Goal: Task Accomplishment & Management: Use online tool/utility

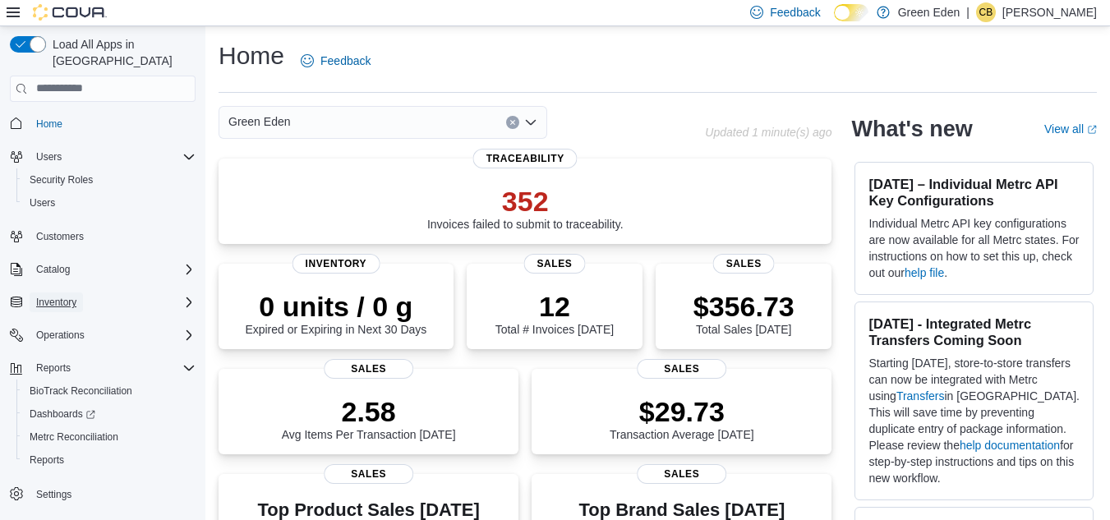
click at [74, 296] on span "Inventory" at bounding box center [56, 302] width 40 height 13
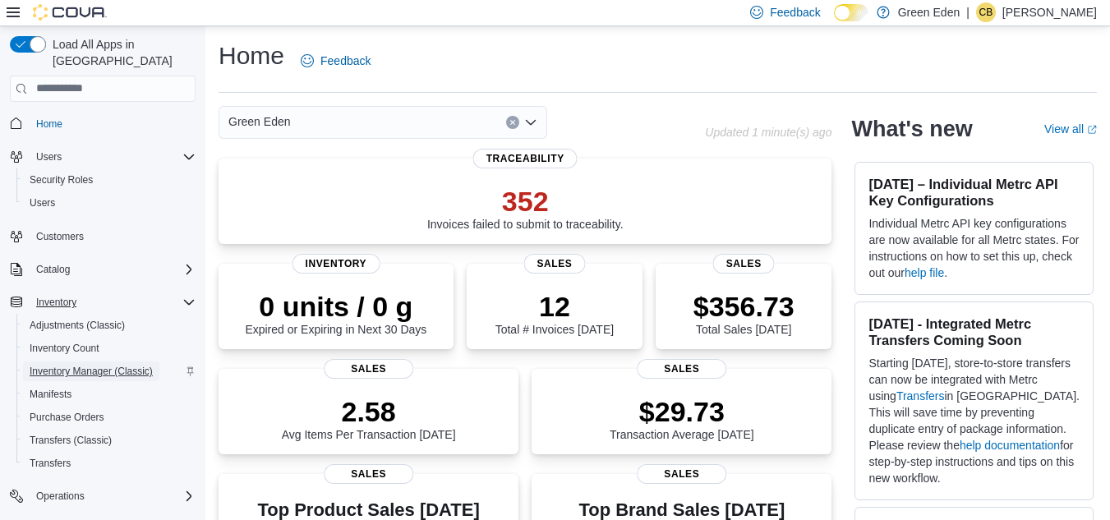
click at [81, 361] on span "Inventory Manager (Classic)" at bounding box center [91, 371] width 123 height 20
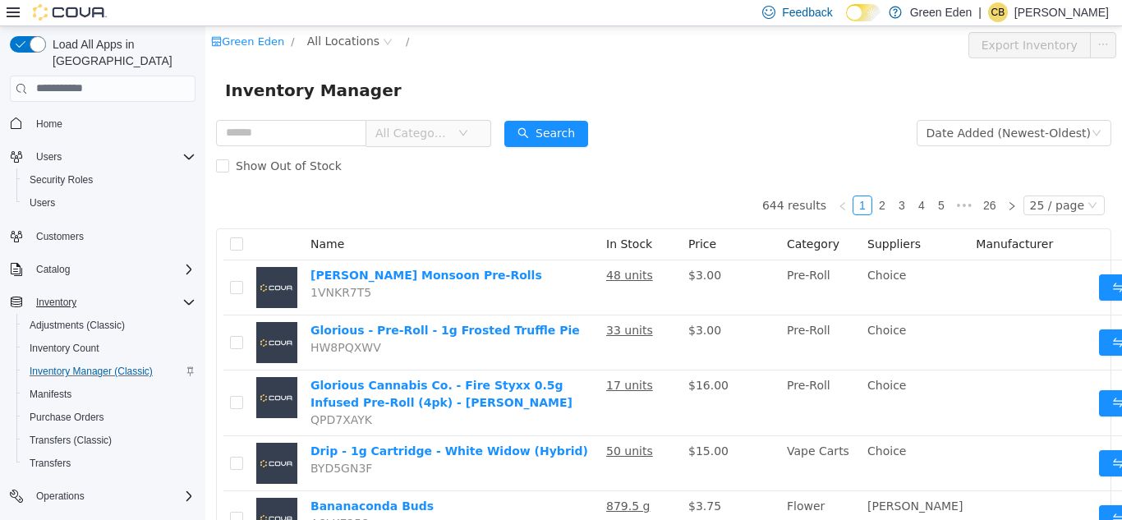
click at [426, 127] on span "All Categories" at bounding box center [412, 132] width 75 height 16
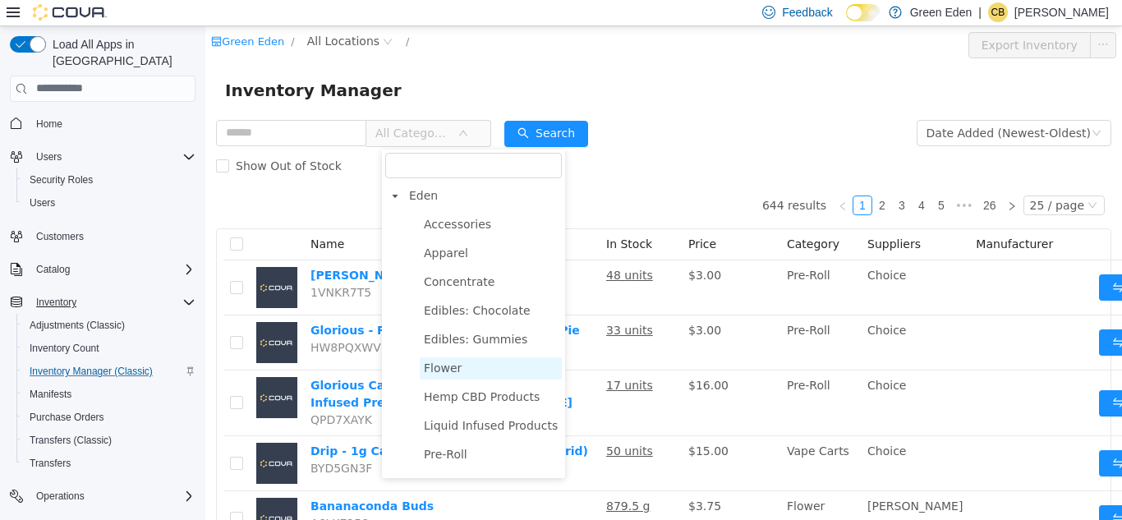
click at [458, 366] on span "Flower" at bounding box center [491, 368] width 142 height 22
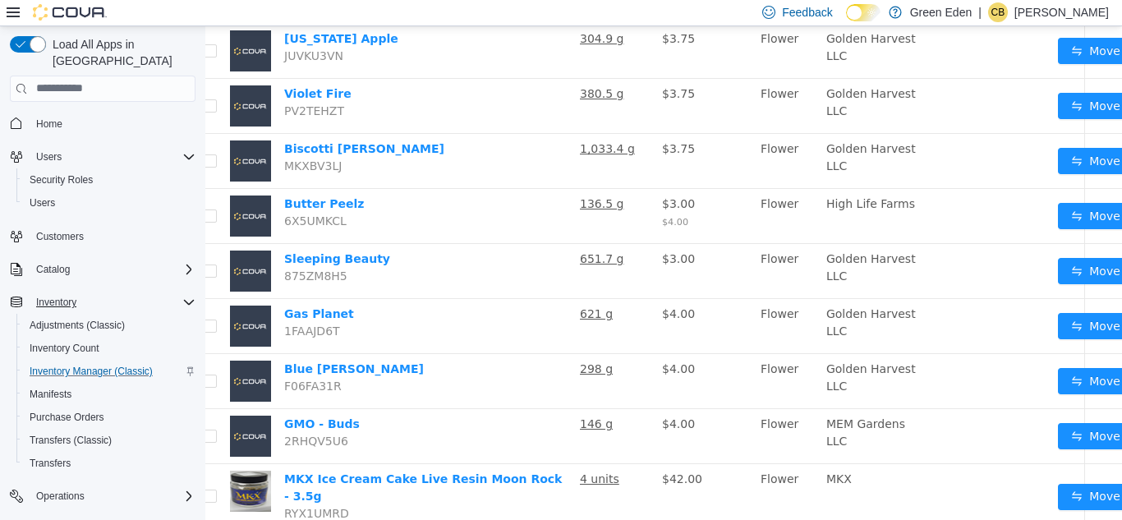
scroll to position [1016, 33]
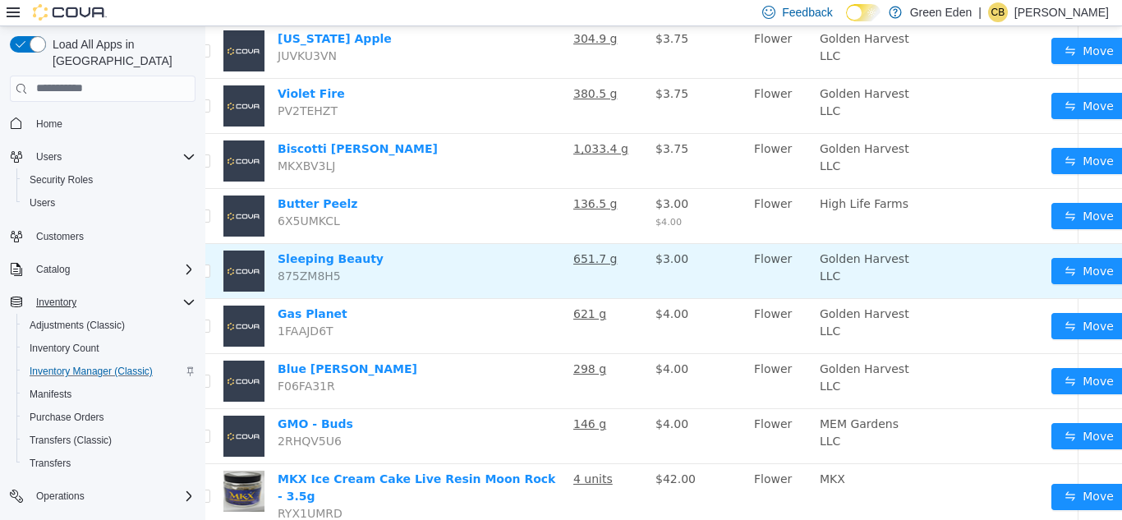
click at [1121, 283] on button "button" at bounding box center [1139, 270] width 26 height 26
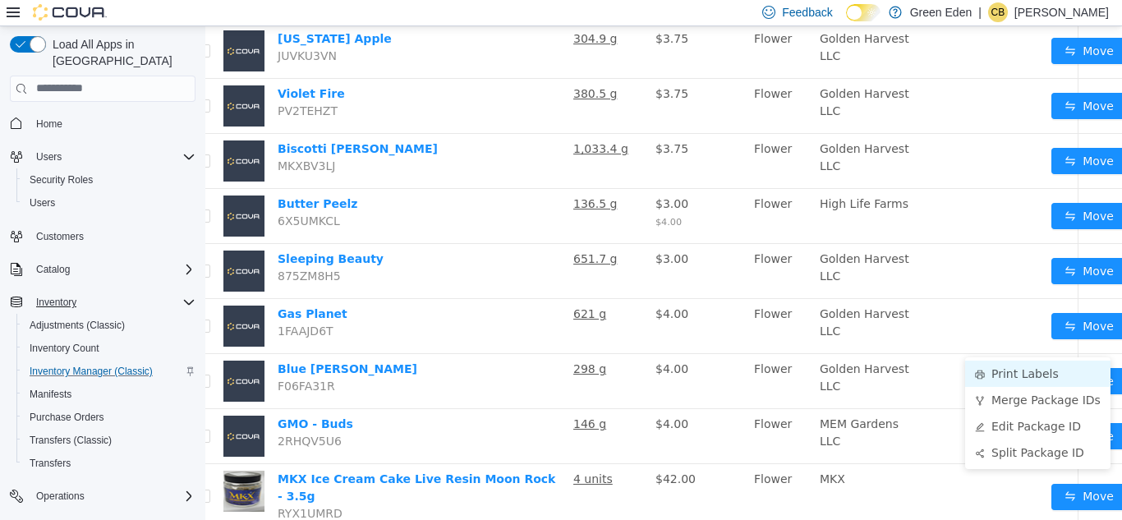
click at [1047, 365] on li "Print Labels" at bounding box center [1037, 373] width 145 height 26
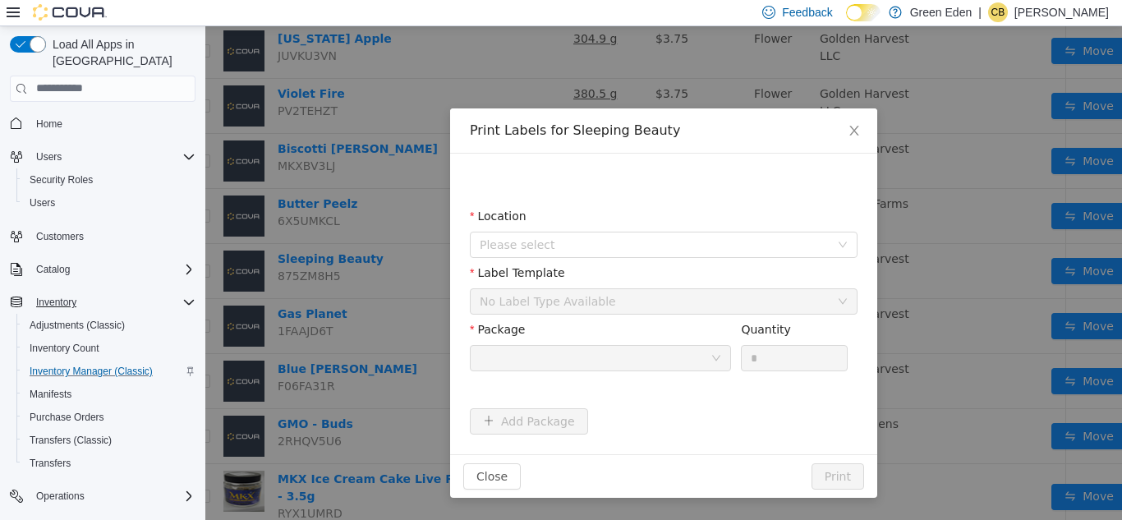
scroll to position [1016, 21]
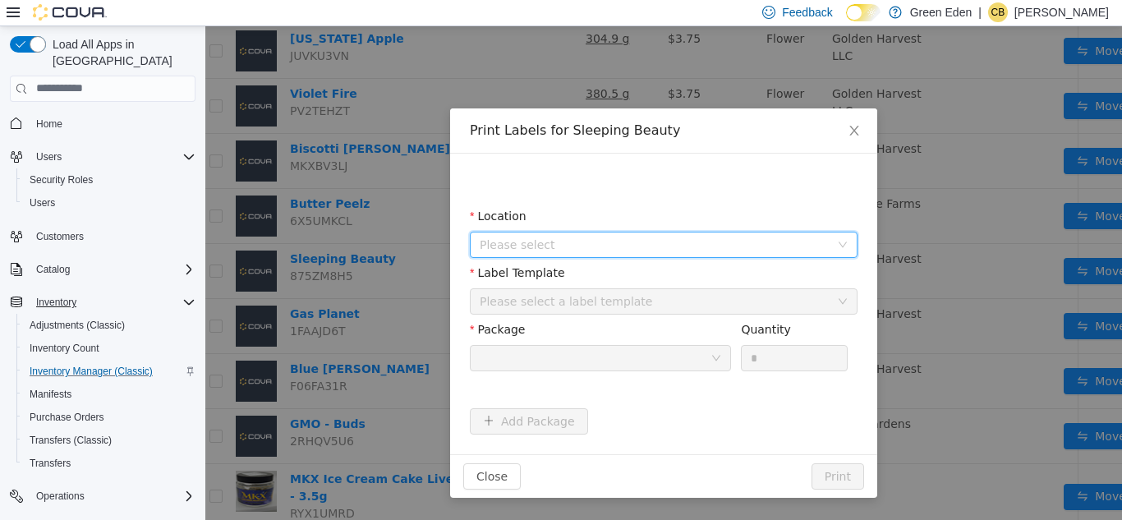
click at [614, 250] on span "Please select" at bounding box center [655, 244] width 350 height 16
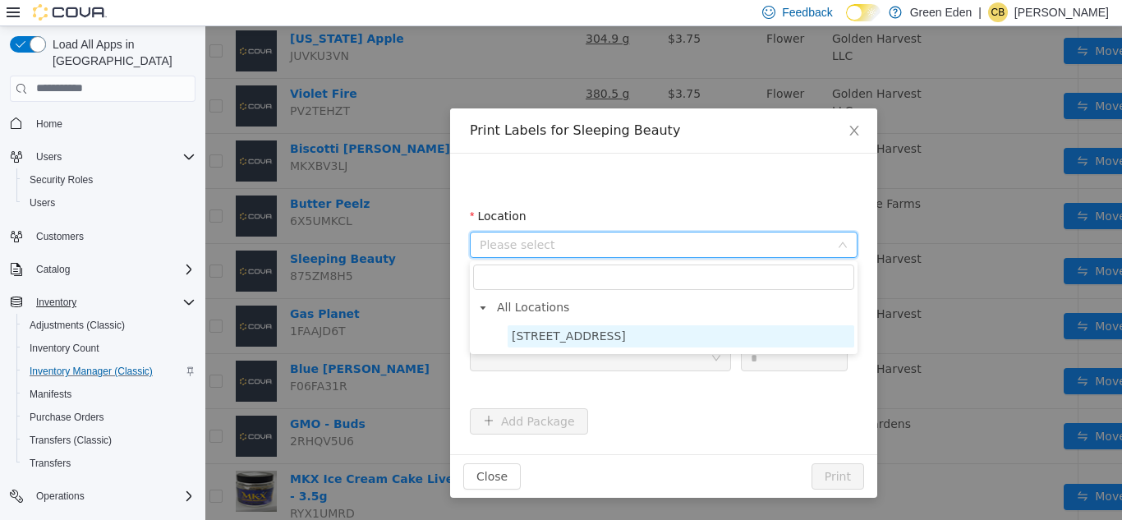
click at [562, 332] on span "[STREET_ADDRESS]" at bounding box center [569, 335] width 114 height 13
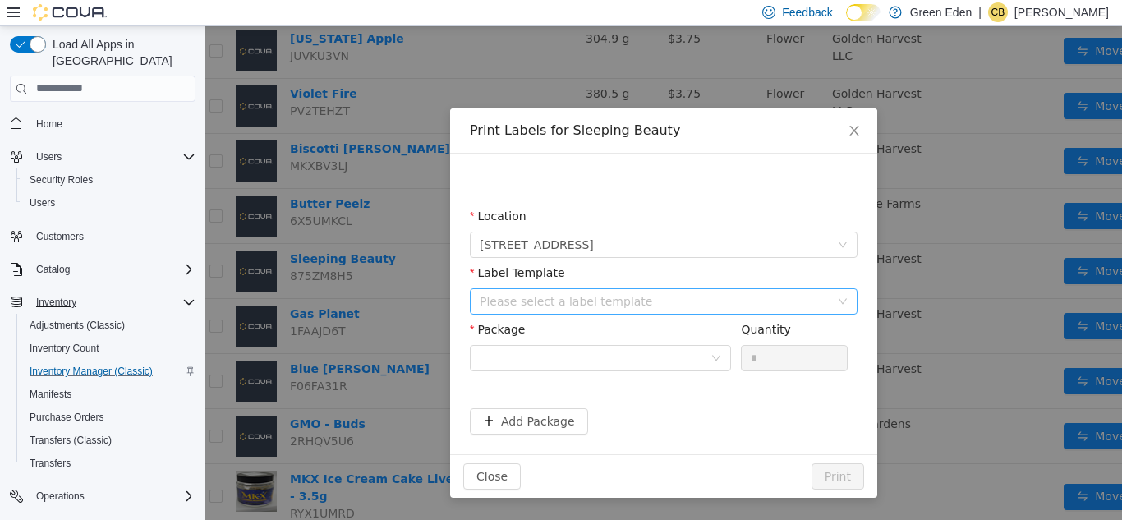
click at [592, 302] on div "Please select a label template" at bounding box center [655, 300] width 350 height 16
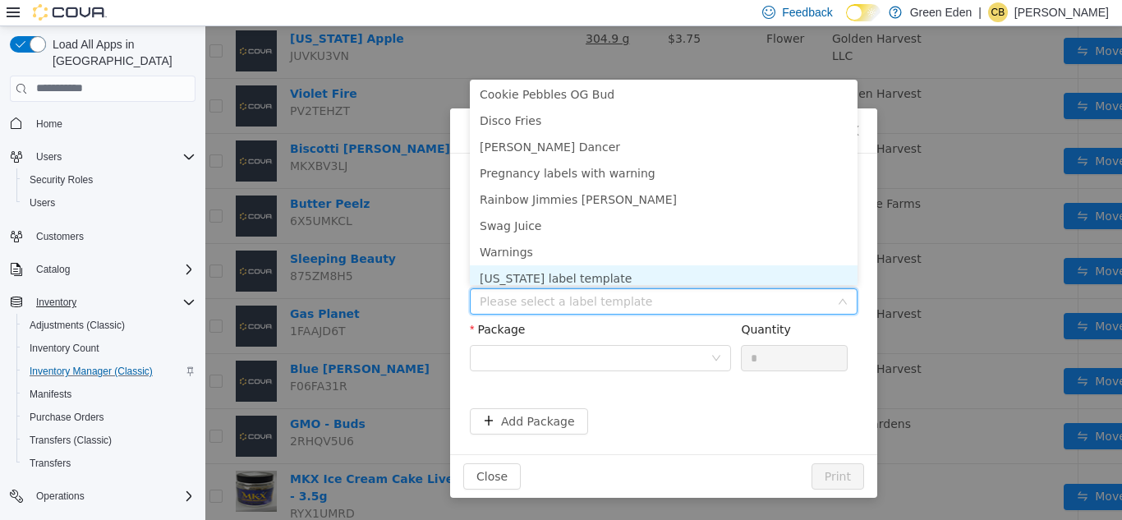
scroll to position [113, 0]
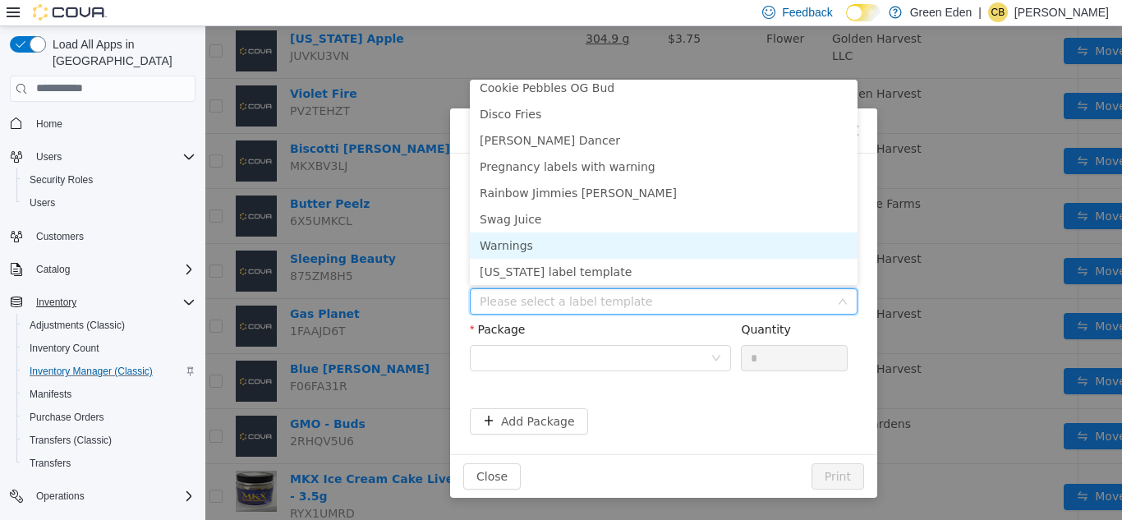
click at [692, 249] on li "Warnings" at bounding box center [664, 245] width 388 height 26
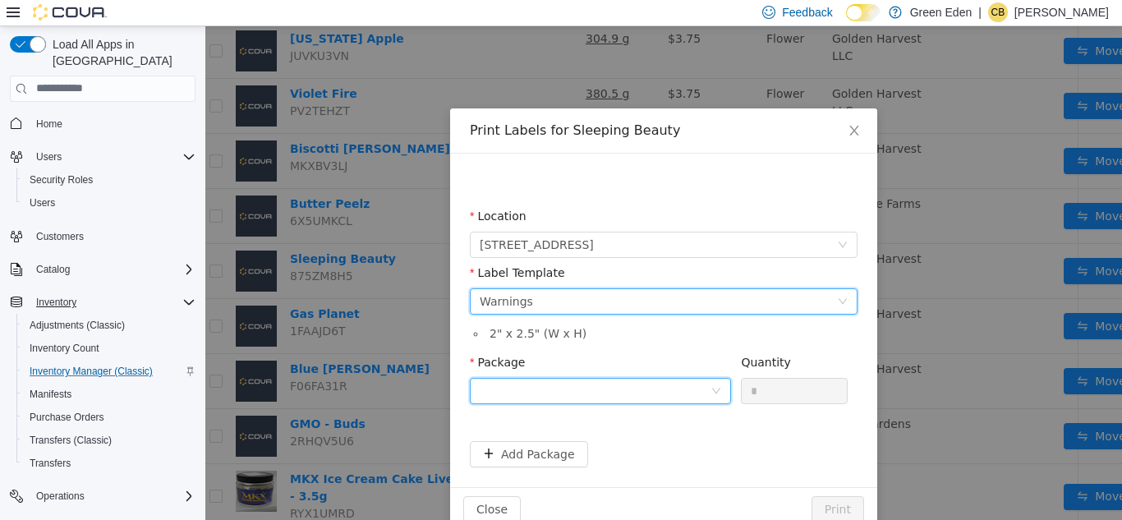
click at [624, 390] on div at bounding box center [595, 390] width 231 height 25
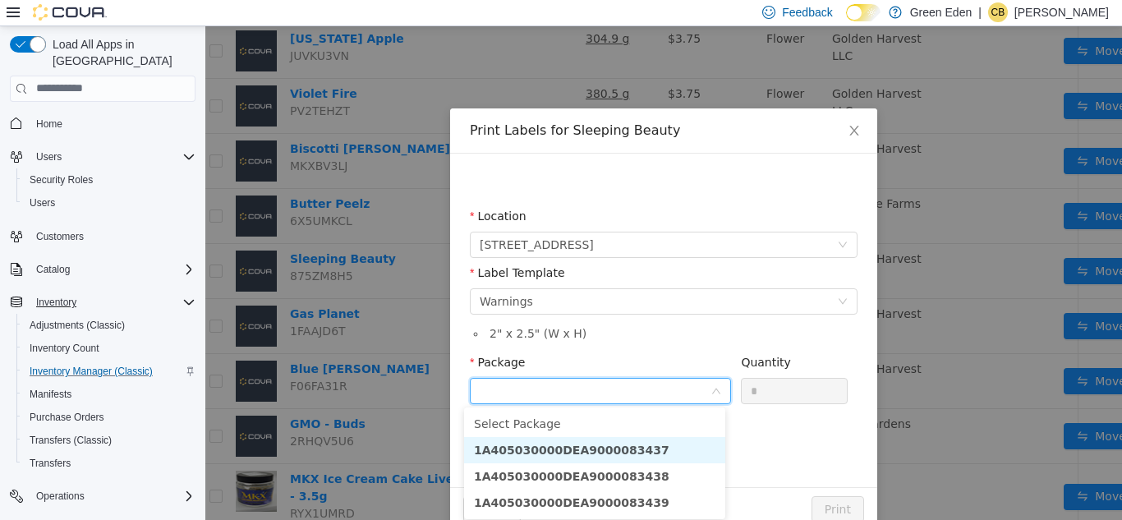
click at [640, 451] on li "1A405030000DEA9000083437" at bounding box center [594, 449] width 261 height 26
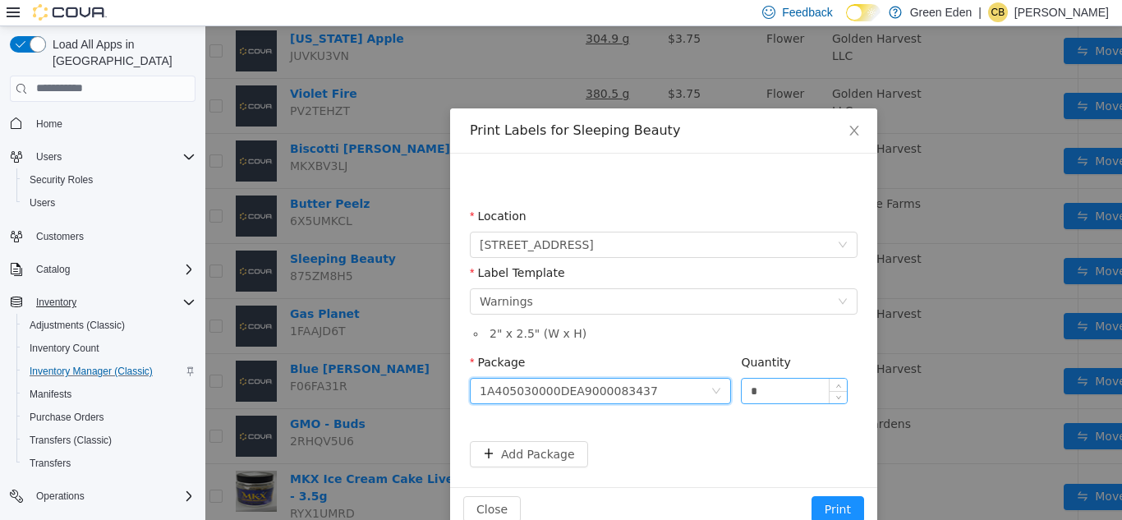
click at [758, 389] on input "*" at bounding box center [794, 390] width 105 height 25
type input "**"
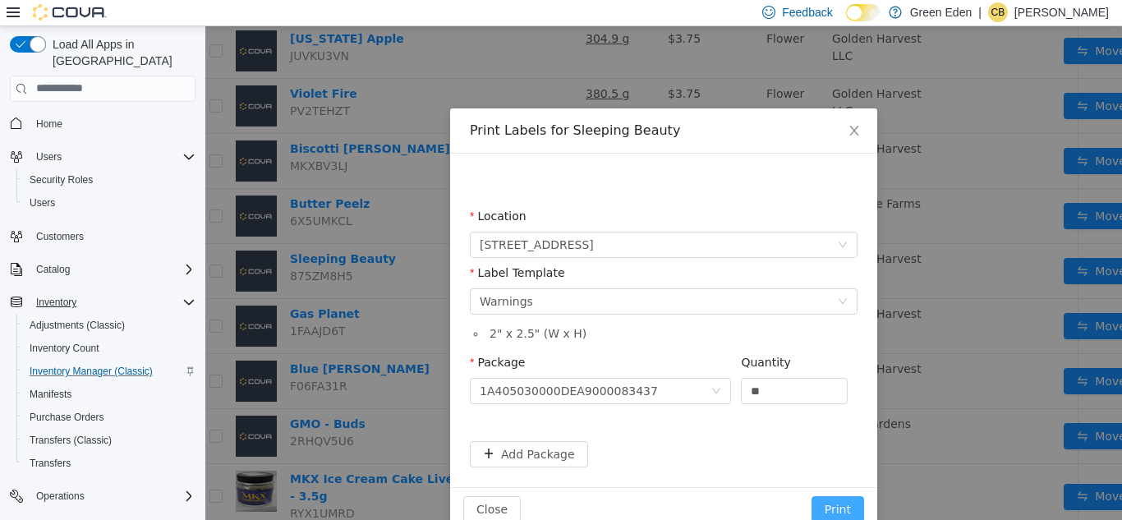
click at [832, 502] on button "Print" at bounding box center [838, 508] width 53 height 26
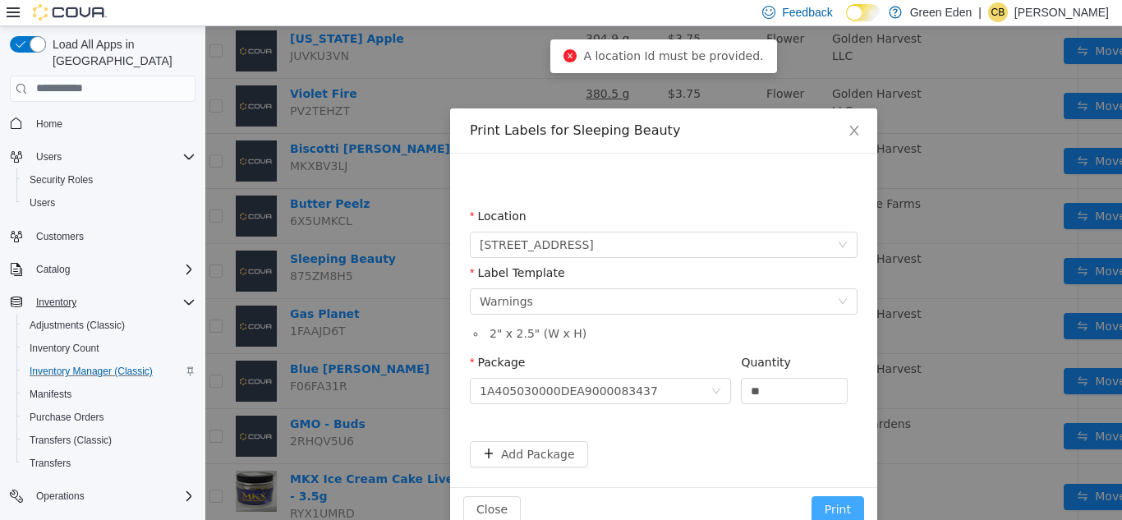
click at [832, 502] on button "Print" at bounding box center [838, 508] width 53 height 26
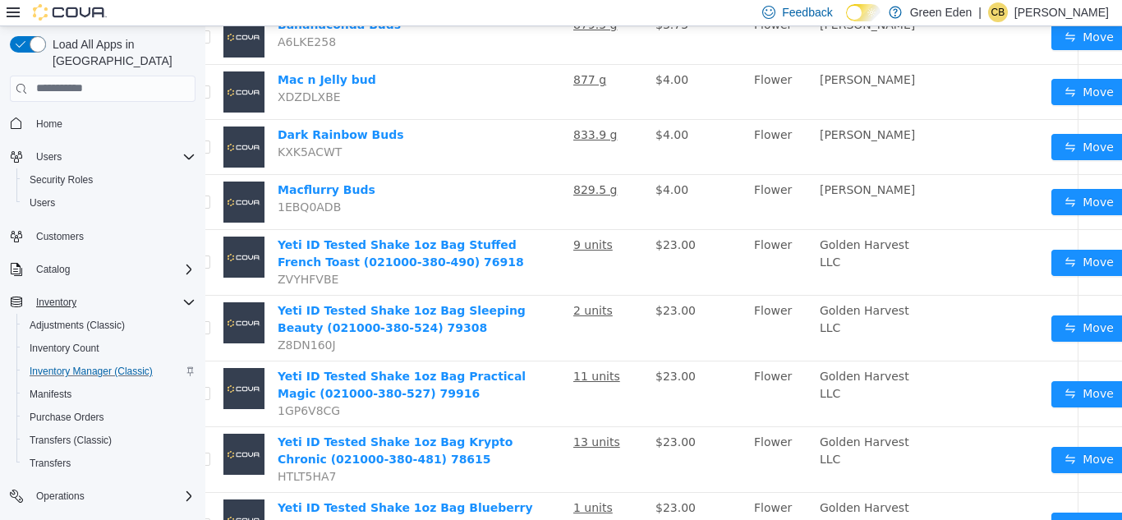
scroll to position [204, 33]
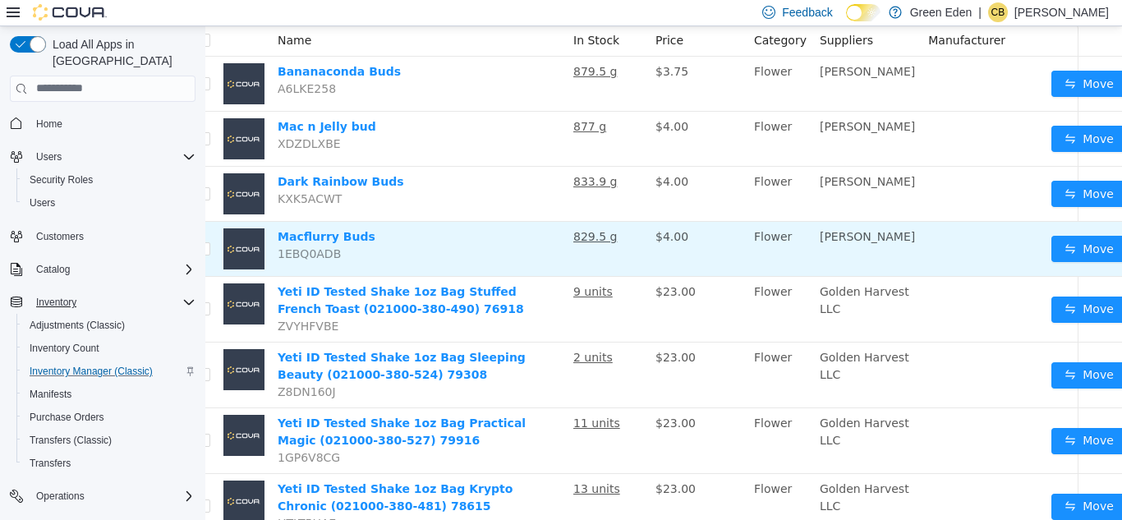
click at [1121, 251] on button "button" at bounding box center [1139, 248] width 26 height 26
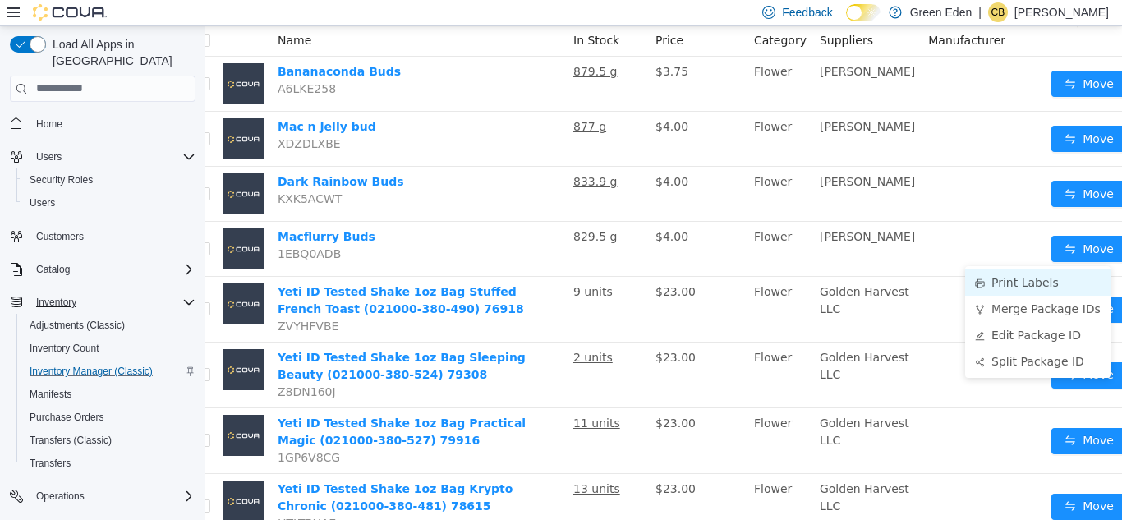
click at [1061, 282] on li "Print Labels" at bounding box center [1037, 282] width 145 height 26
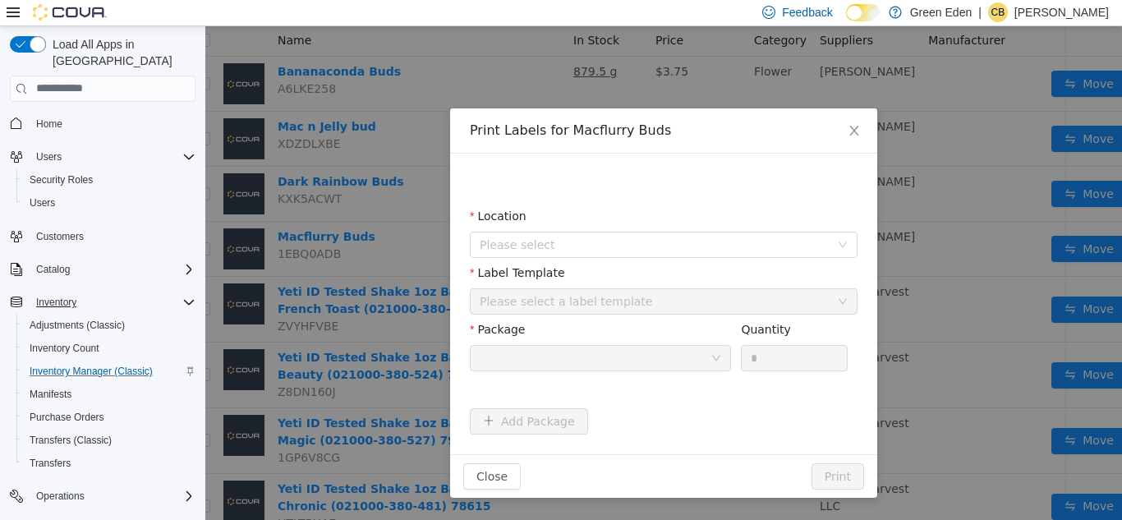
scroll to position [204, 21]
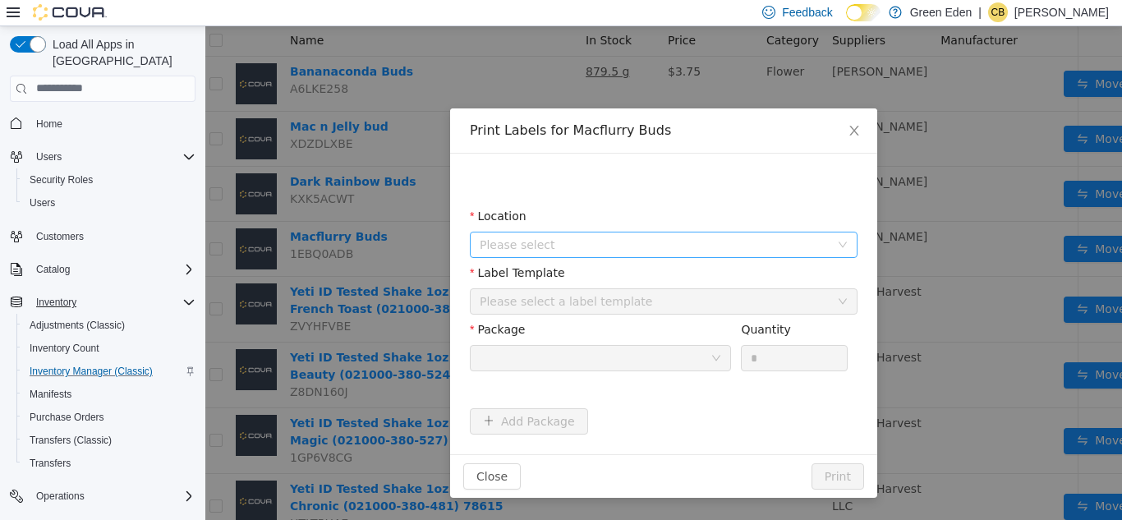
click at [648, 245] on span "Please select" at bounding box center [655, 244] width 350 height 16
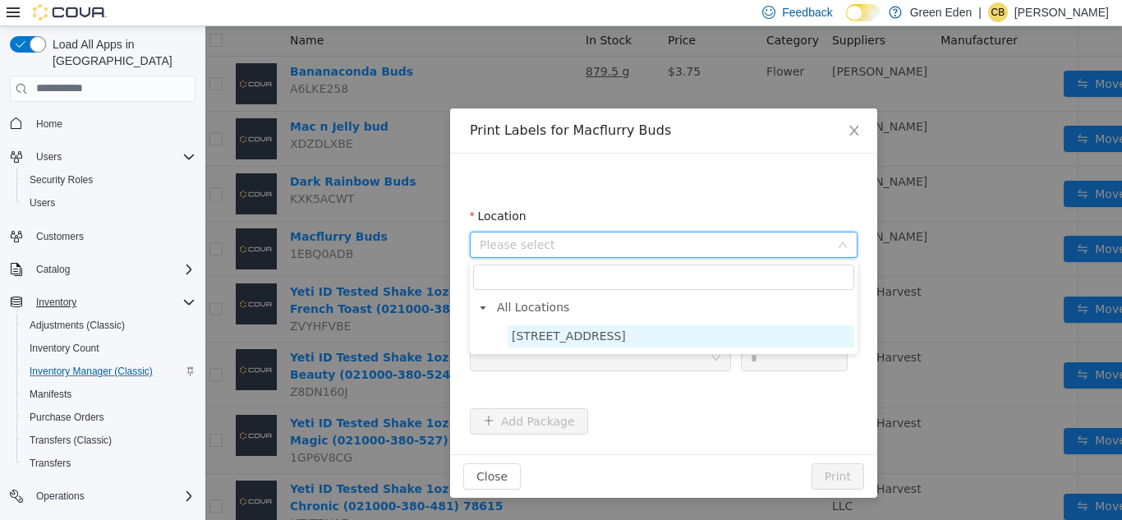
click at [588, 342] on span "[STREET_ADDRESS]" at bounding box center [569, 335] width 114 height 13
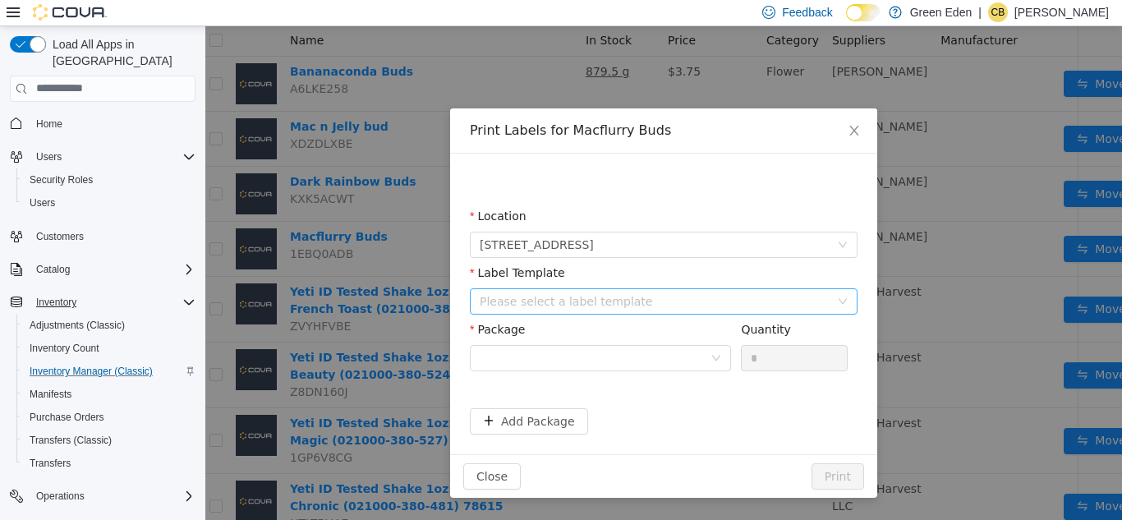
click at [615, 299] on div "Please select a label template" at bounding box center [655, 300] width 350 height 16
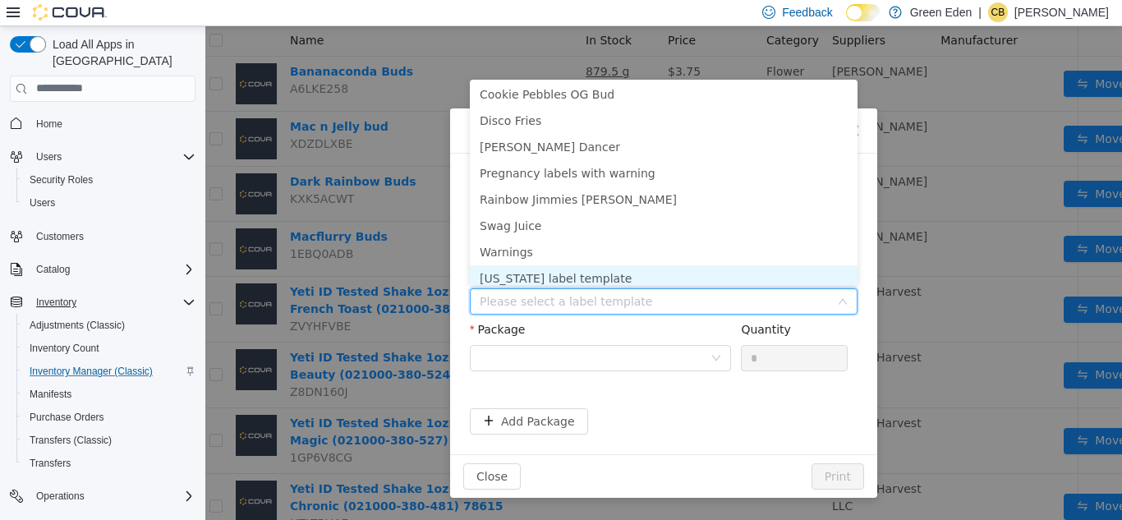
scroll to position [113, 0]
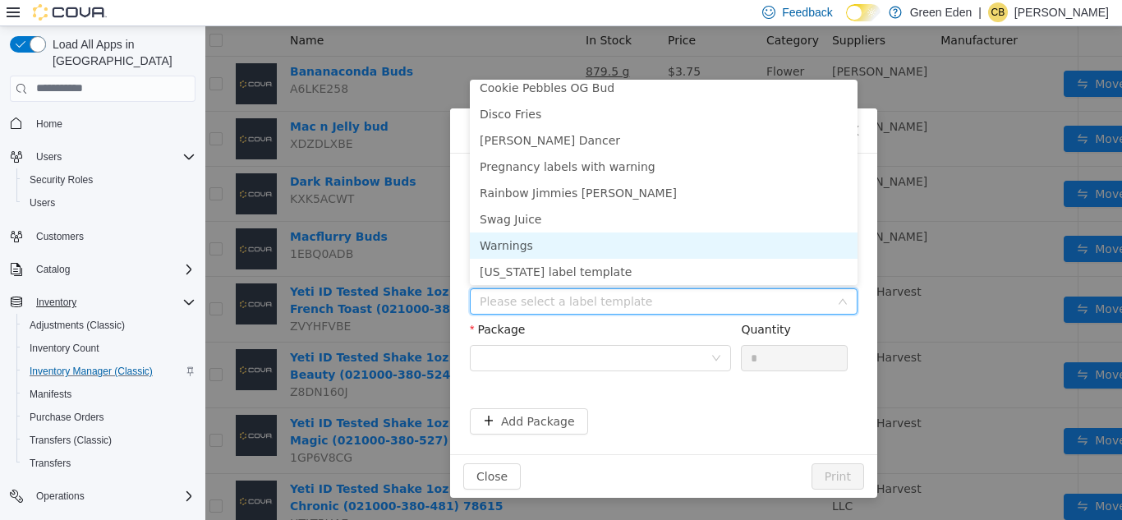
click at [719, 251] on li "Warnings" at bounding box center [664, 245] width 388 height 26
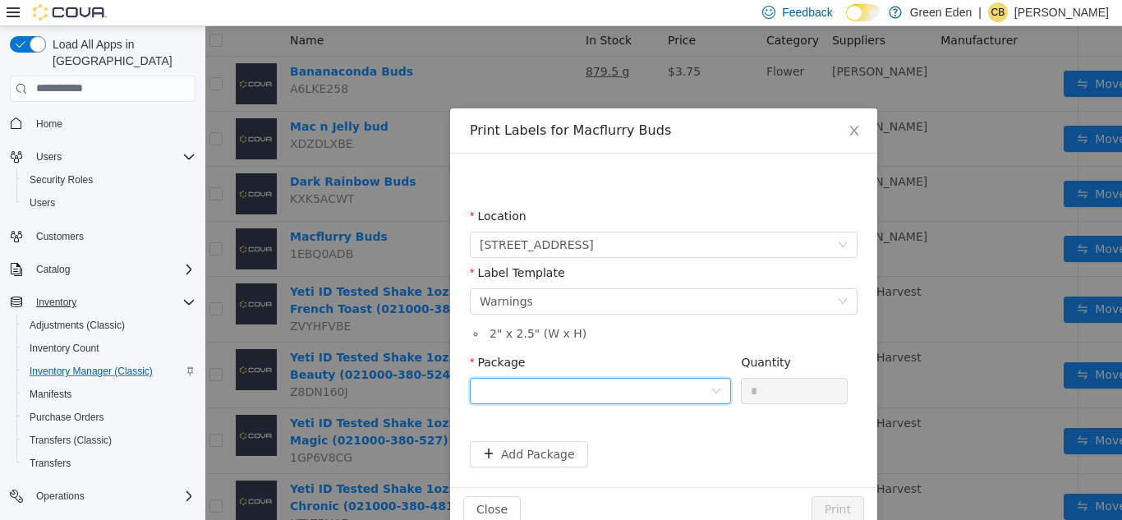
click at [618, 385] on div at bounding box center [595, 390] width 231 height 25
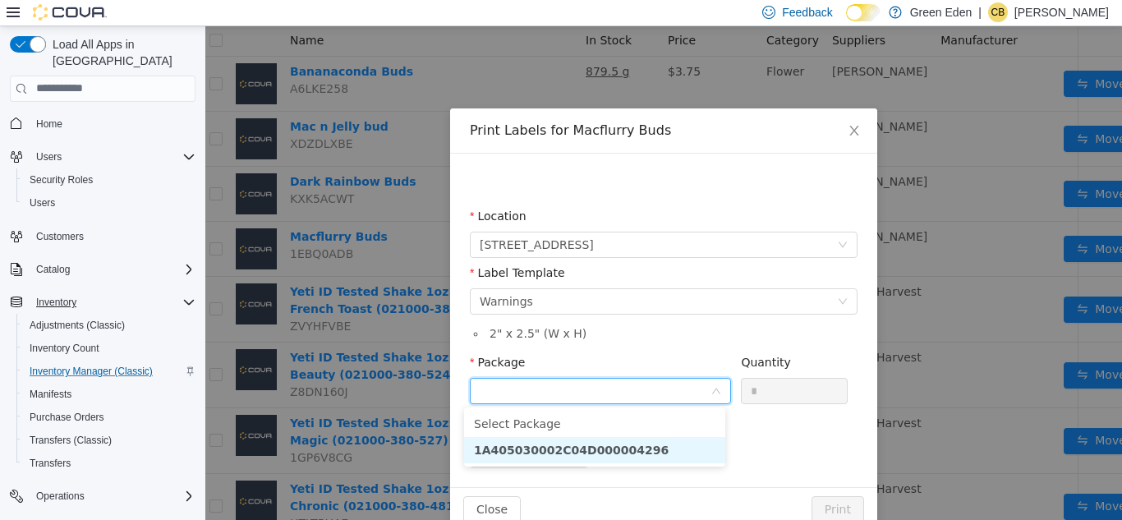
click at [628, 451] on strong "1A405030002C04D000004296" at bounding box center [571, 449] width 195 height 13
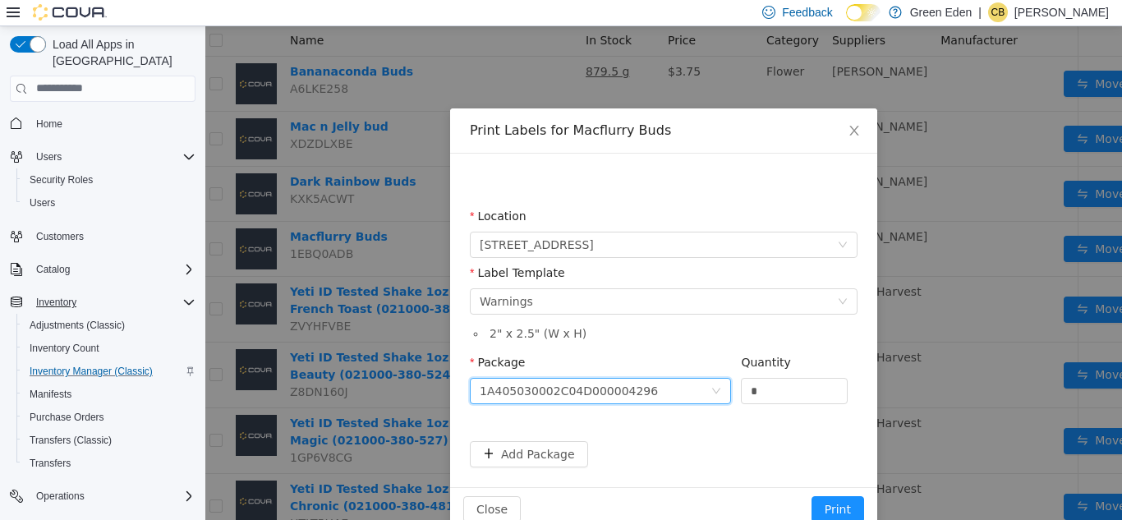
click at [777, 374] on div "Quantity" at bounding box center [794, 365] width 107 height 24
click at [782, 389] on input "*" at bounding box center [794, 390] width 105 height 25
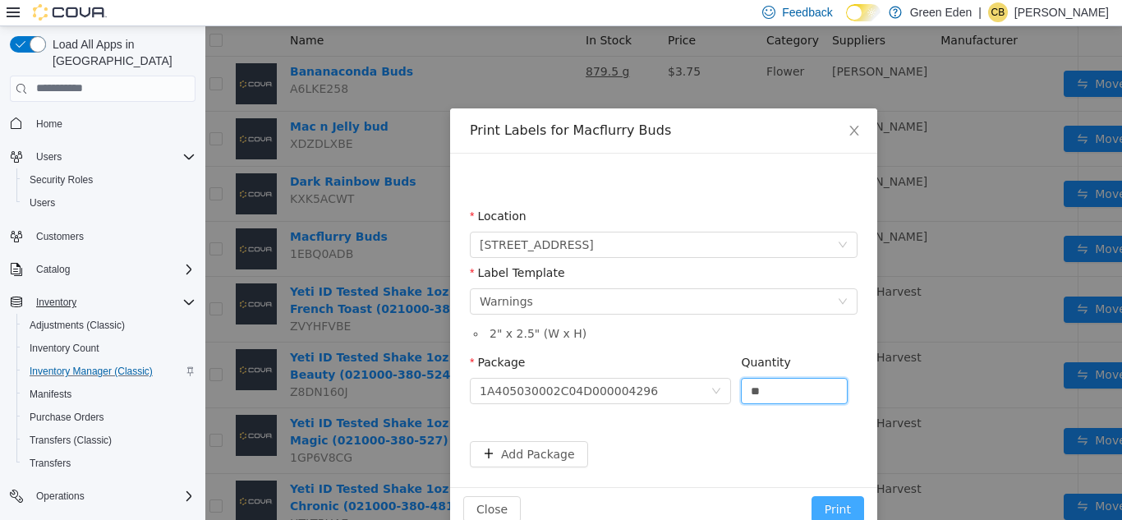
type input "**"
click at [840, 502] on button "Print" at bounding box center [838, 508] width 53 height 26
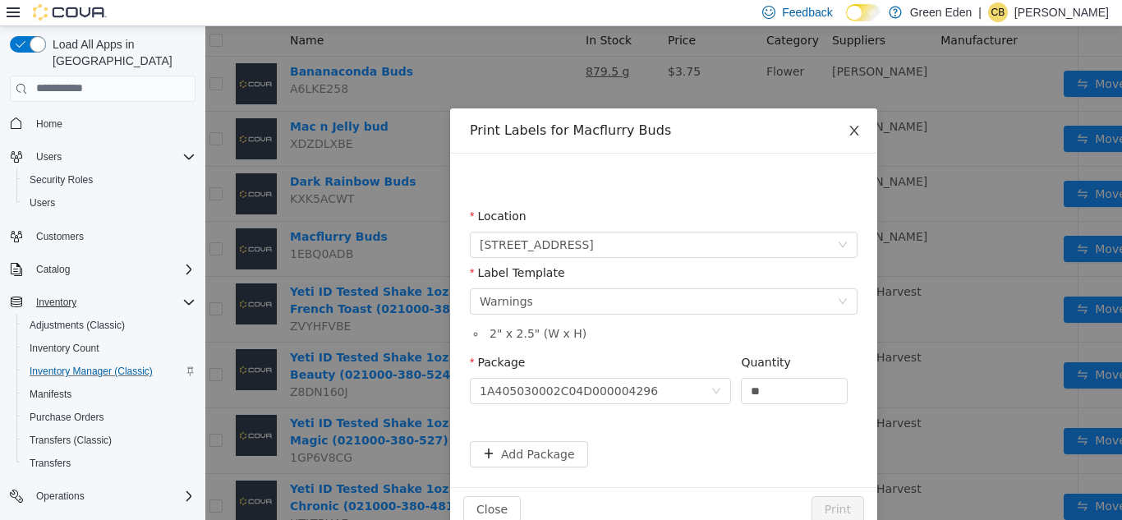
click at [851, 130] on icon "icon: close" at bounding box center [854, 129] width 13 height 13
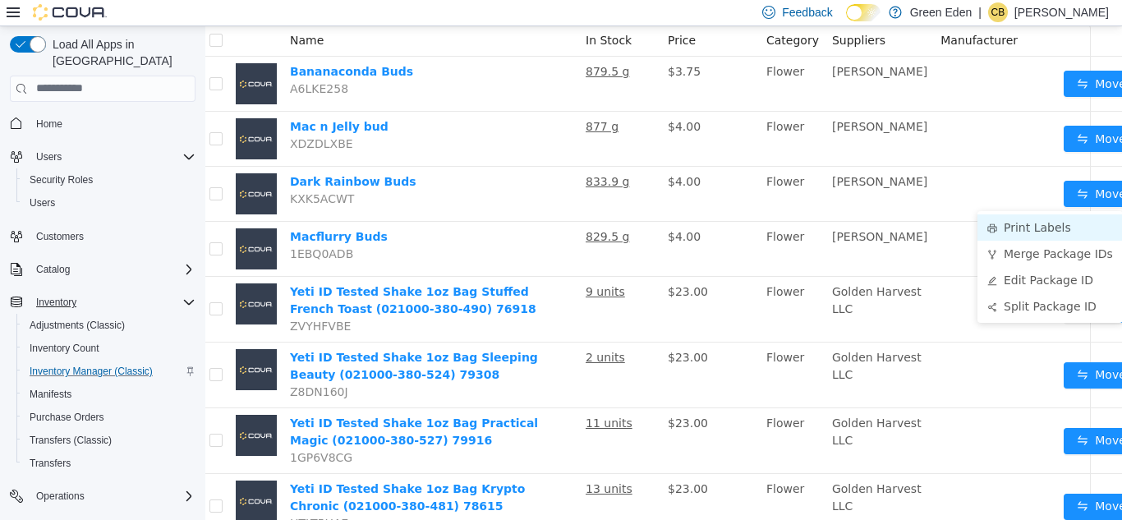
click at [1061, 223] on li "Print Labels" at bounding box center [1050, 227] width 145 height 26
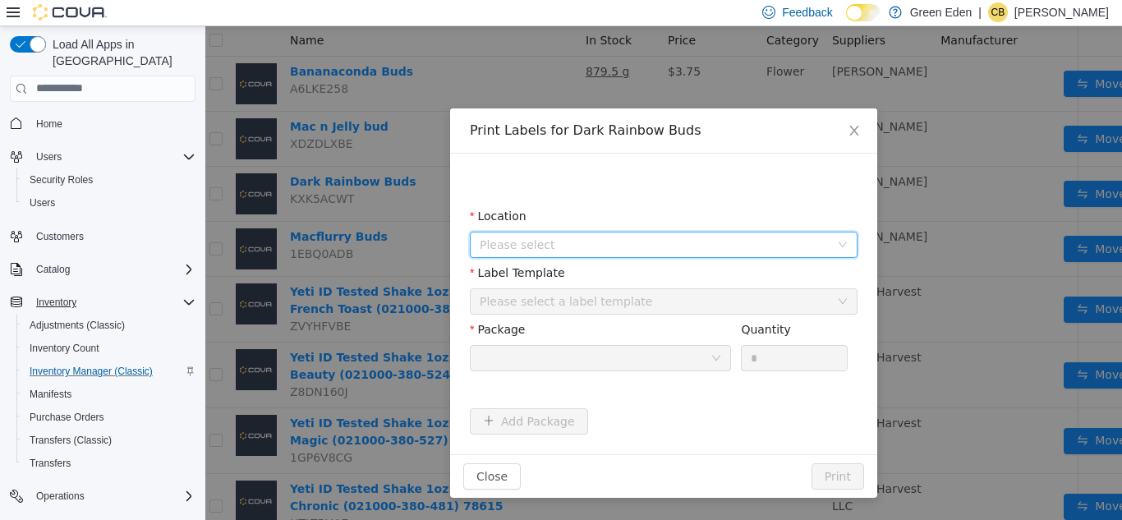
click at [707, 232] on span "Please select" at bounding box center [658, 244] width 357 height 25
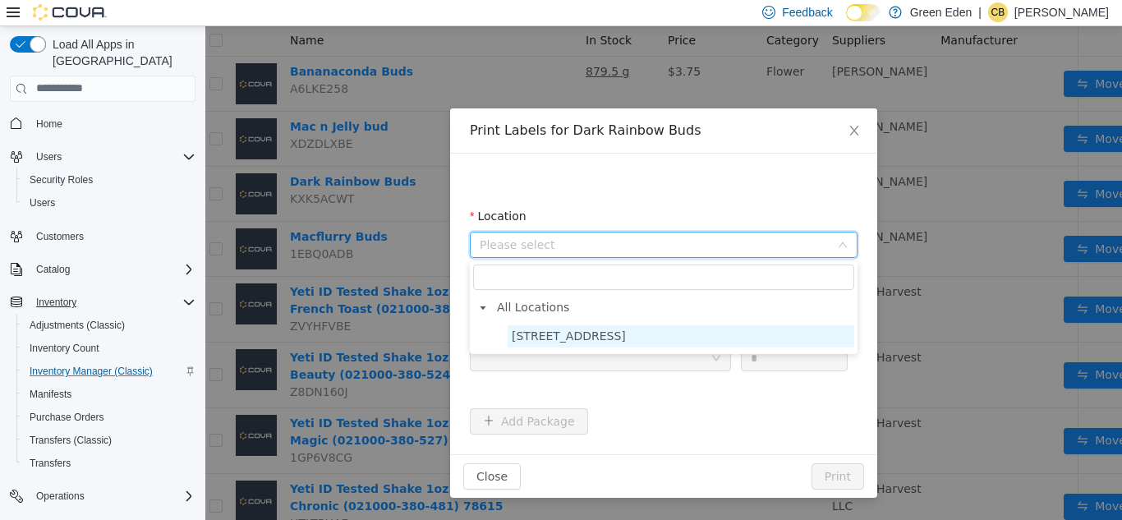
click at [598, 333] on span "[STREET_ADDRESS]" at bounding box center [569, 335] width 114 height 13
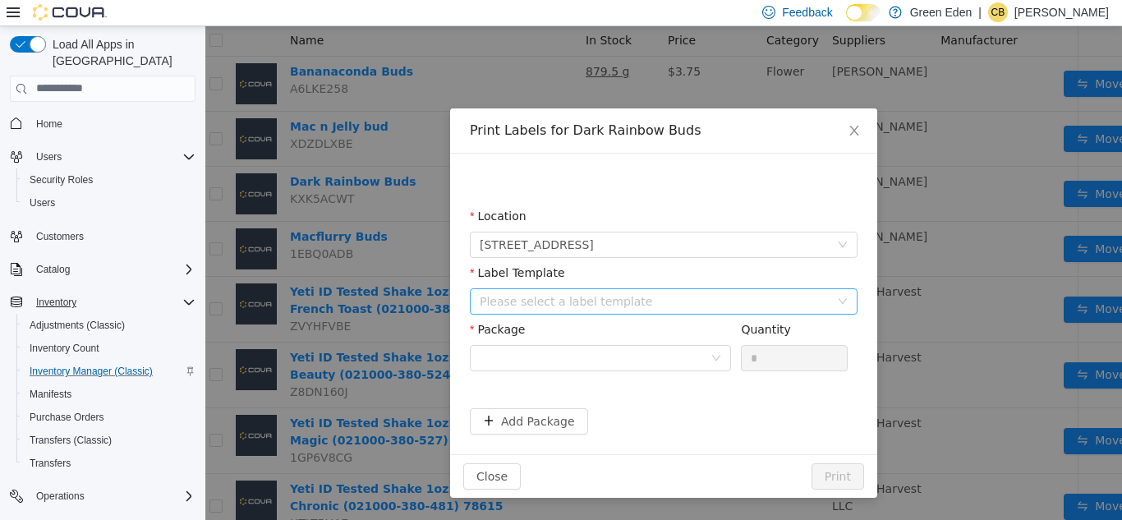
click at [608, 299] on div "Please select a label template" at bounding box center [655, 300] width 350 height 16
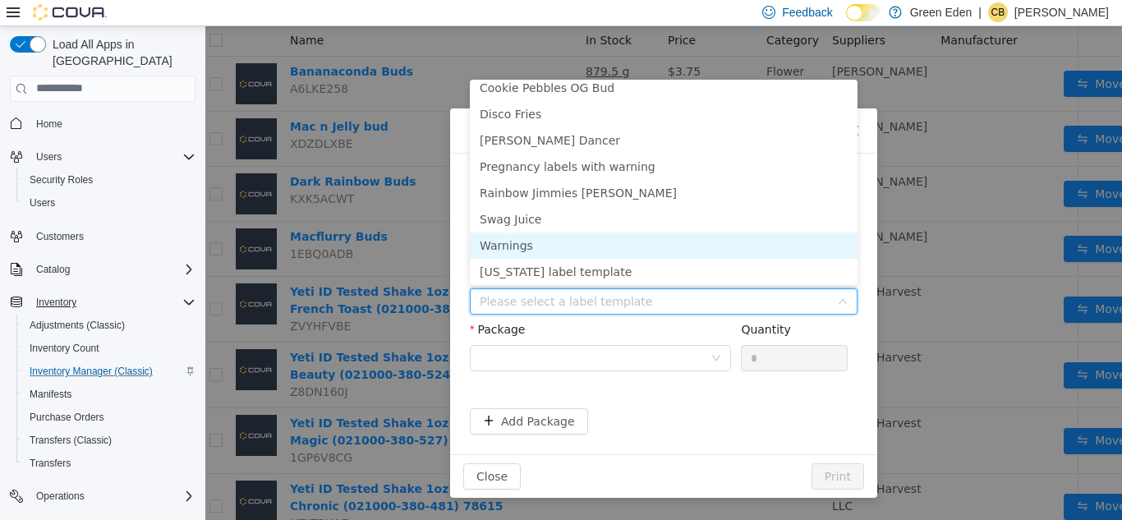
click at [764, 249] on li "Warnings" at bounding box center [664, 245] width 388 height 26
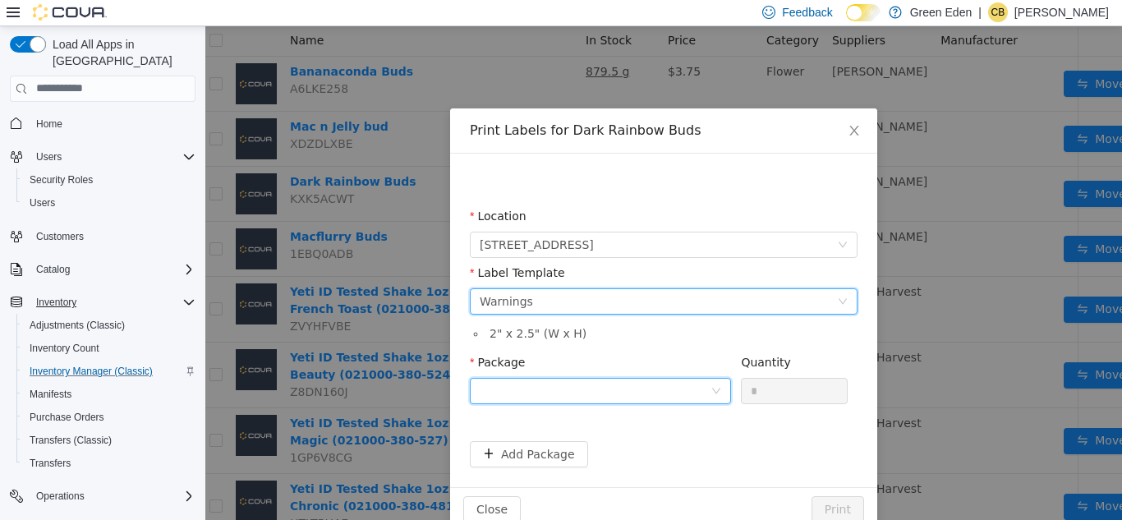
click at [616, 386] on div at bounding box center [595, 390] width 231 height 25
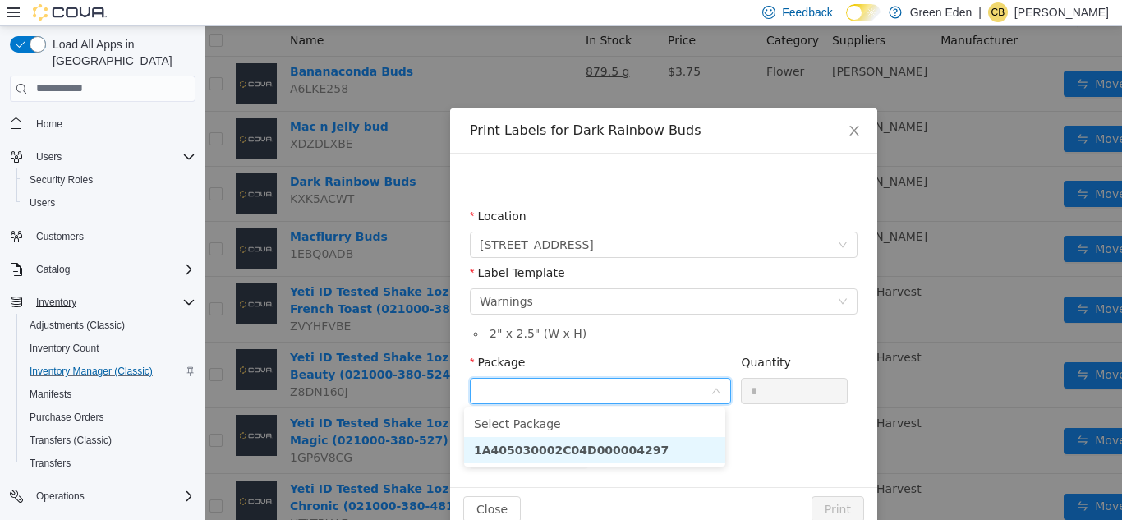
click at [632, 453] on li "1A405030002C04D000004297" at bounding box center [594, 449] width 261 height 26
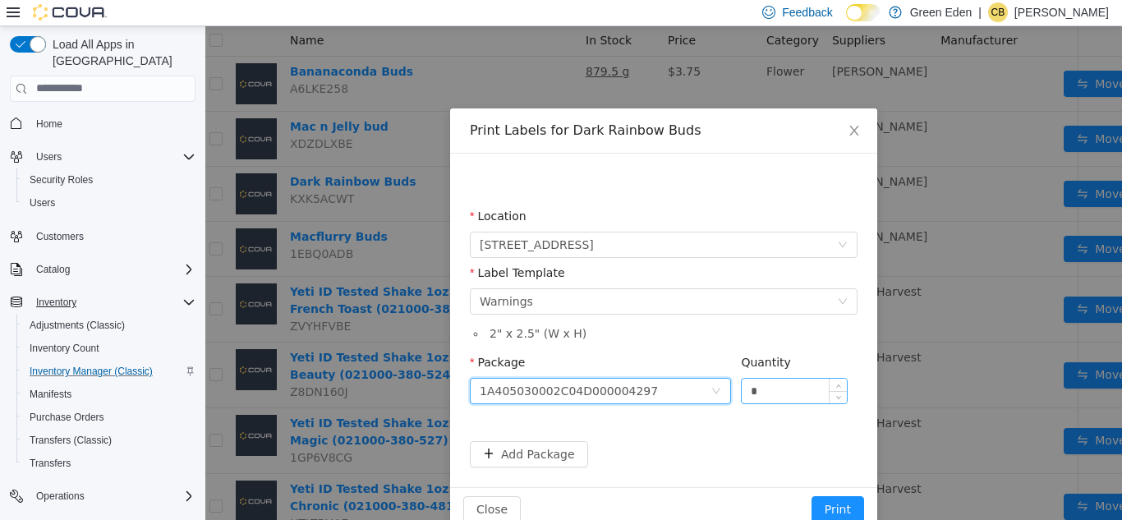
click at [758, 392] on input "*" at bounding box center [794, 390] width 105 height 25
type input "**"
click at [831, 509] on button "Print" at bounding box center [838, 508] width 53 height 26
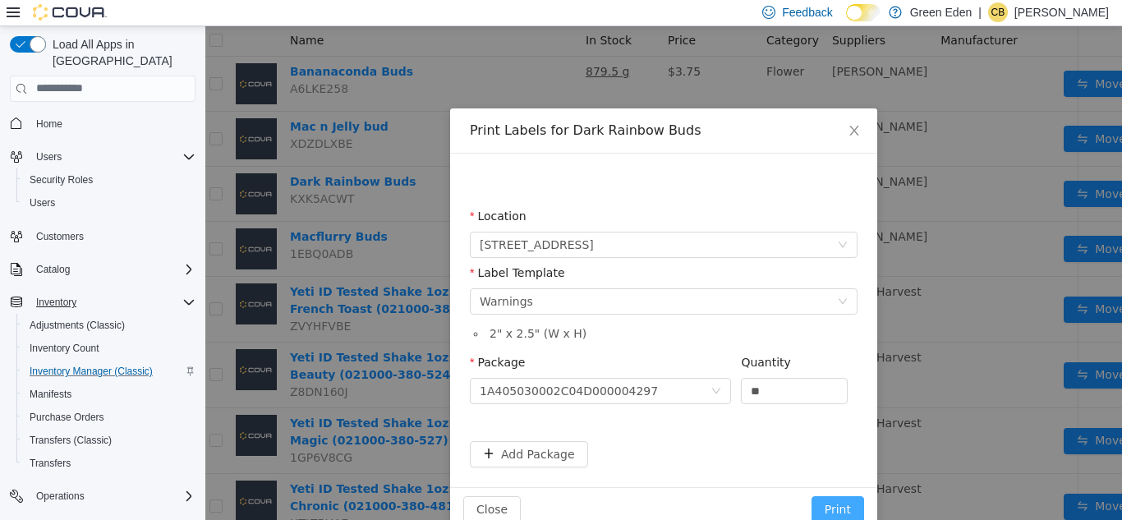
click at [831, 509] on button "Print" at bounding box center [838, 508] width 53 height 26
click at [829, 511] on button "Print" at bounding box center [838, 508] width 53 height 26
click at [851, 136] on icon "icon: close" at bounding box center [854, 129] width 13 height 13
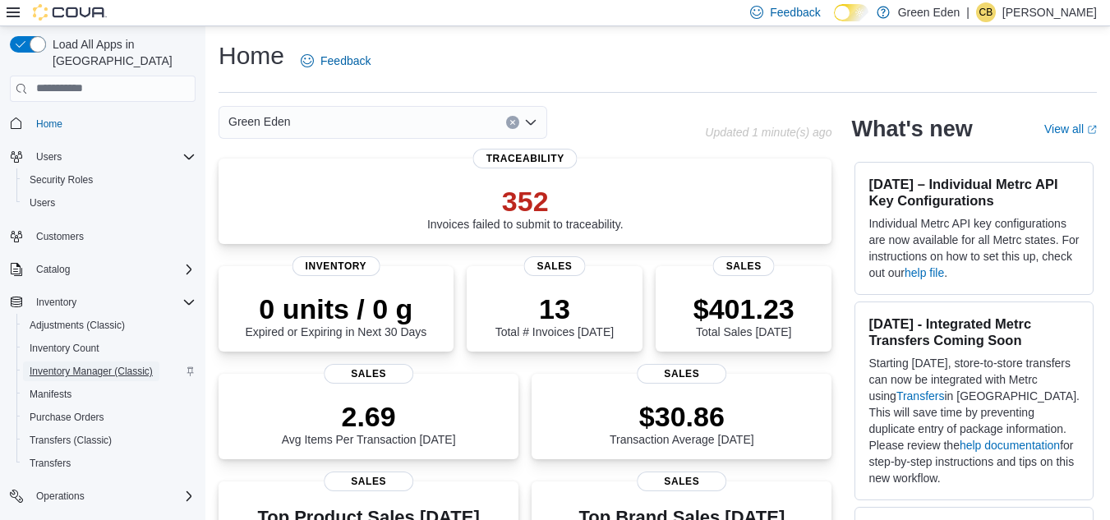
click at [136, 365] on span "Inventory Manager (Classic)" at bounding box center [91, 371] width 123 height 13
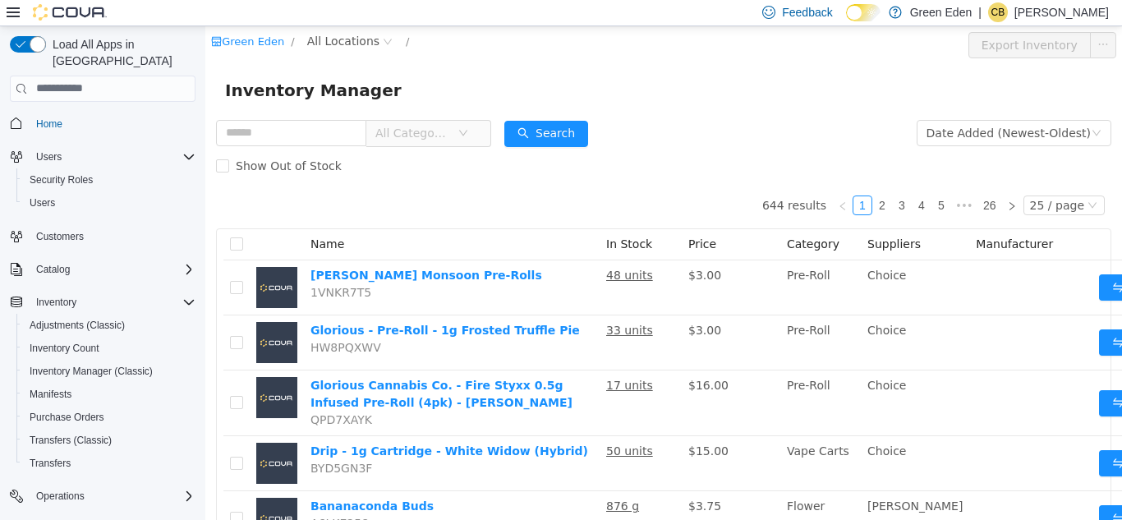
click at [449, 131] on span "All Categories" at bounding box center [412, 132] width 75 height 16
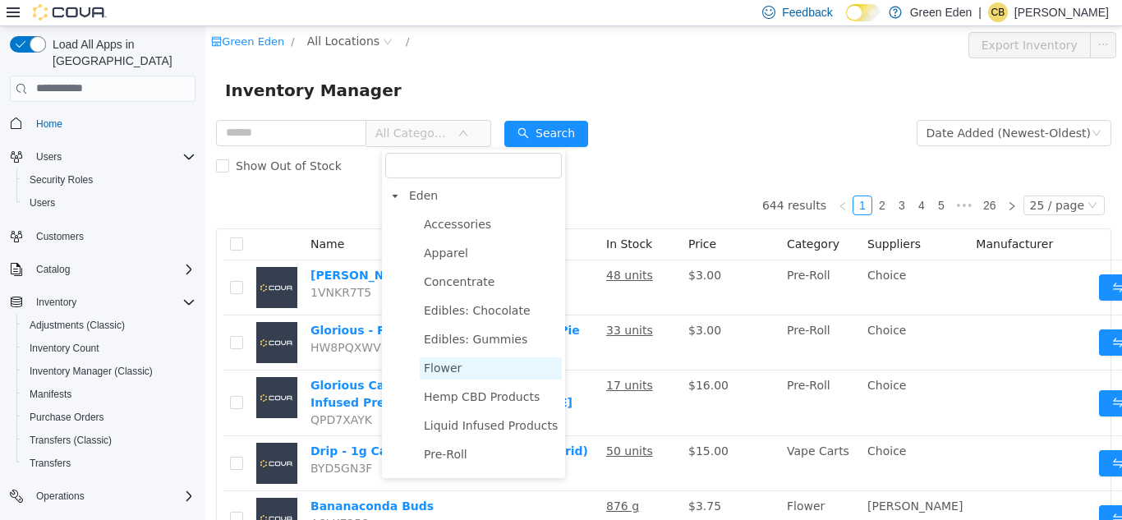
click at [477, 366] on span "Flower" at bounding box center [491, 368] width 142 height 22
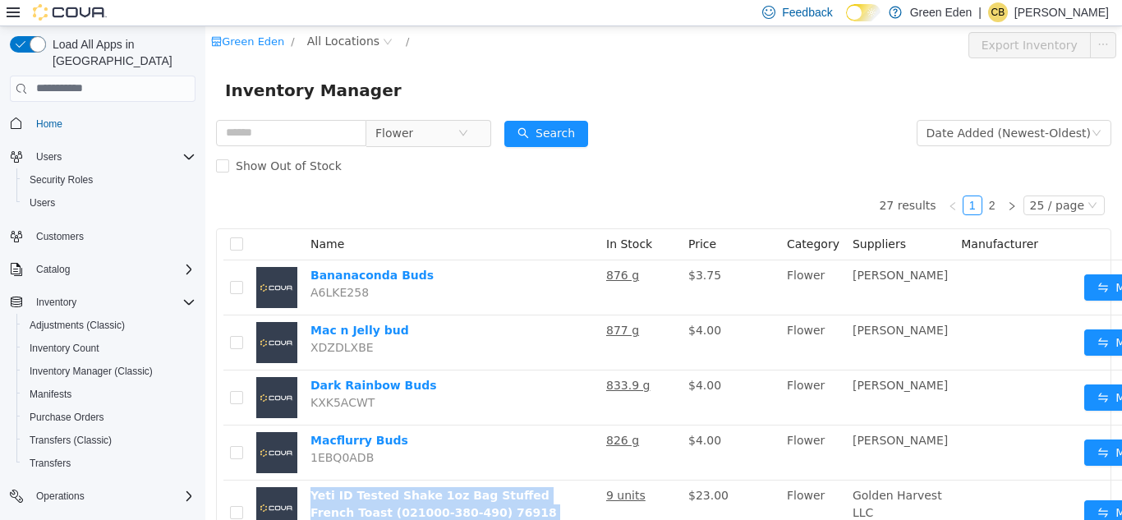
scroll to position [74, 0]
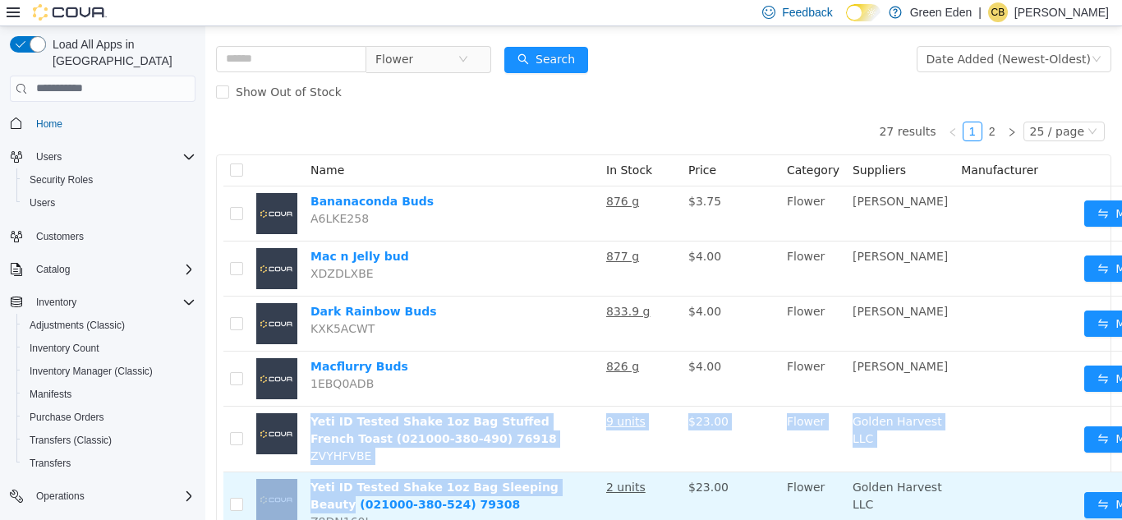
drag, startPoint x: 531, startPoint y: 506, endPoint x: 592, endPoint y: 499, distance: 61.2
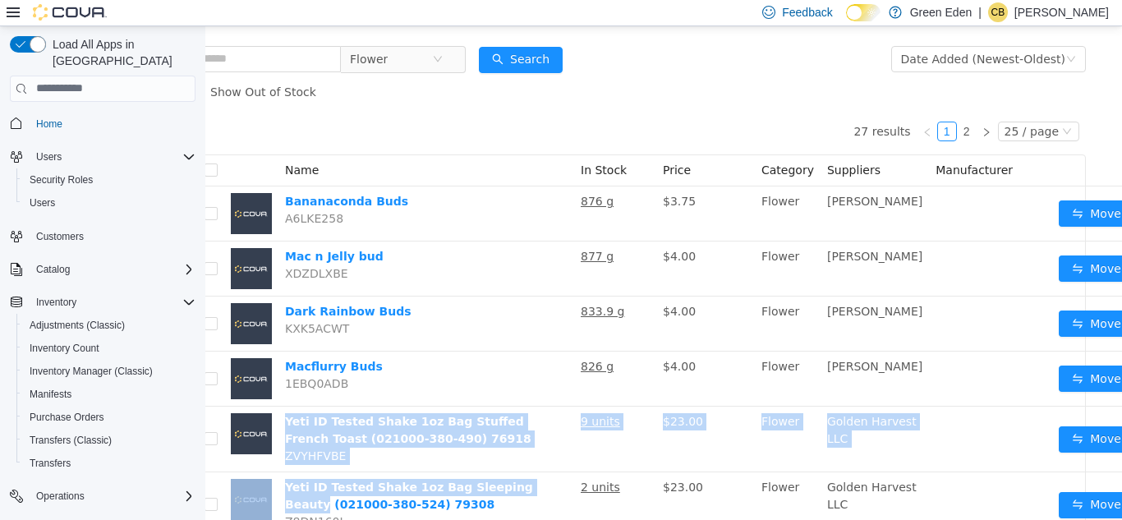
scroll to position [74, 33]
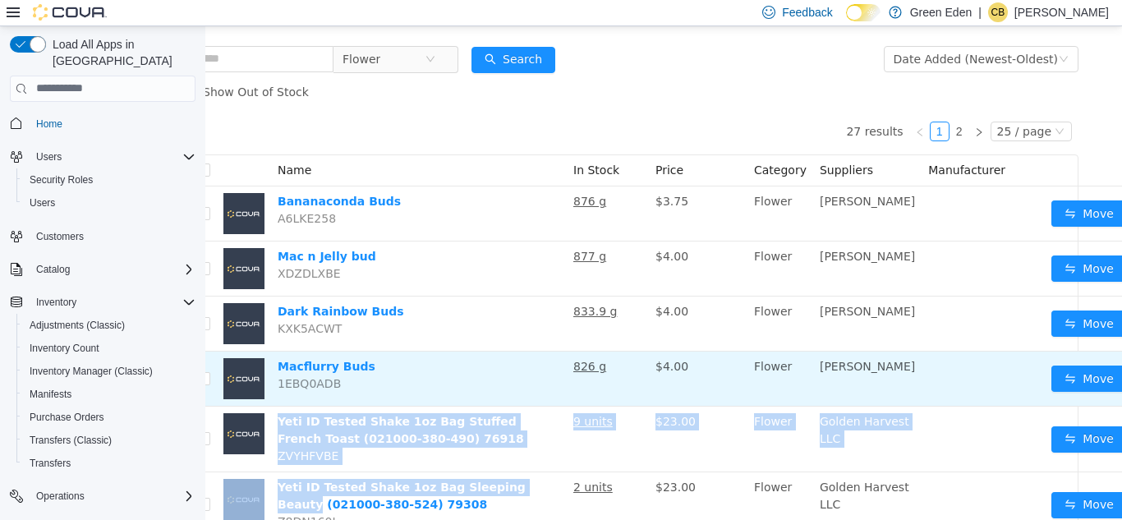
click at [1121, 383] on button "button" at bounding box center [1139, 378] width 26 height 26
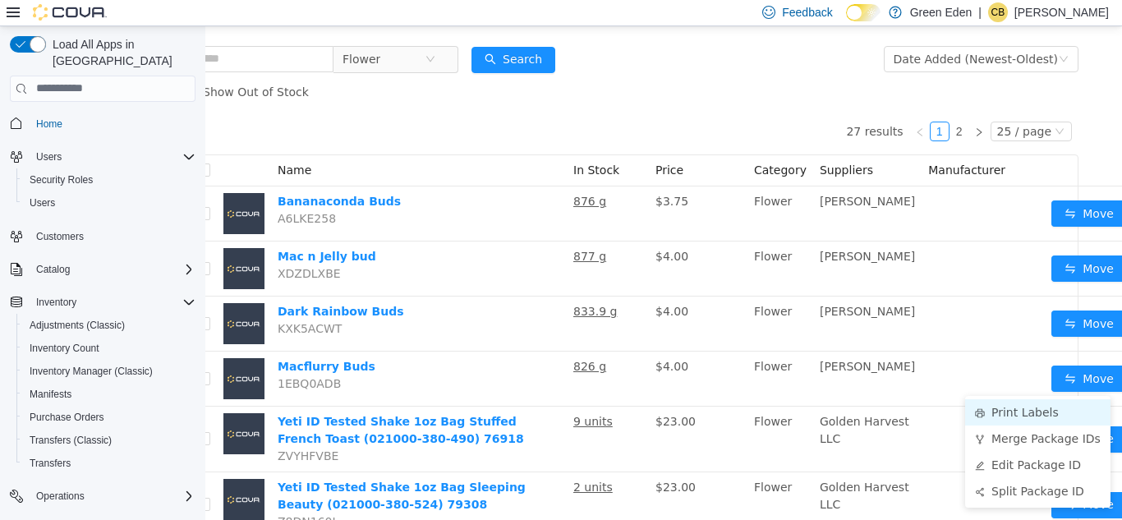
click at [1024, 413] on li "Print Labels" at bounding box center [1037, 411] width 145 height 26
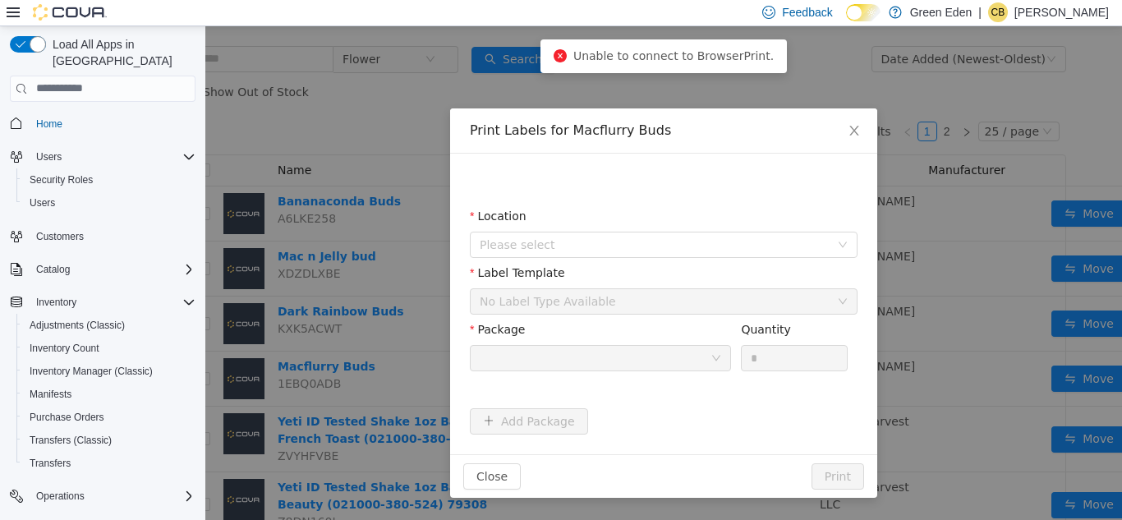
scroll to position [74, 21]
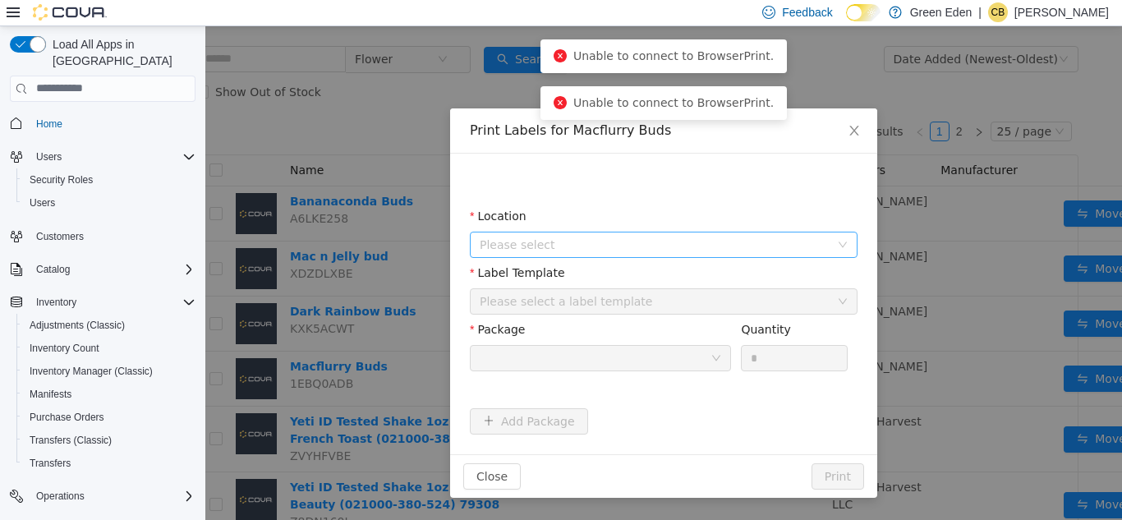
click at [625, 243] on span "Please select" at bounding box center [655, 244] width 350 height 16
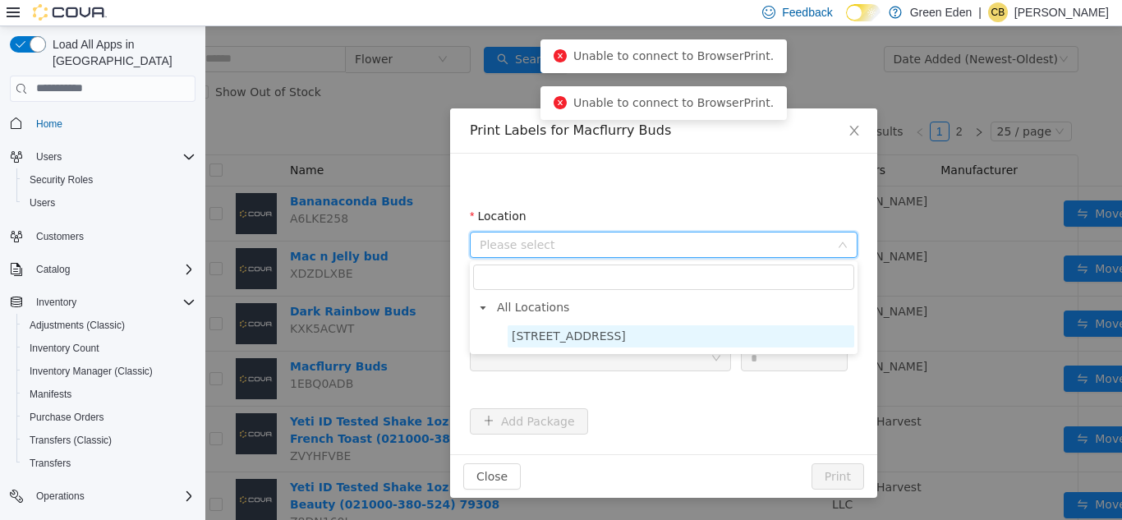
click at [620, 332] on span "[STREET_ADDRESS]" at bounding box center [569, 335] width 114 height 13
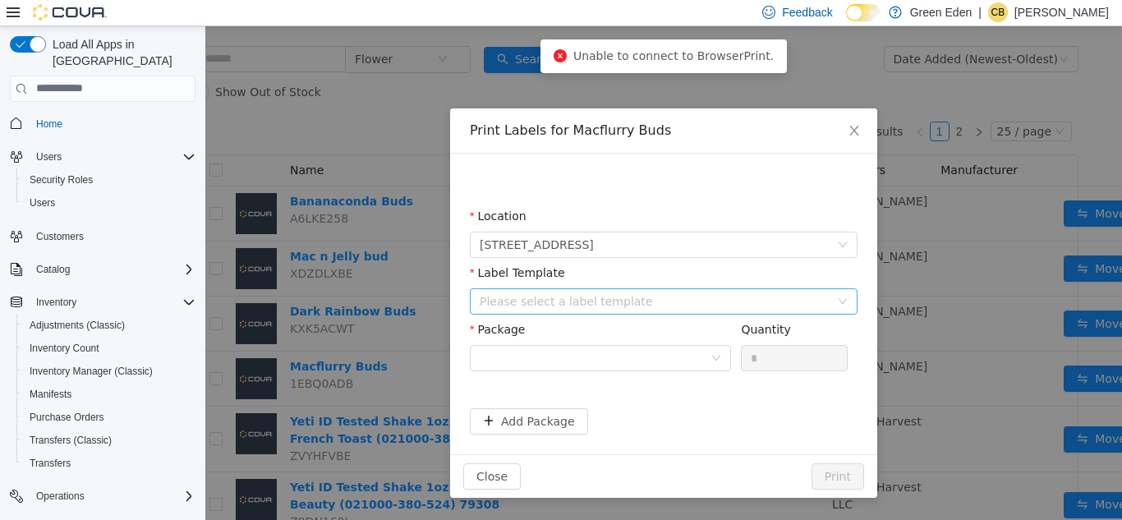
click at [642, 303] on div "Please select a label template" at bounding box center [655, 300] width 350 height 16
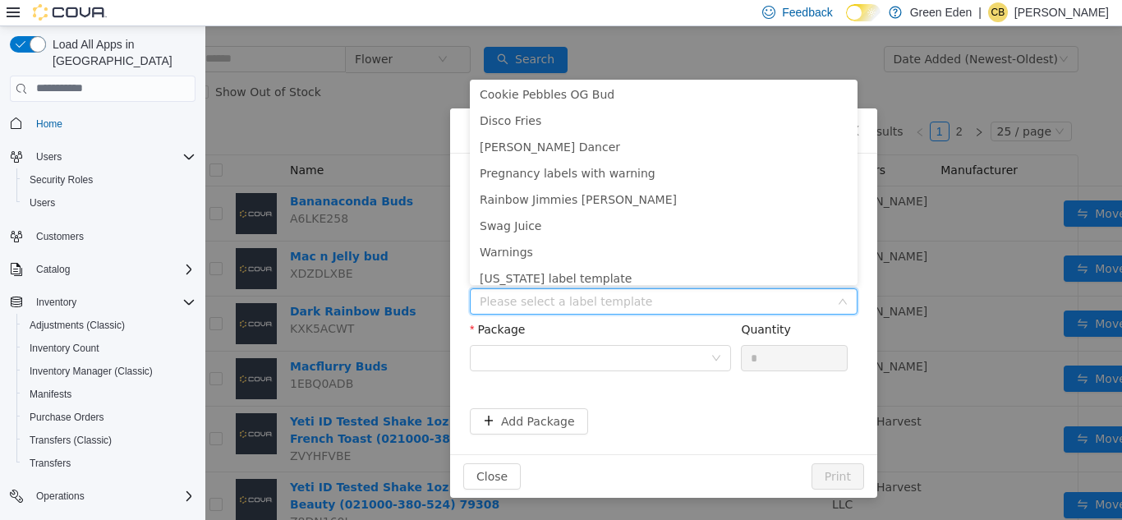
scroll to position [140, 0]
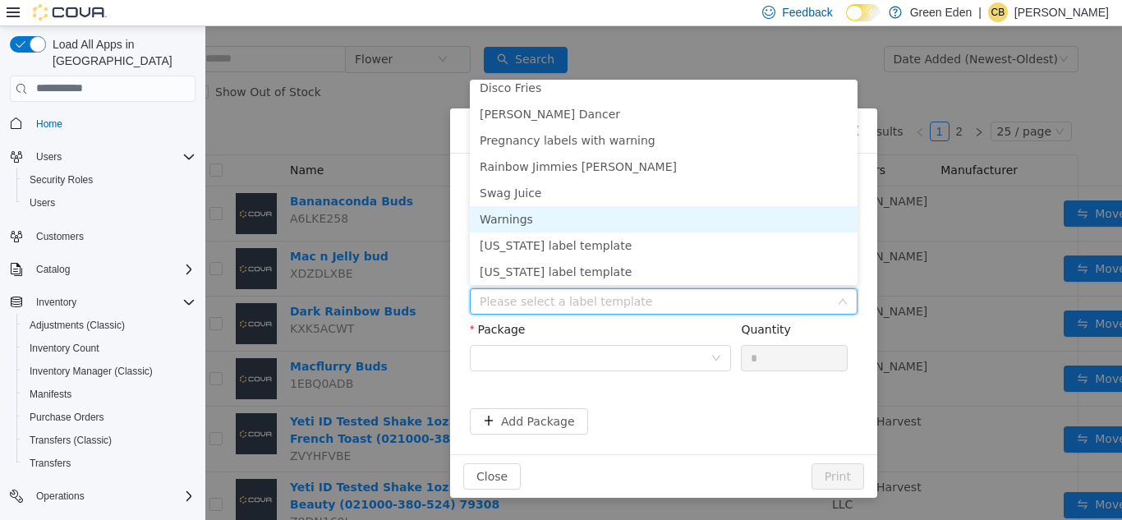
click at [675, 228] on li "Warnings" at bounding box center [664, 218] width 388 height 26
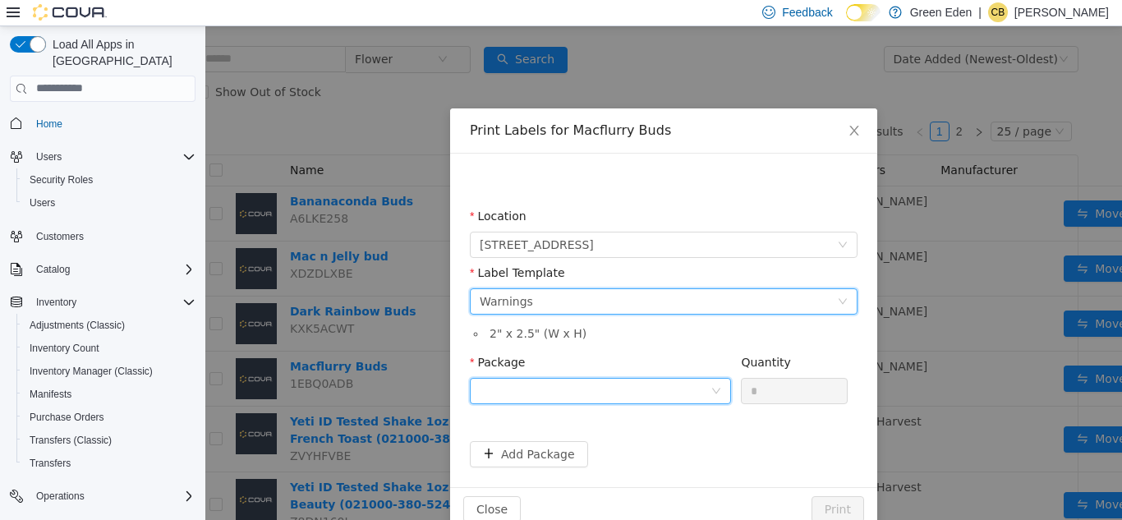
click at [607, 380] on div at bounding box center [595, 390] width 231 height 25
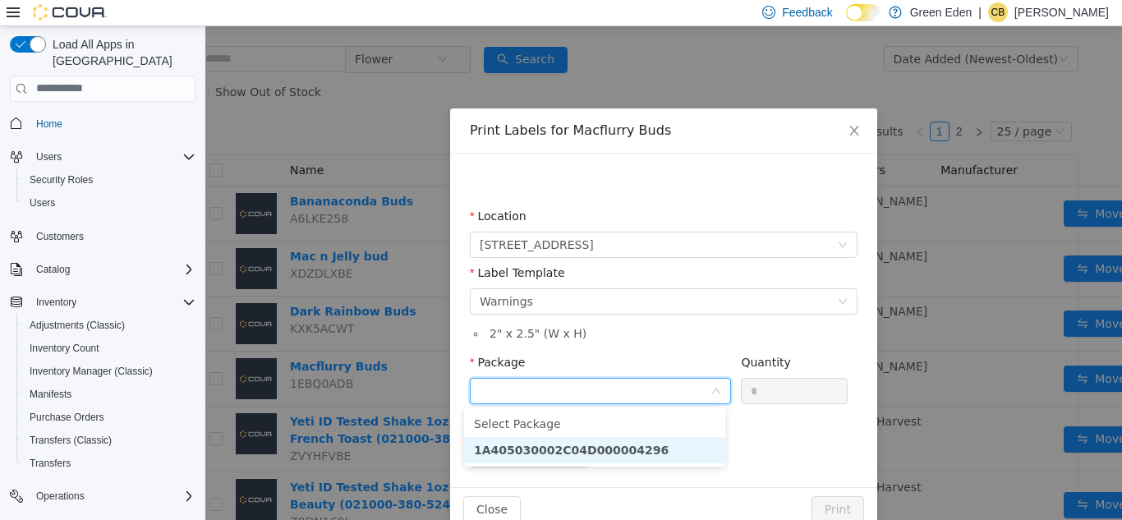
click at [629, 452] on strong "1A405030002C04D000004296" at bounding box center [571, 449] width 195 height 13
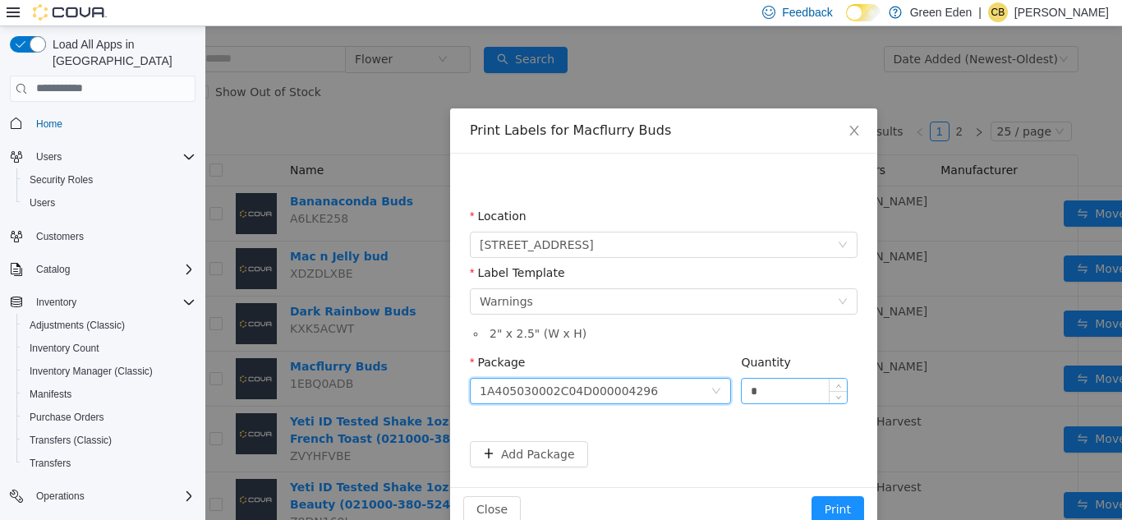
click at [765, 387] on input "*" at bounding box center [794, 390] width 105 height 25
type input "**"
click at [838, 509] on button "Print" at bounding box center [838, 508] width 53 height 26
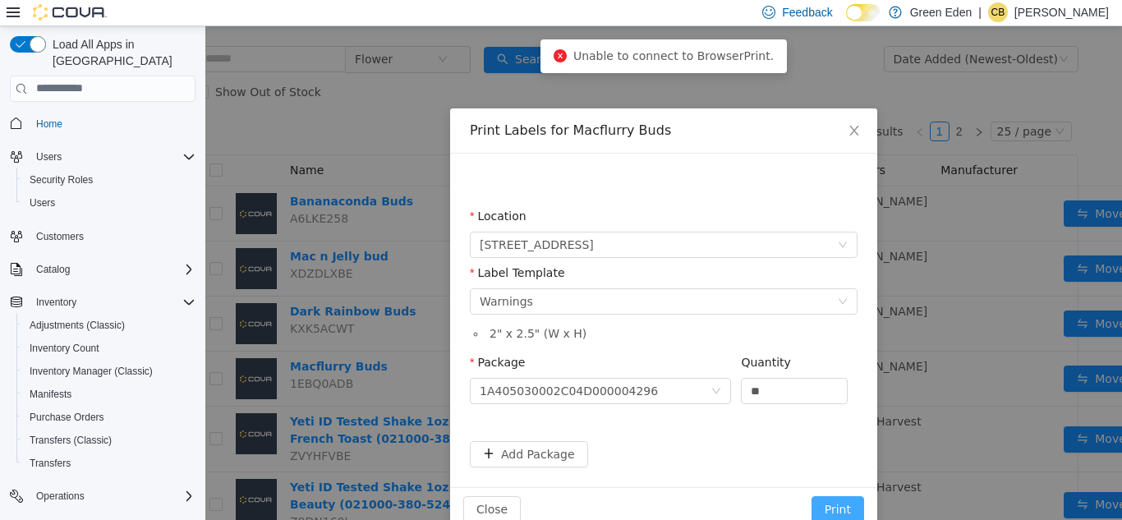
click at [838, 509] on button "Print" at bounding box center [838, 508] width 53 height 26
click at [833, 498] on button "Print" at bounding box center [838, 508] width 53 height 26
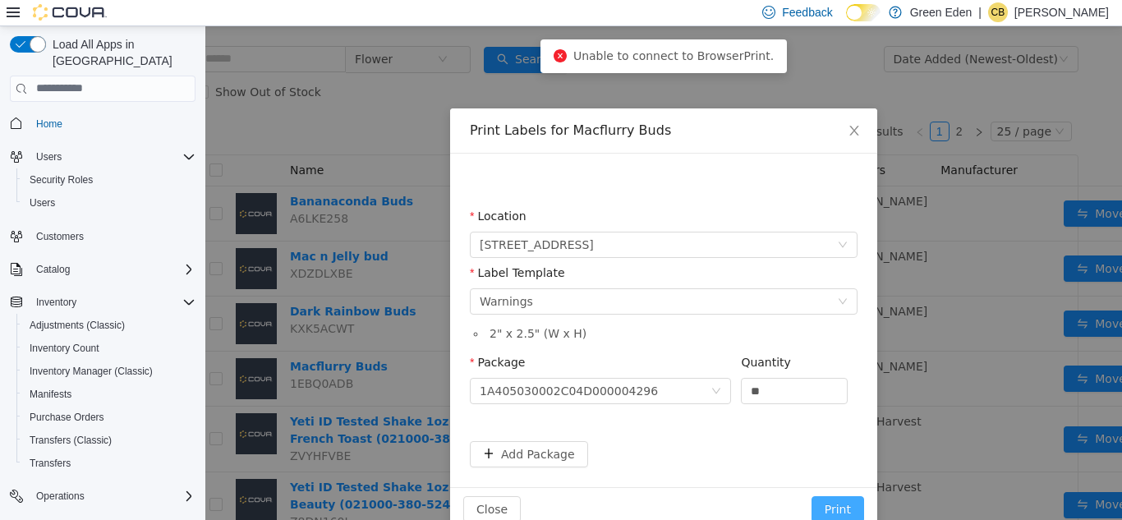
click at [833, 498] on button "Print" at bounding box center [838, 508] width 53 height 26
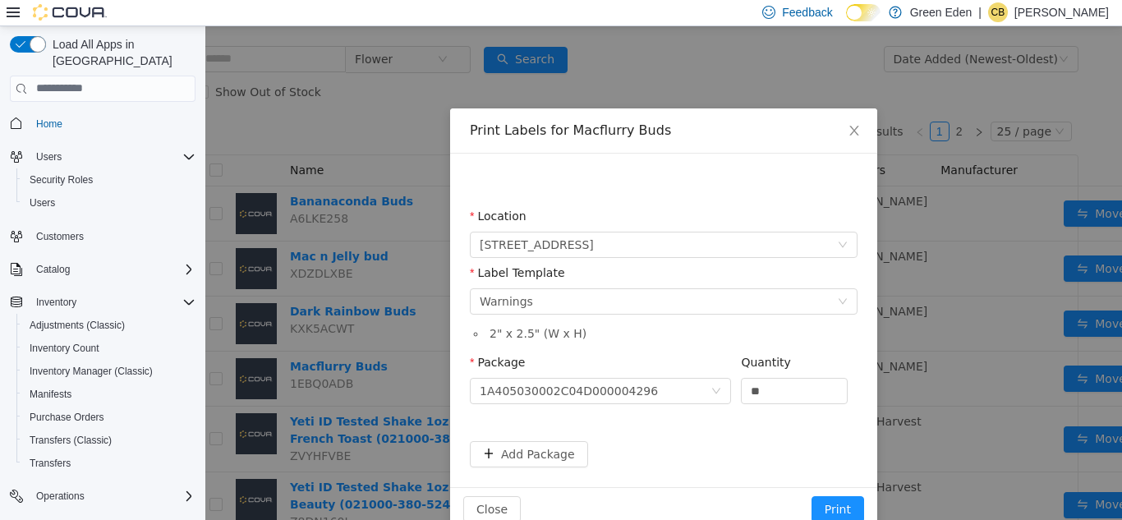
click at [830, 491] on div "Close Print" at bounding box center [663, 508] width 427 height 44
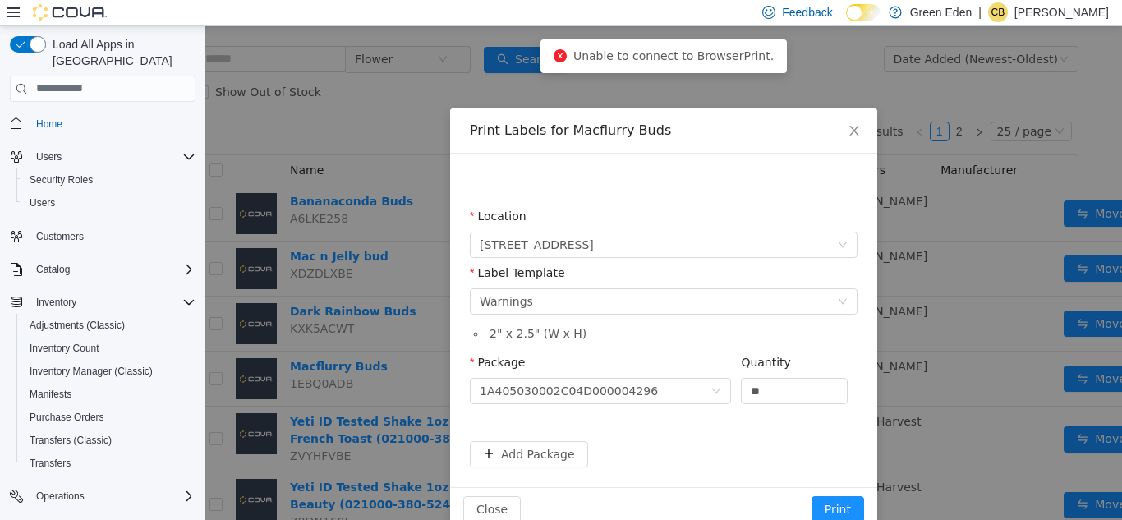
click at [830, 491] on div "Close Print" at bounding box center [663, 508] width 427 height 44
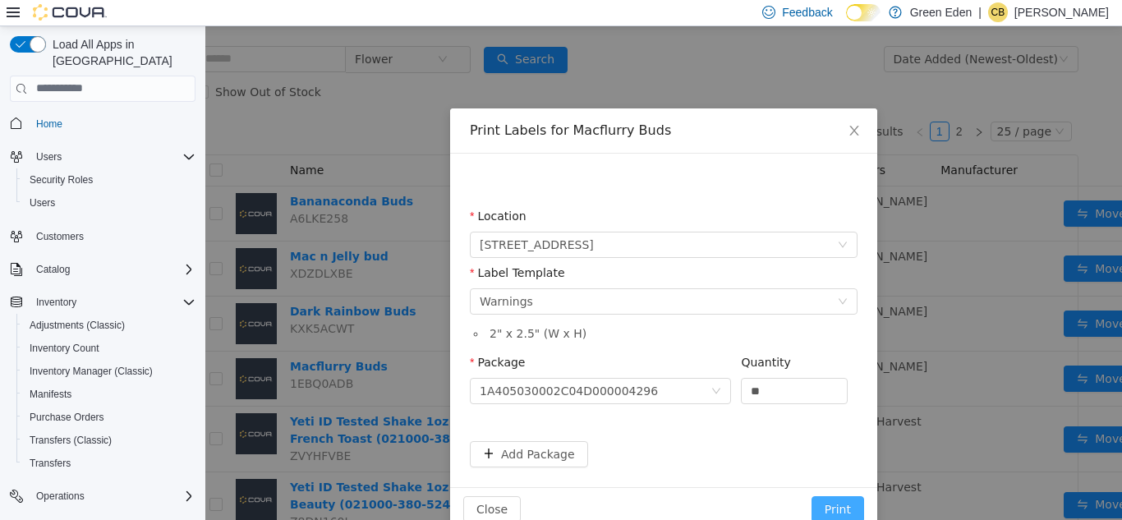
click at [833, 510] on button "Print" at bounding box center [838, 508] width 53 height 26
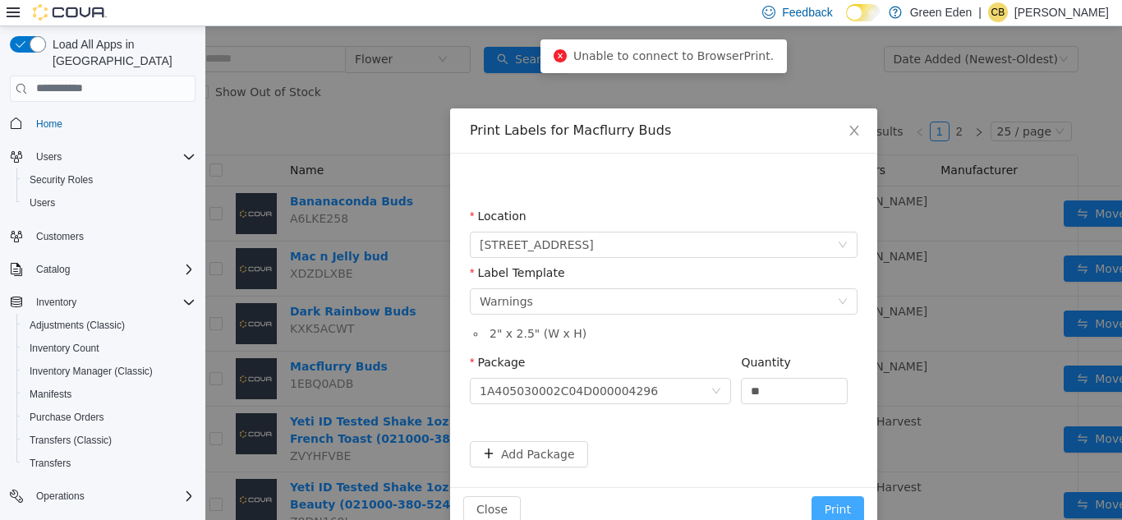
click at [833, 510] on button "Print" at bounding box center [838, 508] width 53 height 26
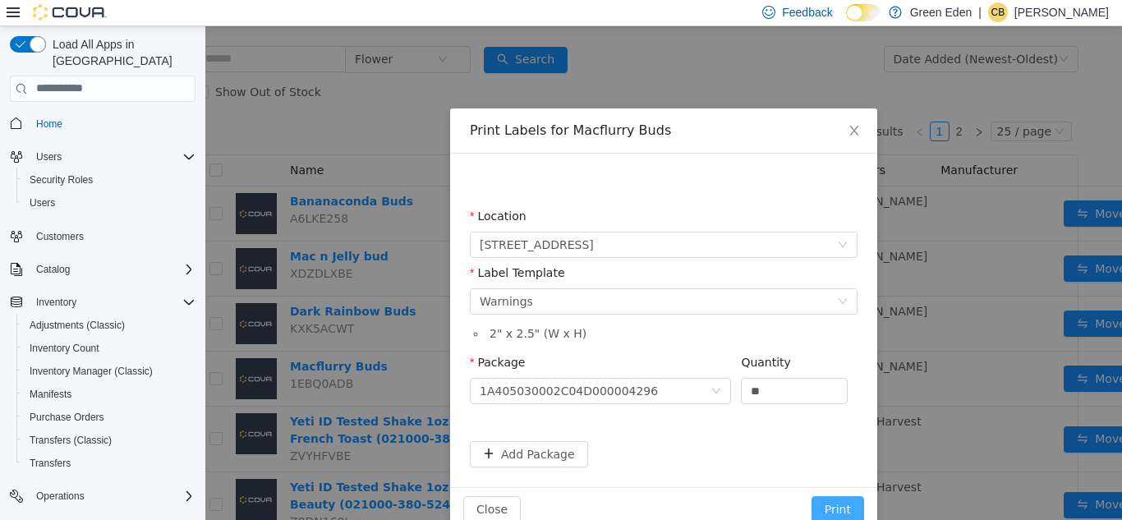
click at [829, 501] on button "Print" at bounding box center [838, 508] width 53 height 26
click at [828, 497] on button "Print" at bounding box center [838, 508] width 53 height 26
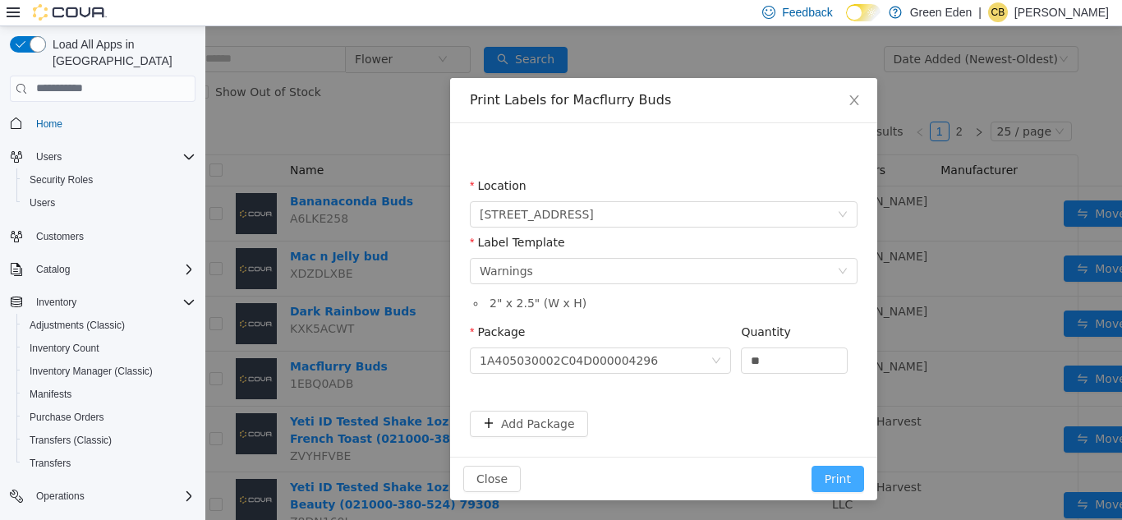
click at [840, 467] on button "Print" at bounding box center [838, 478] width 53 height 26
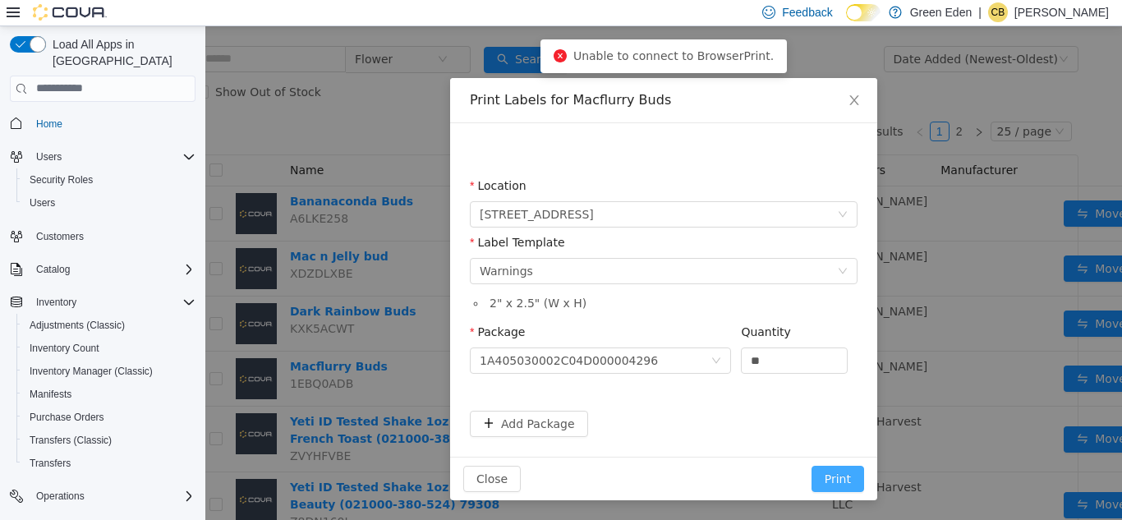
click at [840, 467] on button "Print" at bounding box center [838, 478] width 53 height 26
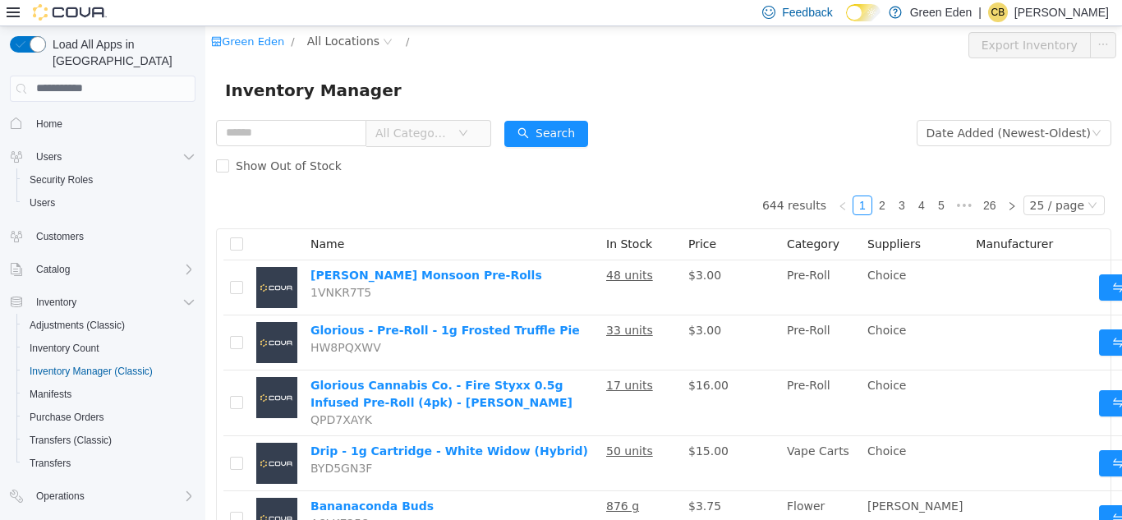
click at [450, 131] on span "All Categories" at bounding box center [412, 132] width 75 height 16
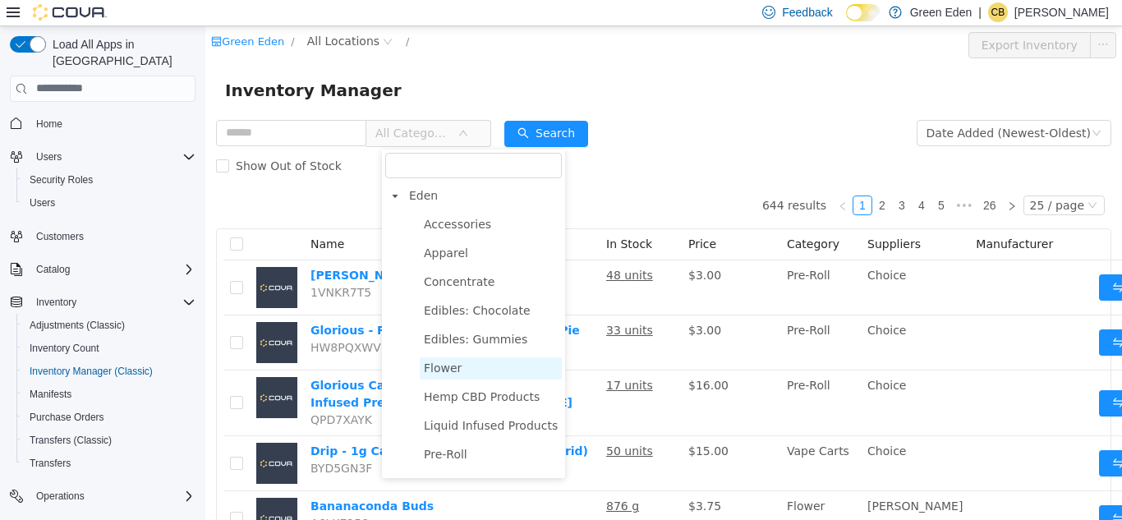
click at [440, 366] on span "Flower" at bounding box center [443, 367] width 38 height 13
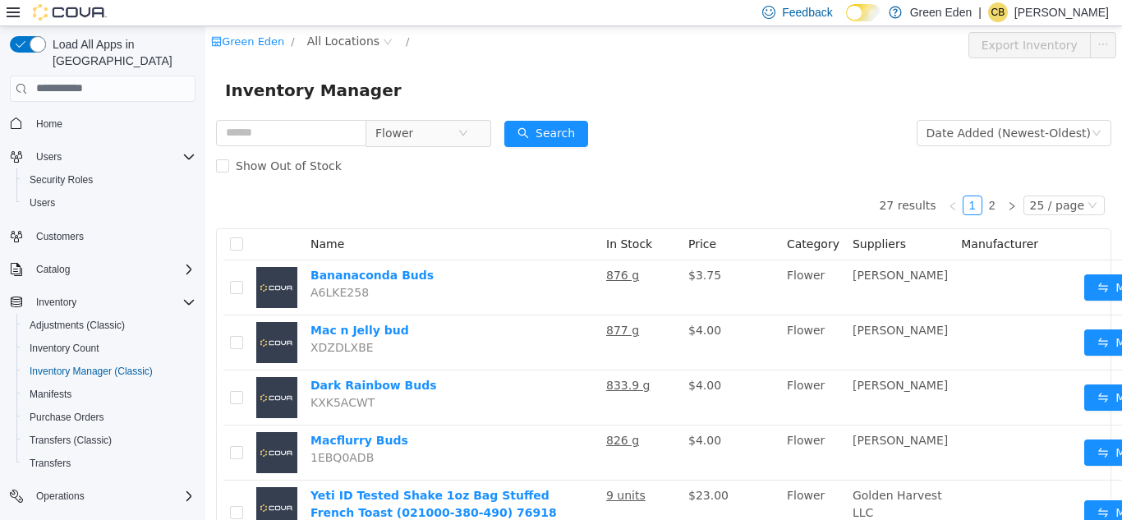
scroll to position [0, 33]
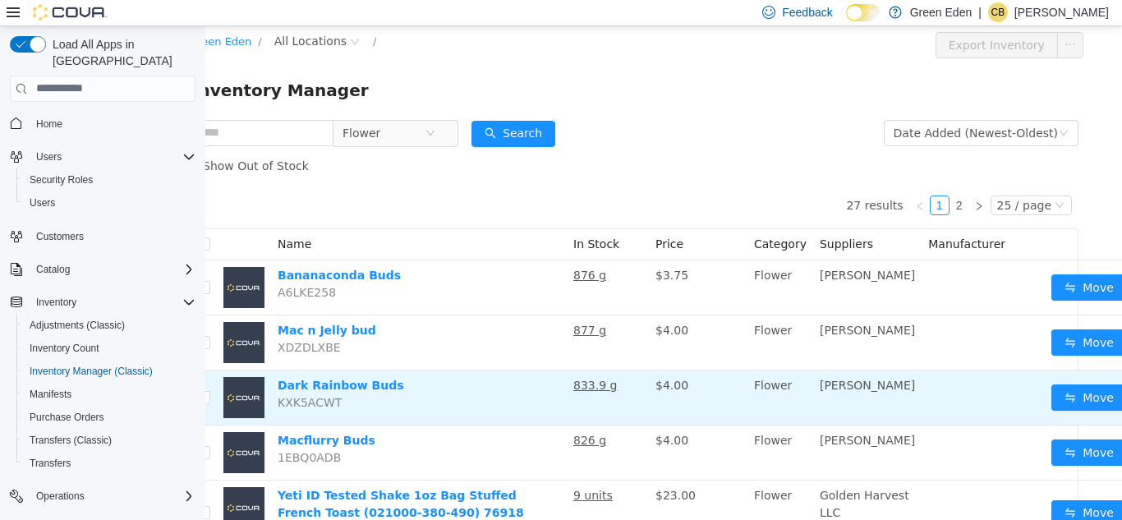
click at [1121, 398] on button "button" at bounding box center [1139, 397] width 26 height 26
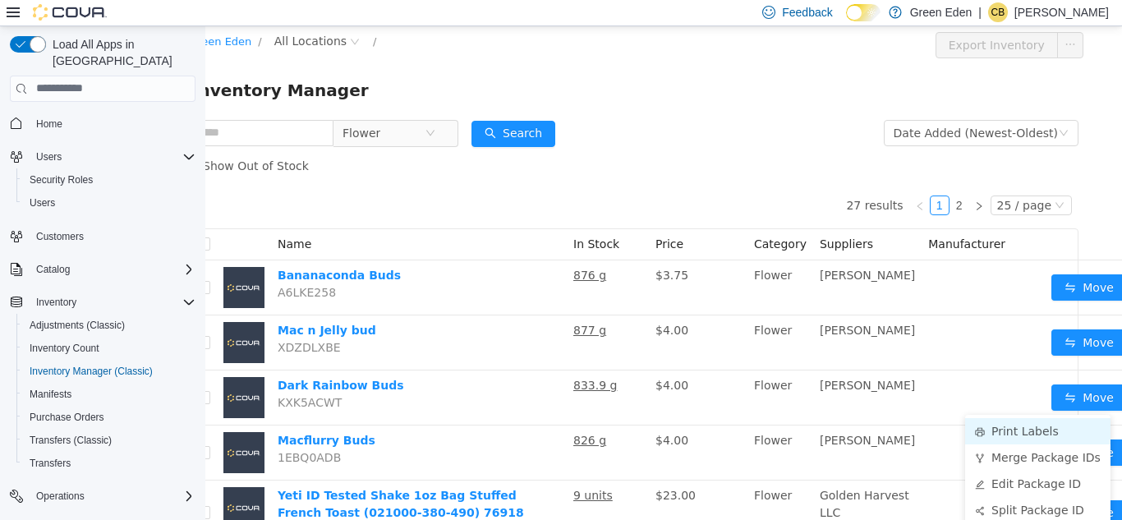
click at [1037, 431] on li "Print Labels" at bounding box center [1037, 430] width 145 height 26
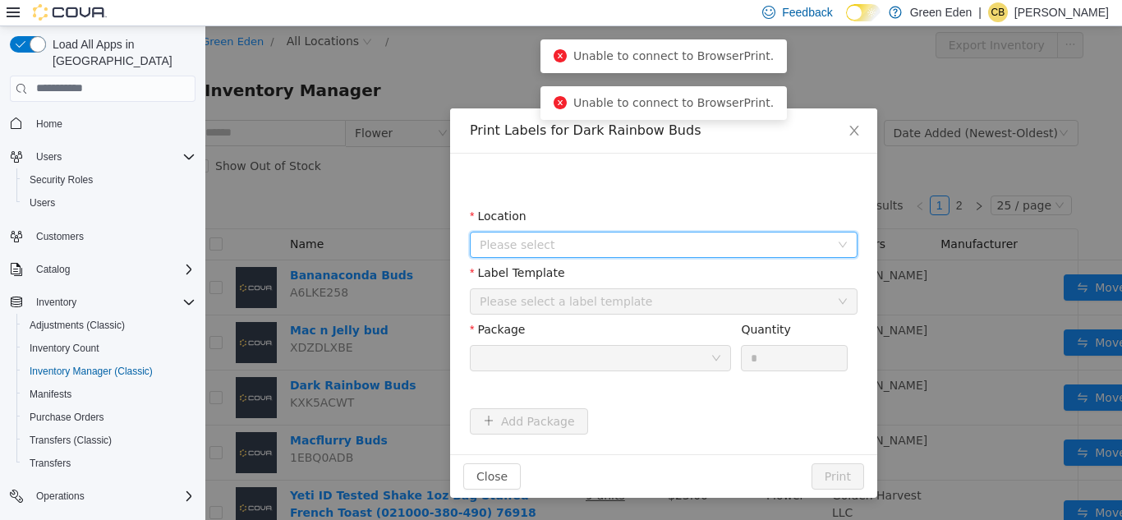
click at [625, 239] on span "Please select" at bounding box center [655, 244] width 350 height 16
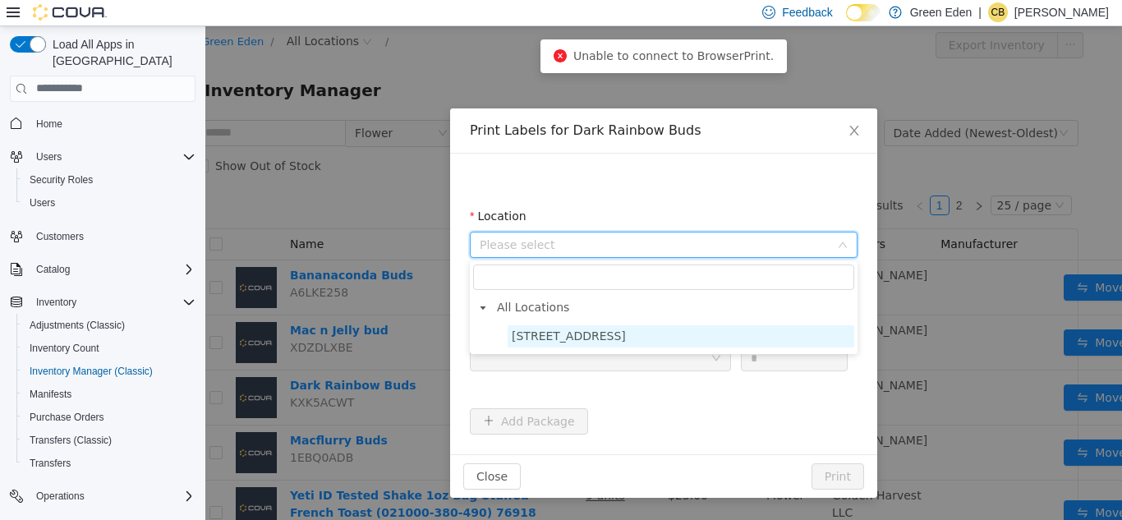
click at [607, 329] on span "[STREET_ADDRESS]" at bounding box center [569, 335] width 114 height 13
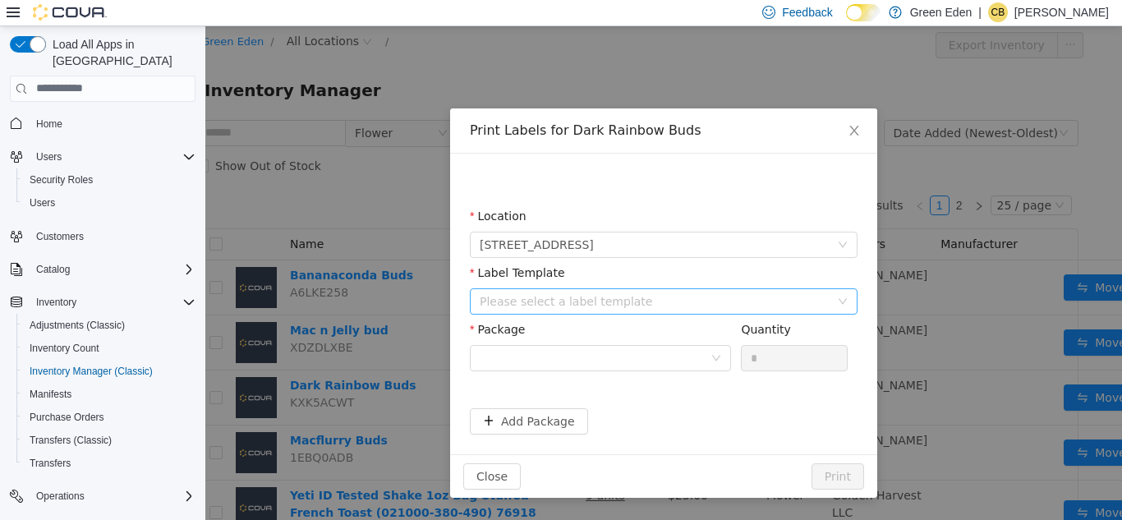
click at [606, 301] on div "Please select a label template" at bounding box center [655, 300] width 350 height 16
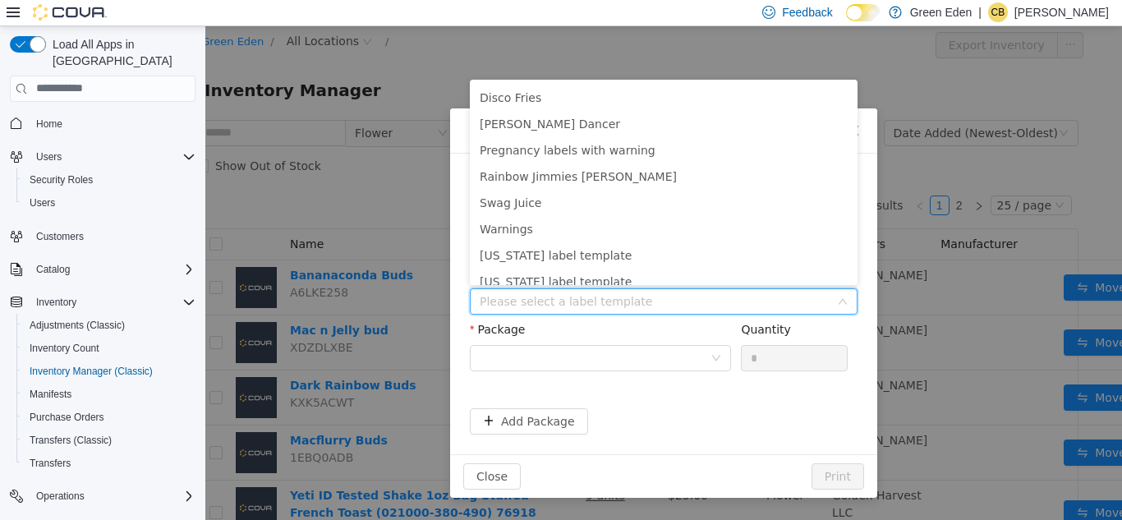
scroll to position [140, 0]
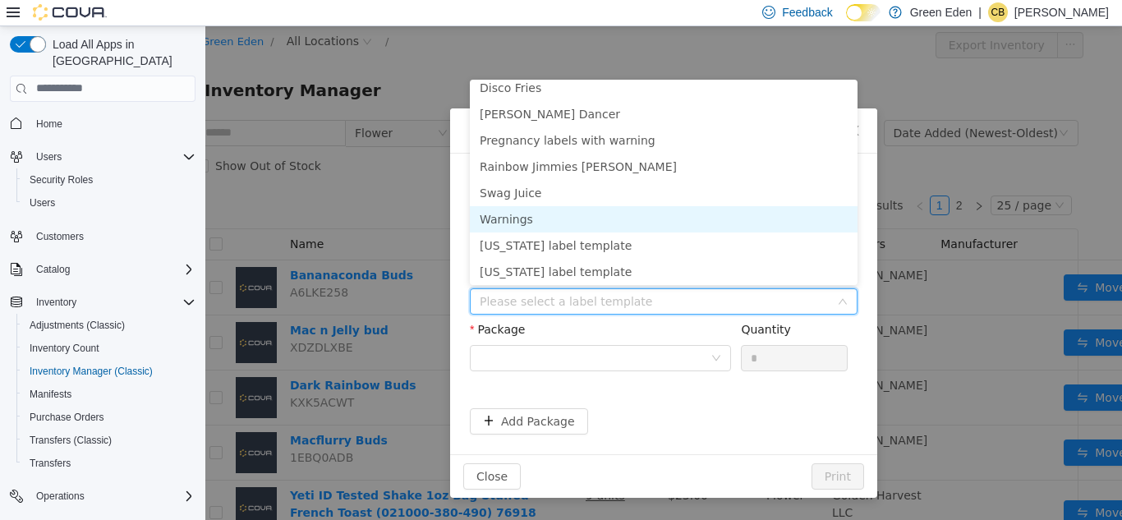
click at [661, 216] on li "Warnings" at bounding box center [664, 218] width 388 height 26
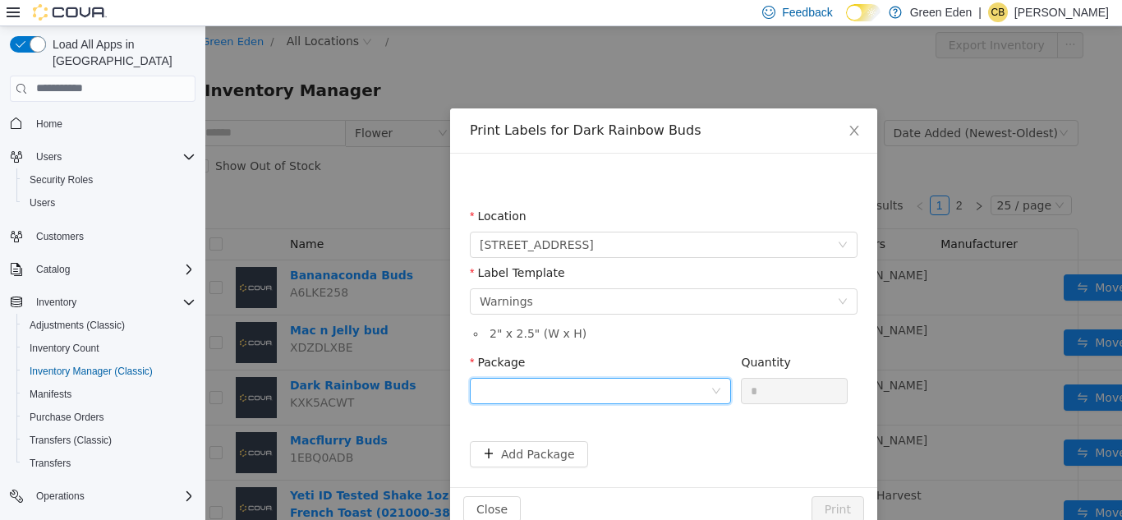
click at [613, 383] on div at bounding box center [595, 390] width 231 height 25
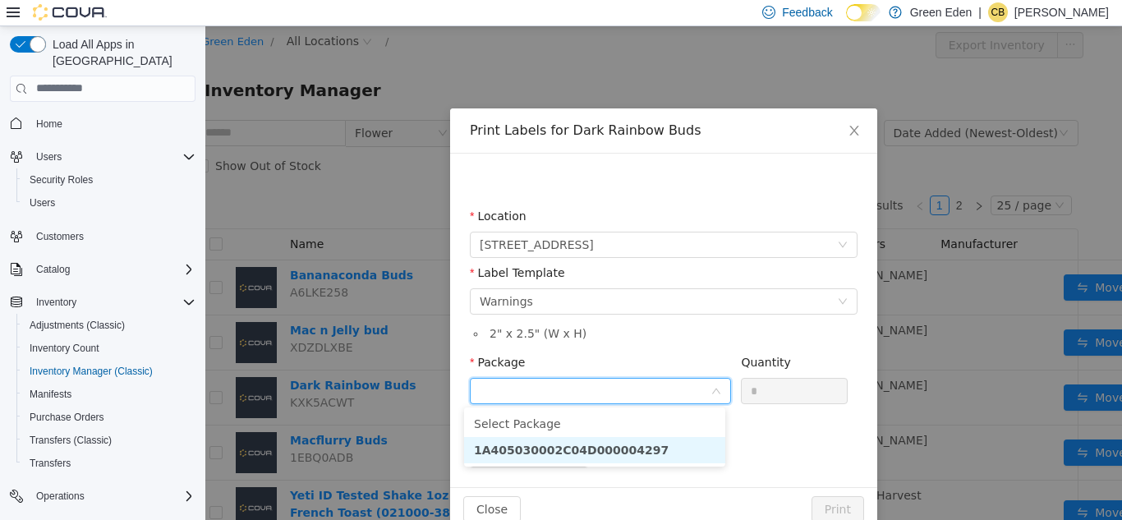
click at [621, 454] on strong "1A405030002C04D000004297" at bounding box center [571, 449] width 195 height 13
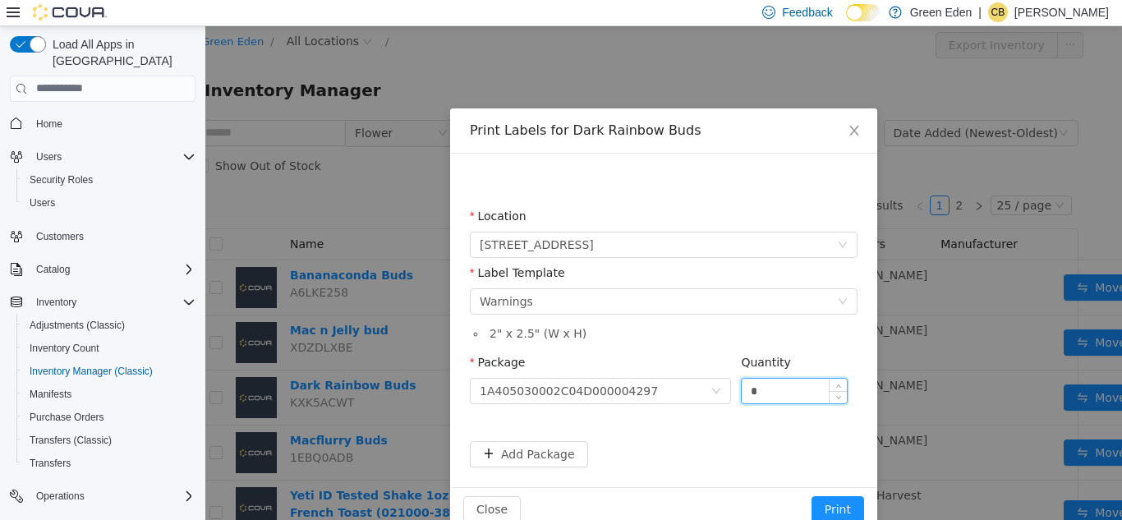
click at [800, 394] on input "*" at bounding box center [794, 390] width 105 height 25
type input "**"
click at [841, 506] on button "Print" at bounding box center [838, 508] width 53 height 26
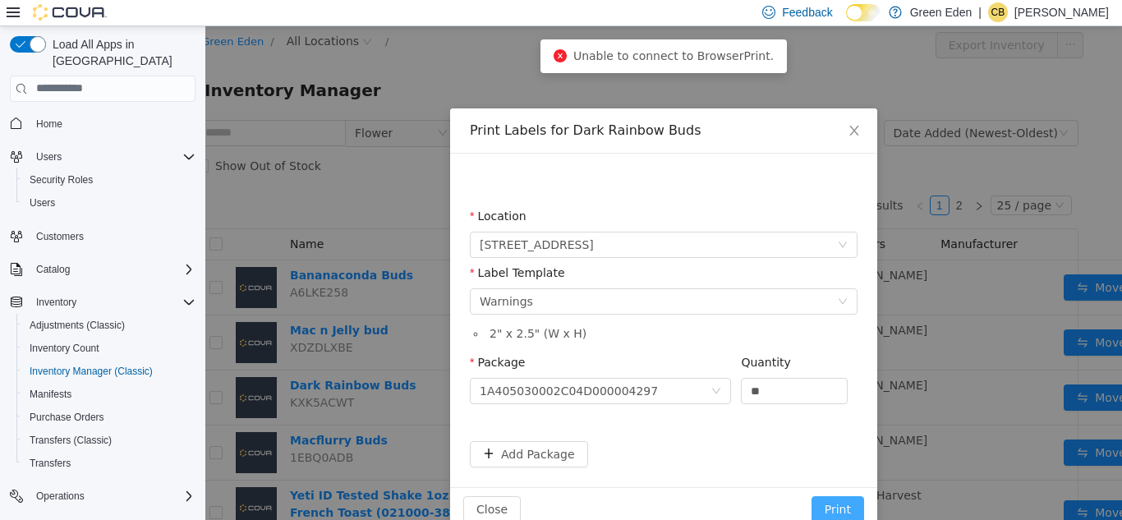
click at [841, 506] on button "Print" at bounding box center [838, 508] width 53 height 26
click at [829, 506] on button "Print" at bounding box center [838, 508] width 53 height 26
click at [567, 58] on icon "icon: close-circle" at bounding box center [560, 54] width 13 height 13
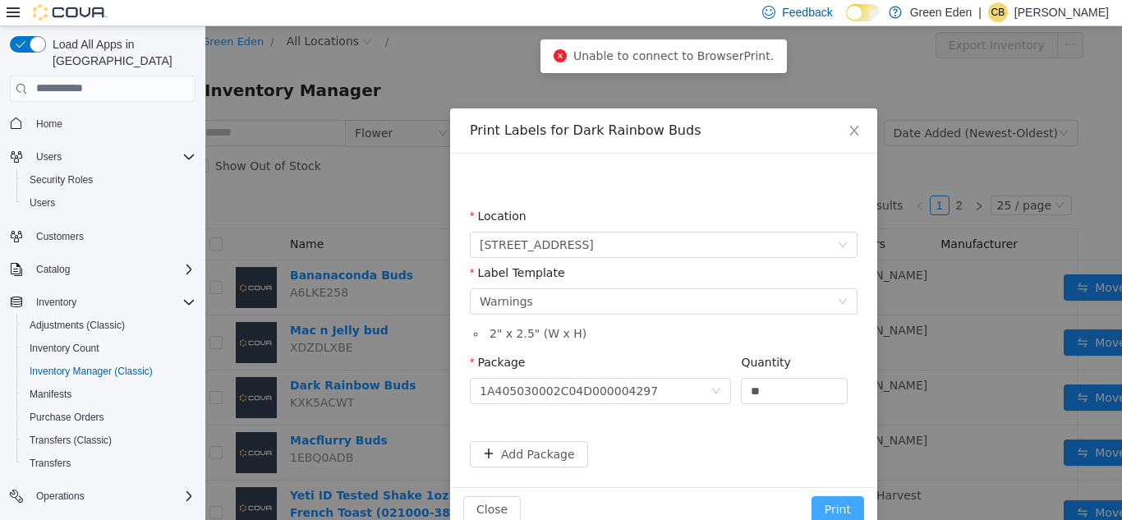
click at [828, 504] on button "Print" at bounding box center [838, 508] width 53 height 26
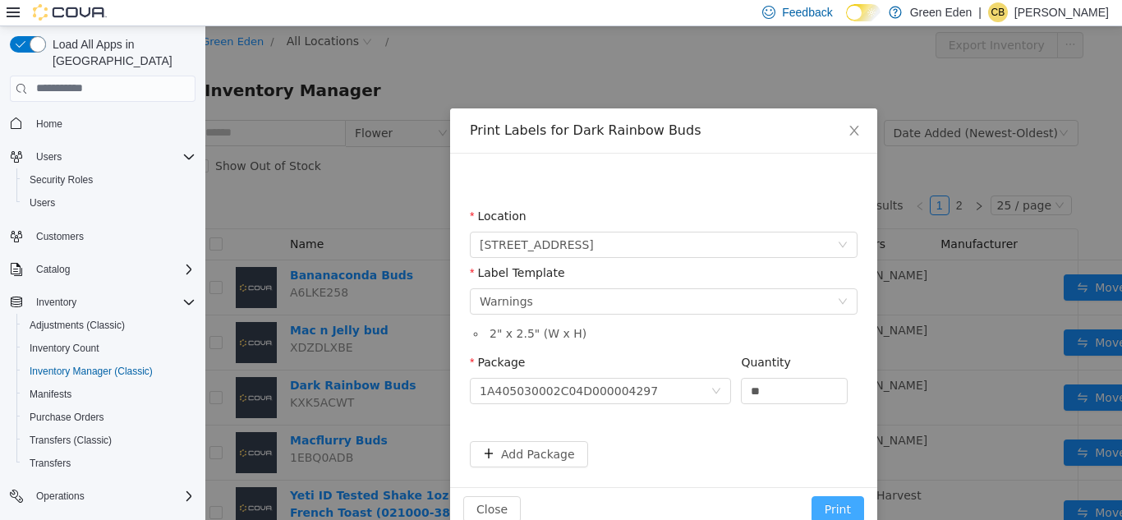
click at [828, 505] on button "Print" at bounding box center [838, 508] width 53 height 26
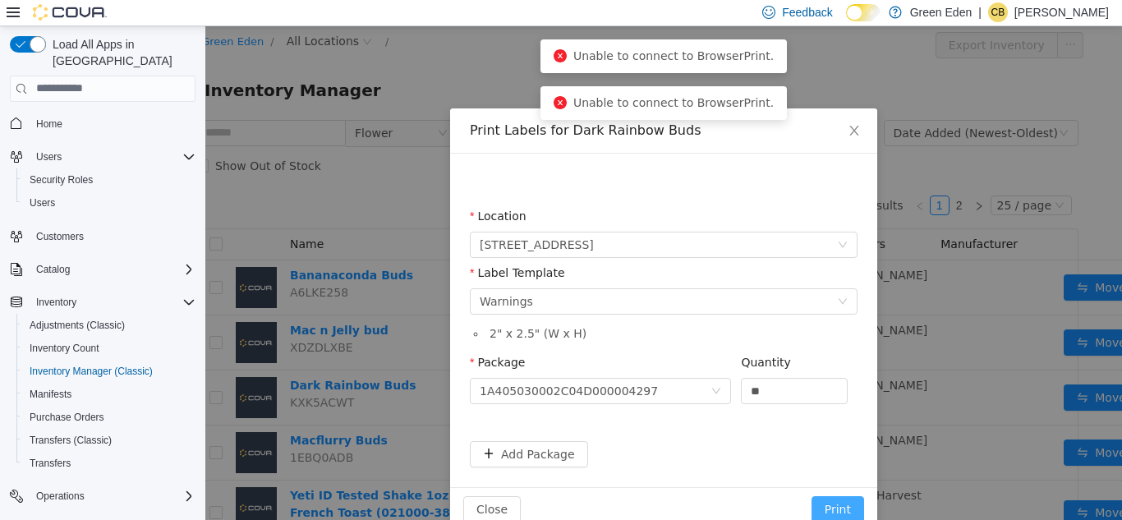
click at [828, 507] on button "Print" at bounding box center [838, 508] width 53 height 26
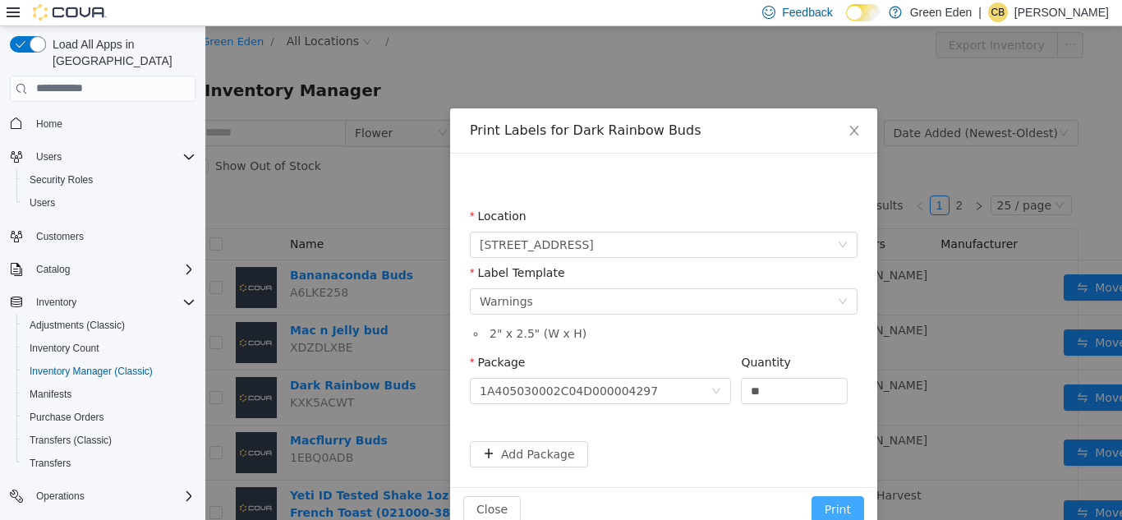
click at [827, 510] on button "Print" at bounding box center [838, 508] width 53 height 26
click at [836, 496] on button "Print" at bounding box center [838, 508] width 53 height 26
click at [835, 496] on button "Print" at bounding box center [838, 508] width 53 height 26
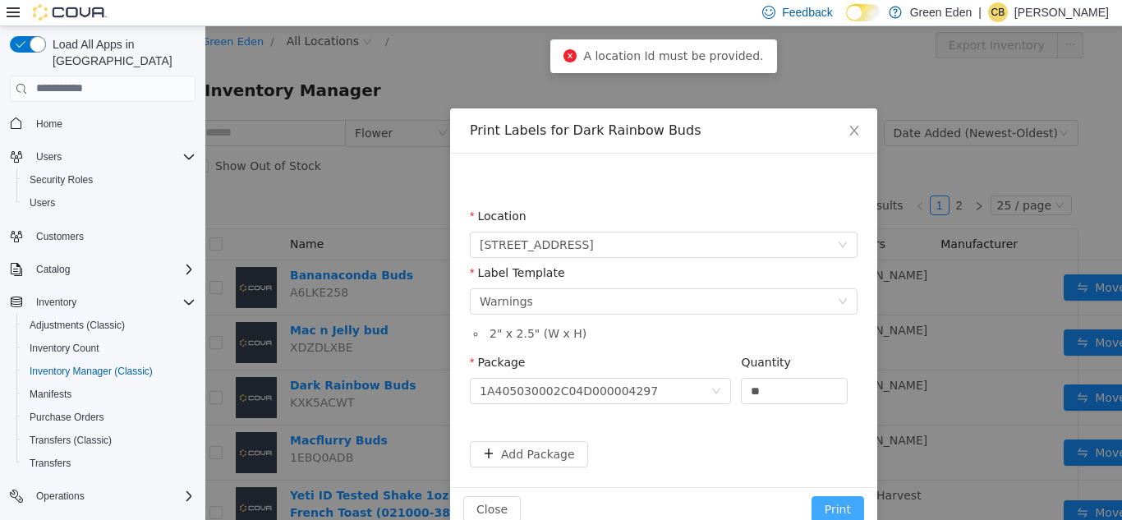
click at [835, 496] on button "Print" at bounding box center [838, 508] width 53 height 26
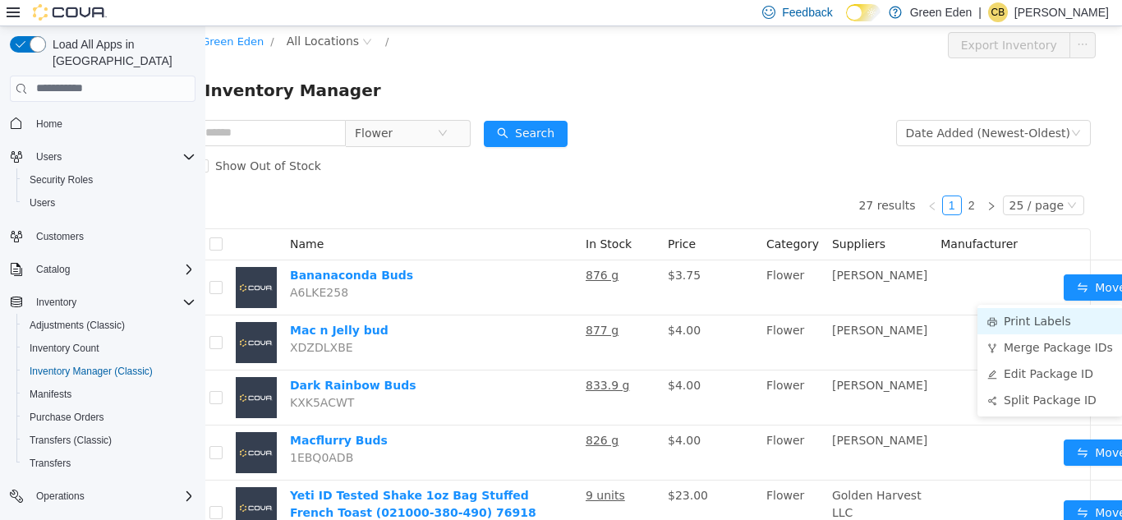
click at [1043, 320] on li "Print Labels" at bounding box center [1050, 320] width 145 height 26
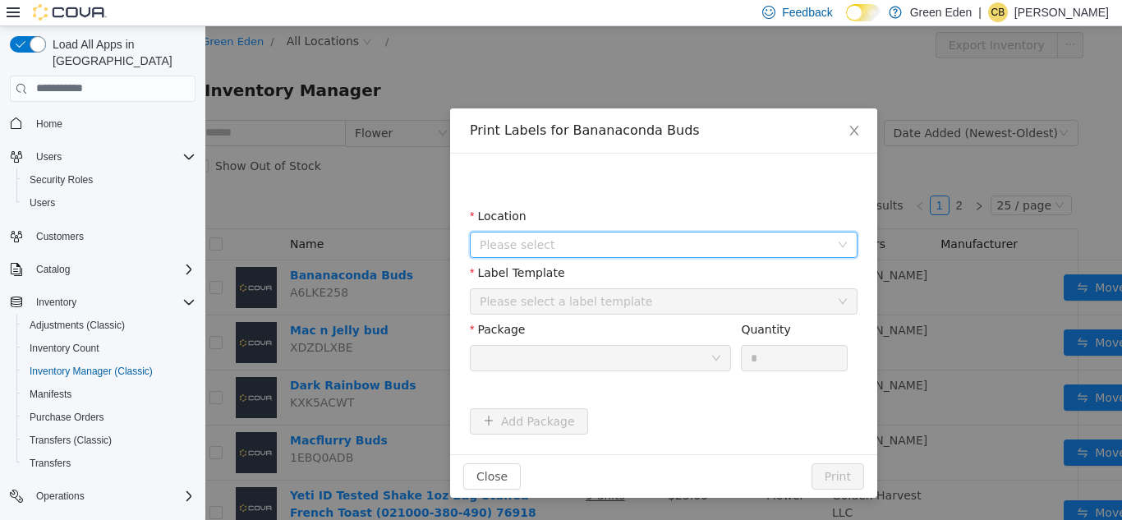
drag, startPoint x: 780, startPoint y: 251, endPoint x: 737, endPoint y: 205, distance: 62.2
click at [737, 205] on div "Location Please select Label Template Please select a label template Package Qu…" at bounding box center [664, 303] width 388 height 261
click at [657, 237] on span "Please select" at bounding box center [655, 244] width 350 height 16
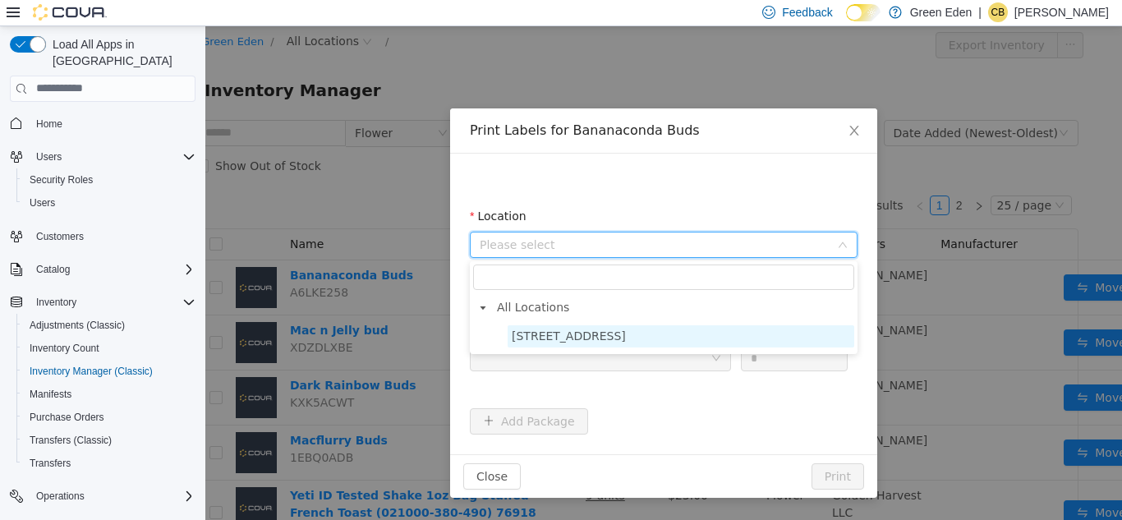
click at [630, 329] on span "[STREET_ADDRESS]" at bounding box center [681, 336] width 347 height 22
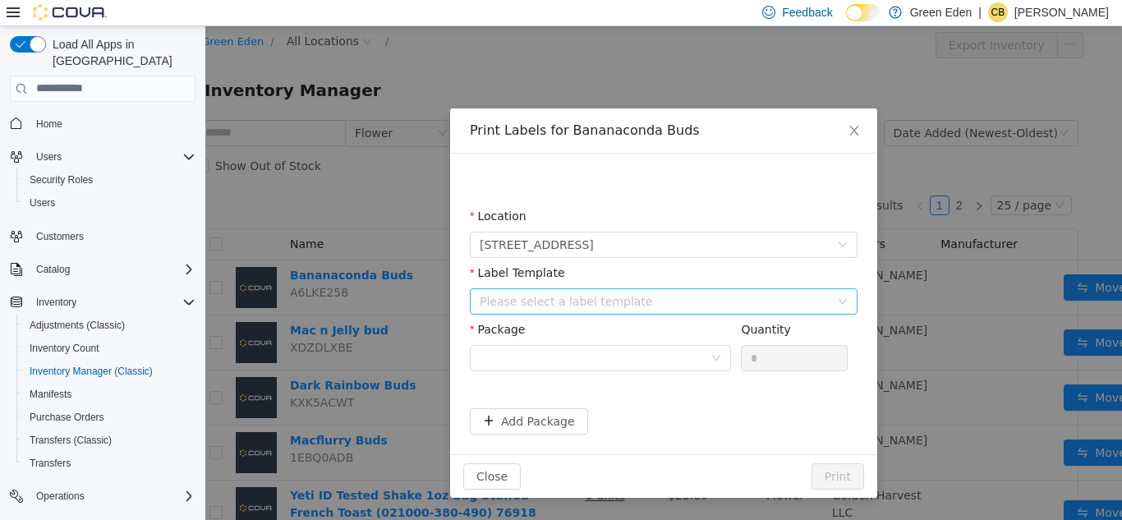
click at [630, 305] on div "Please select a label template" at bounding box center [655, 300] width 350 height 16
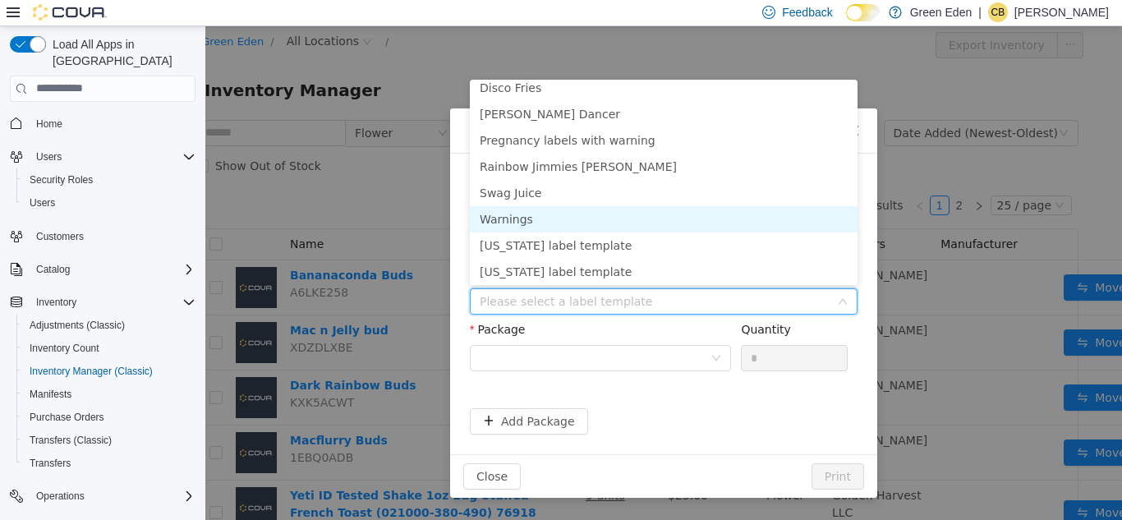
click at [736, 216] on li "Warnings" at bounding box center [664, 218] width 388 height 26
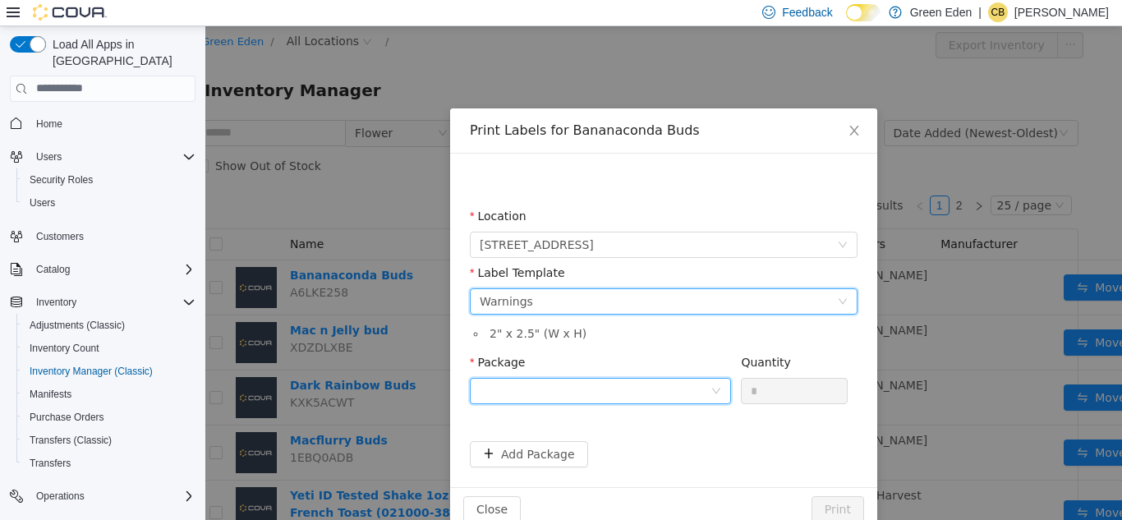
click at [602, 389] on div at bounding box center [595, 390] width 231 height 25
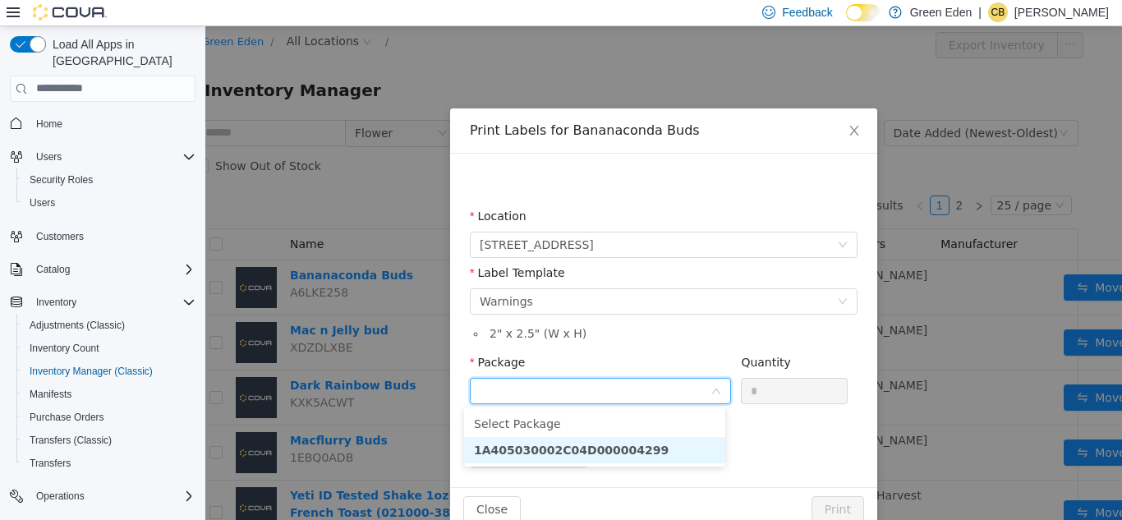
click at [622, 458] on li "1A405030002C04D000004299" at bounding box center [594, 449] width 261 height 26
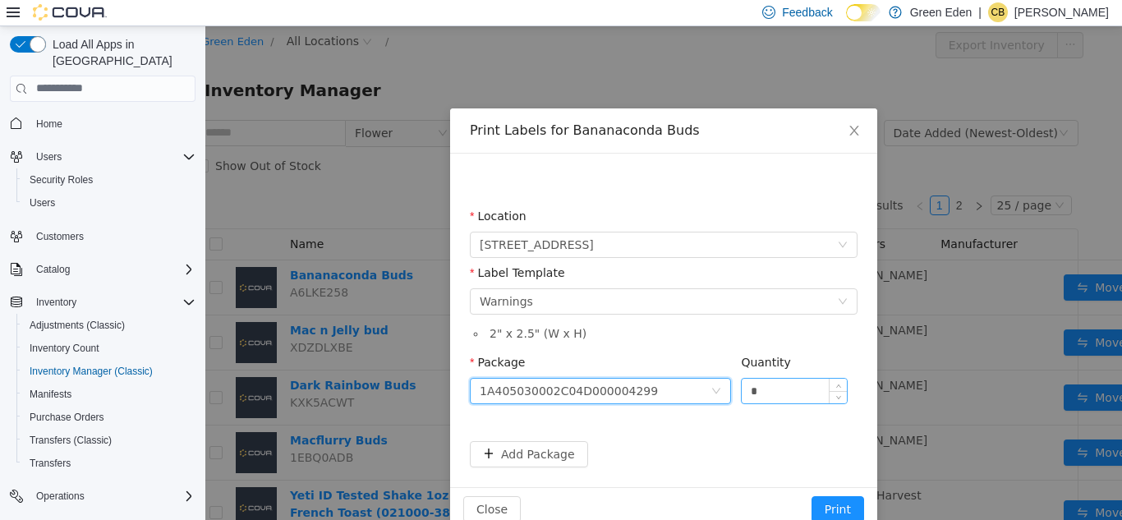
click at [767, 388] on input "*" at bounding box center [794, 390] width 105 height 25
type input "**"
click at [824, 497] on button "Print" at bounding box center [838, 508] width 53 height 26
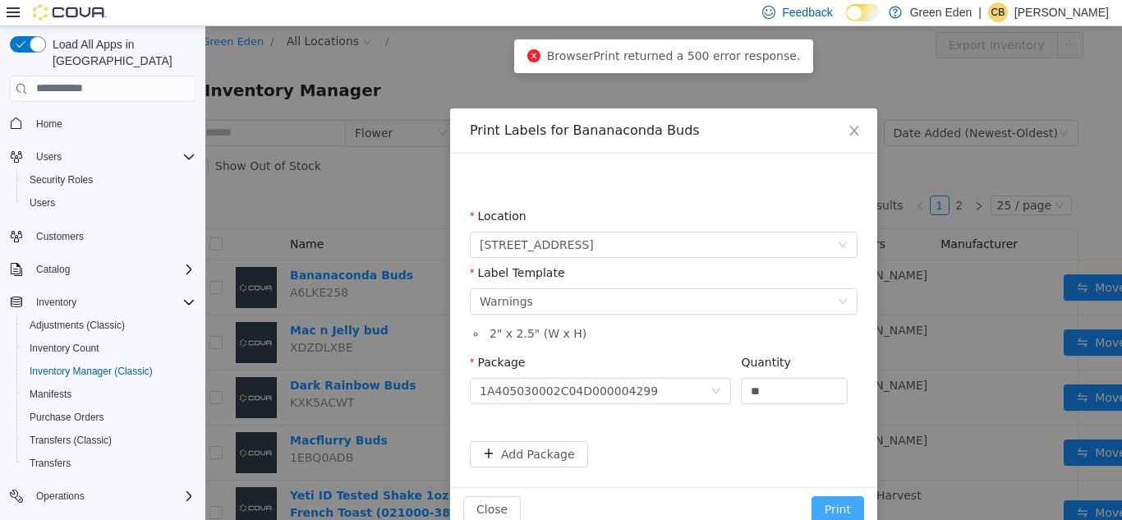
drag, startPoint x: 824, startPoint y: 497, endPoint x: 827, endPoint y: 505, distance: 8.8
click at [827, 505] on button "Print" at bounding box center [838, 508] width 53 height 26
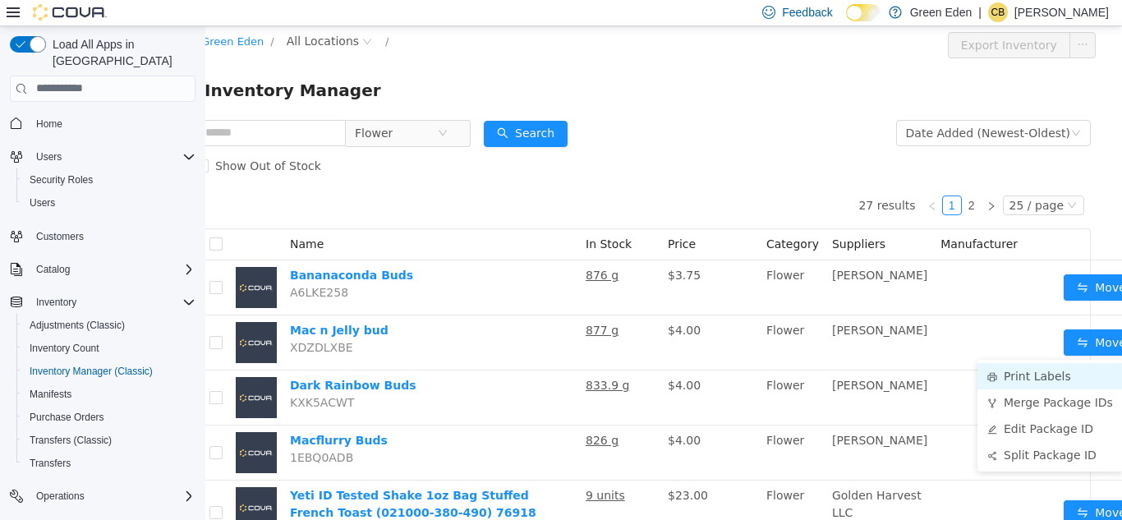
click at [1073, 375] on li "Print Labels" at bounding box center [1050, 375] width 145 height 26
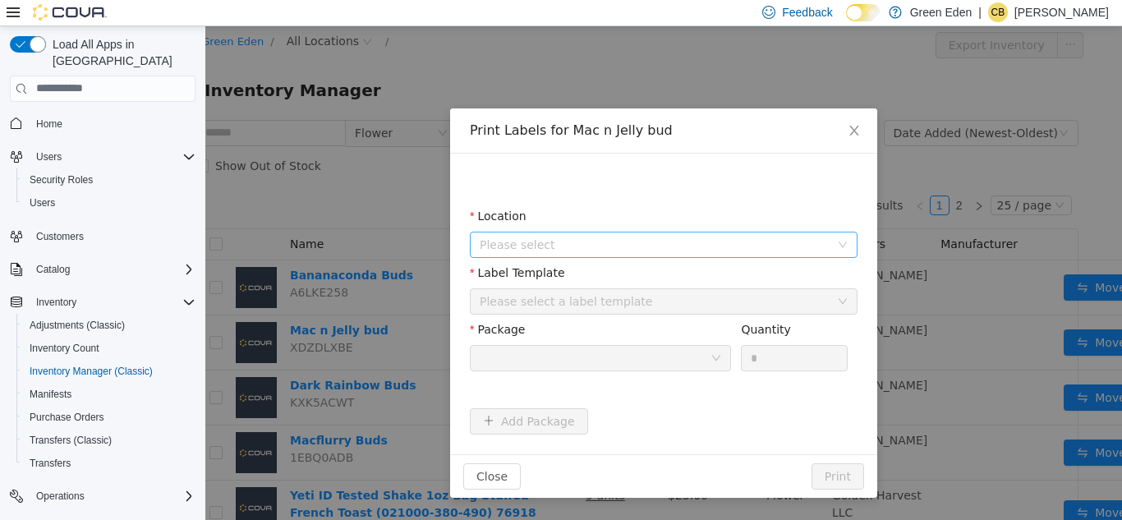
click at [647, 246] on span "Please select" at bounding box center [655, 244] width 350 height 16
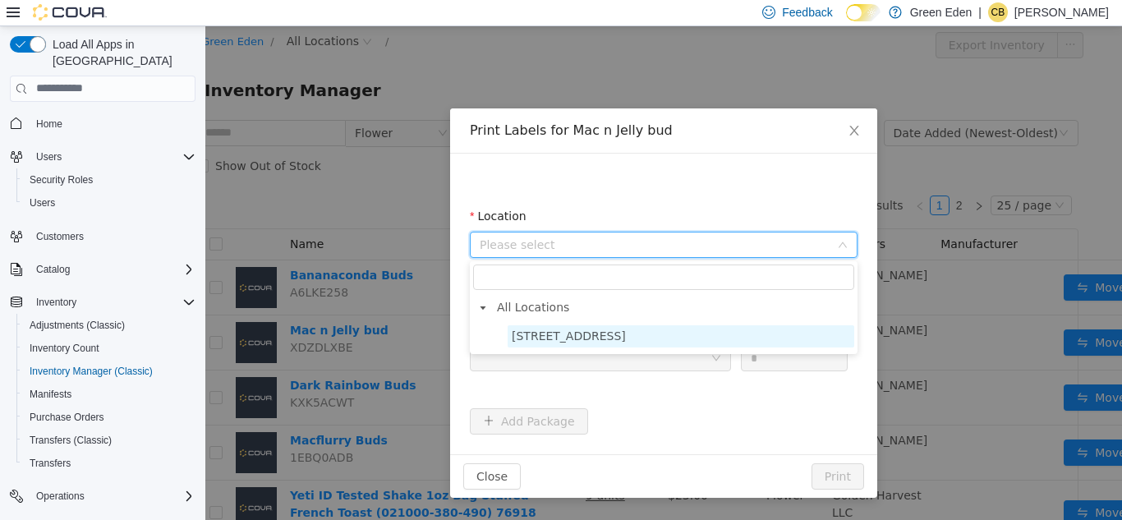
click at [596, 333] on span "[STREET_ADDRESS]" at bounding box center [569, 335] width 114 height 13
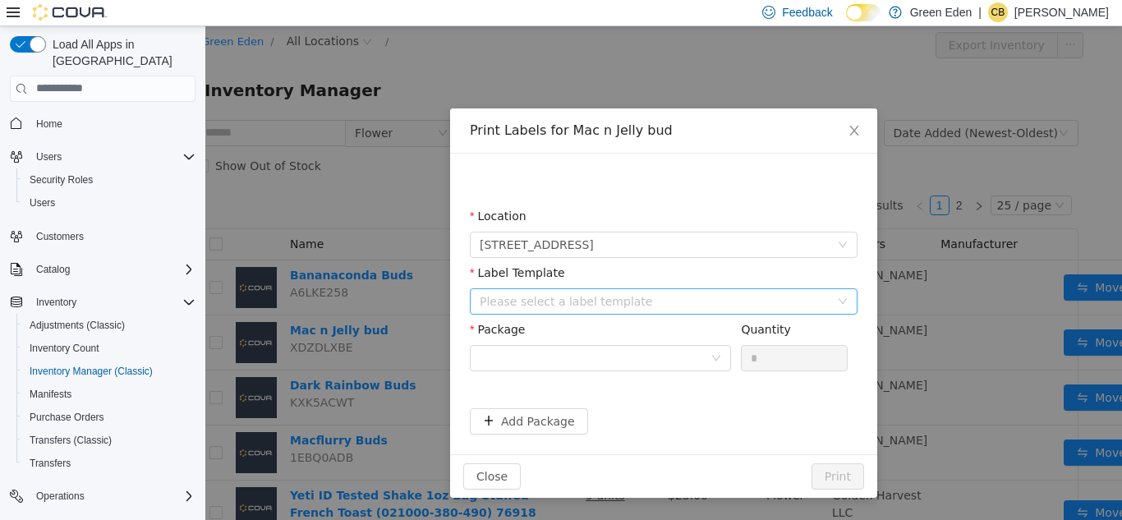
click at [598, 299] on div "Please select a label template" at bounding box center [655, 300] width 350 height 16
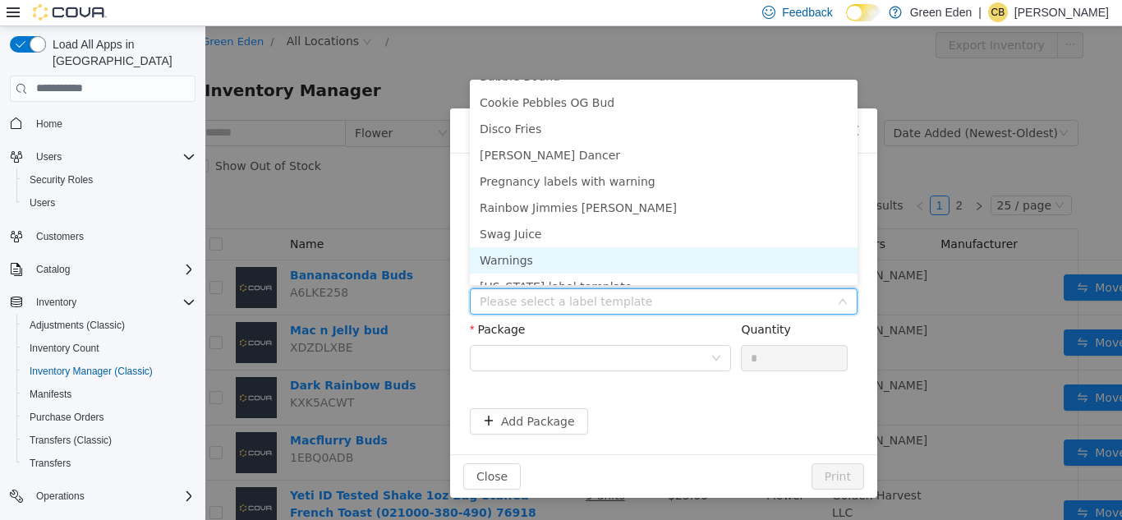
scroll to position [113, 0]
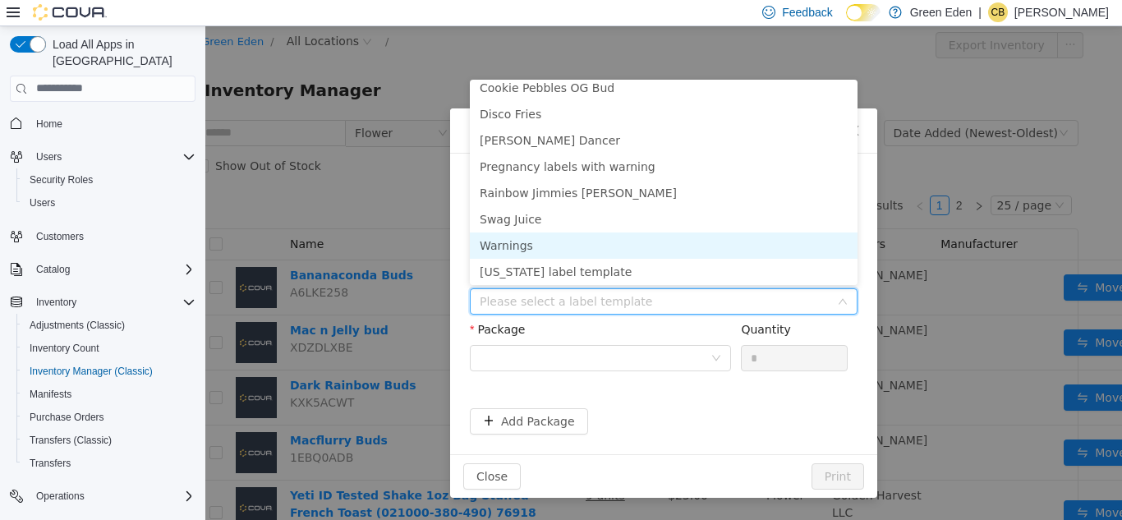
click at [716, 245] on li "Warnings" at bounding box center [664, 245] width 388 height 26
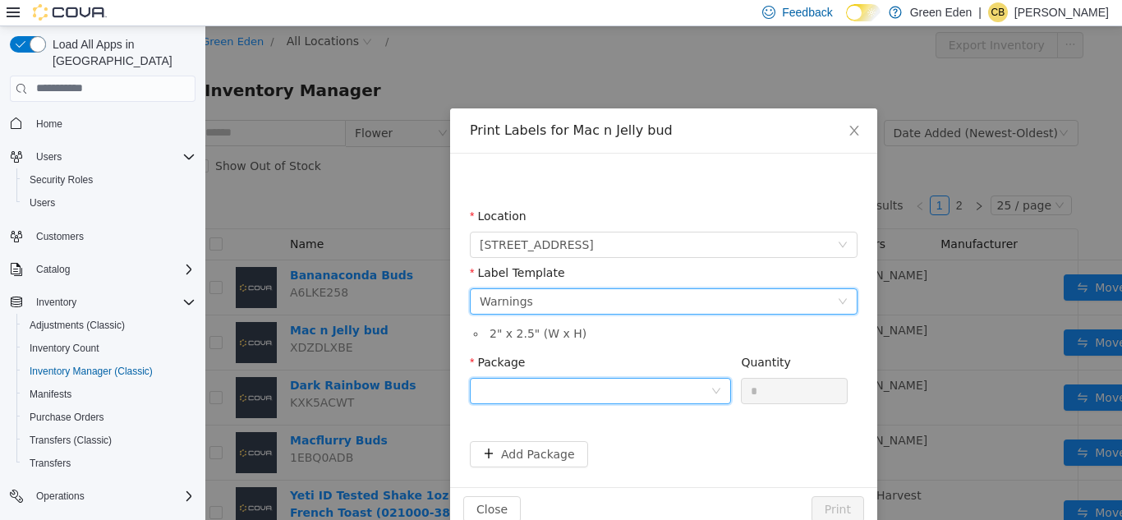
click at [580, 395] on div at bounding box center [595, 390] width 231 height 25
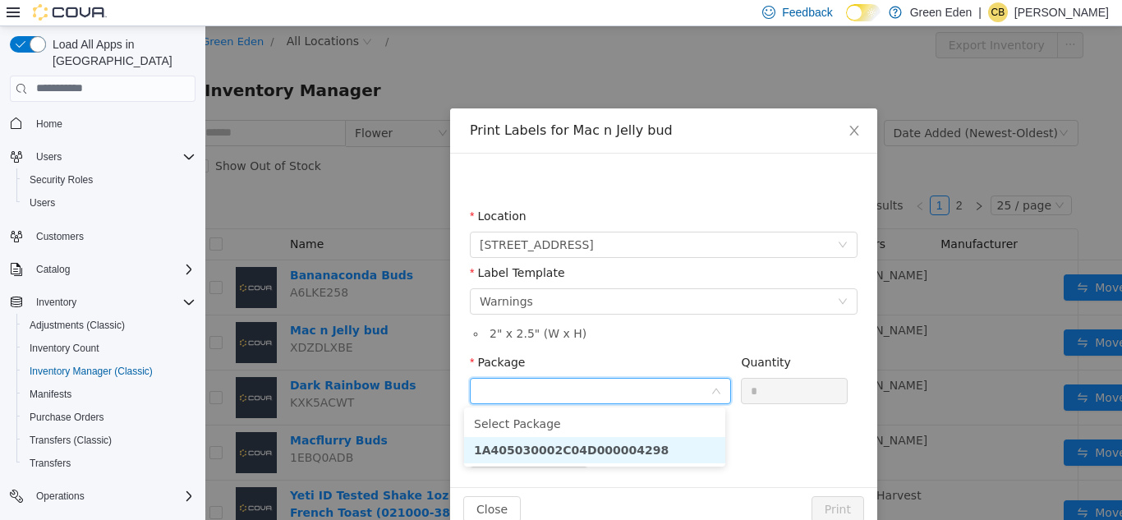
click at [587, 440] on li "1A405030002C04D000004298" at bounding box center [594, 449] width 261 height 26
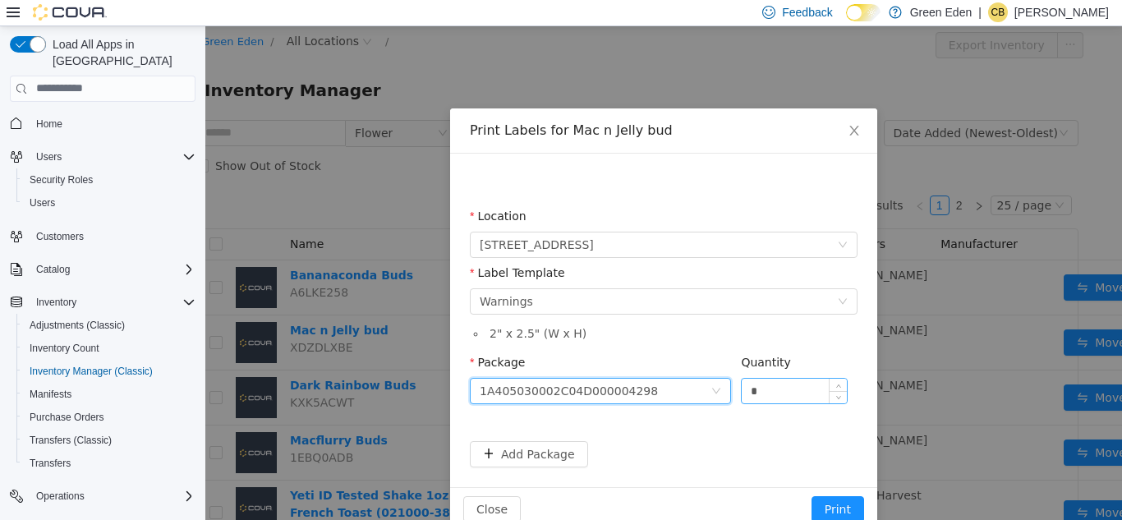
click at [781, 392] on input "*" at bounding box center [794, 390] width 105 height 25
type input "**"
click at [851, 506] on button "Print" at bounding box center [838, 508] width 53 height 26
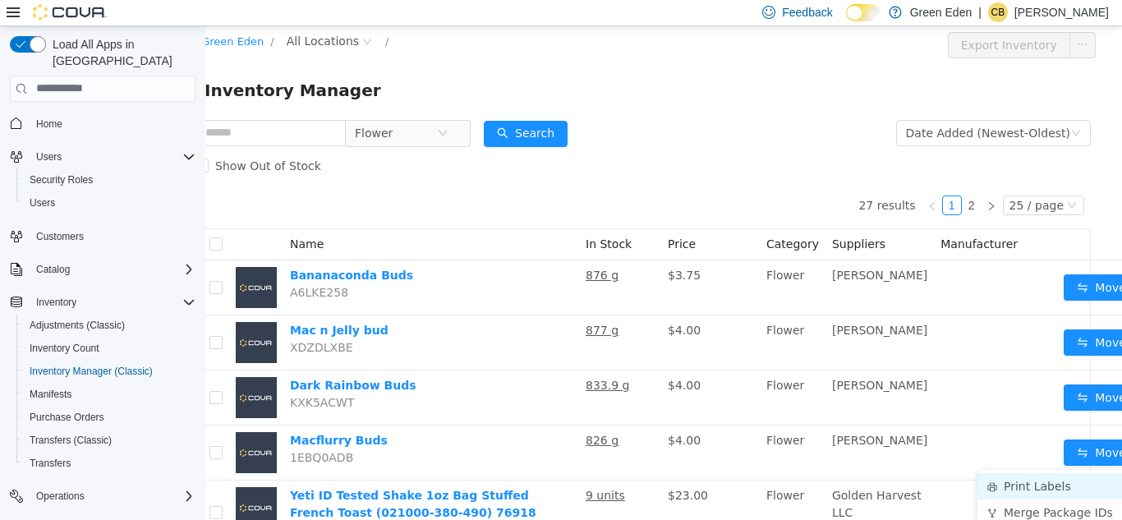
click at [1044, 481] on li "Print Labels" at bounding box center [1050, 485] width 145 height 26
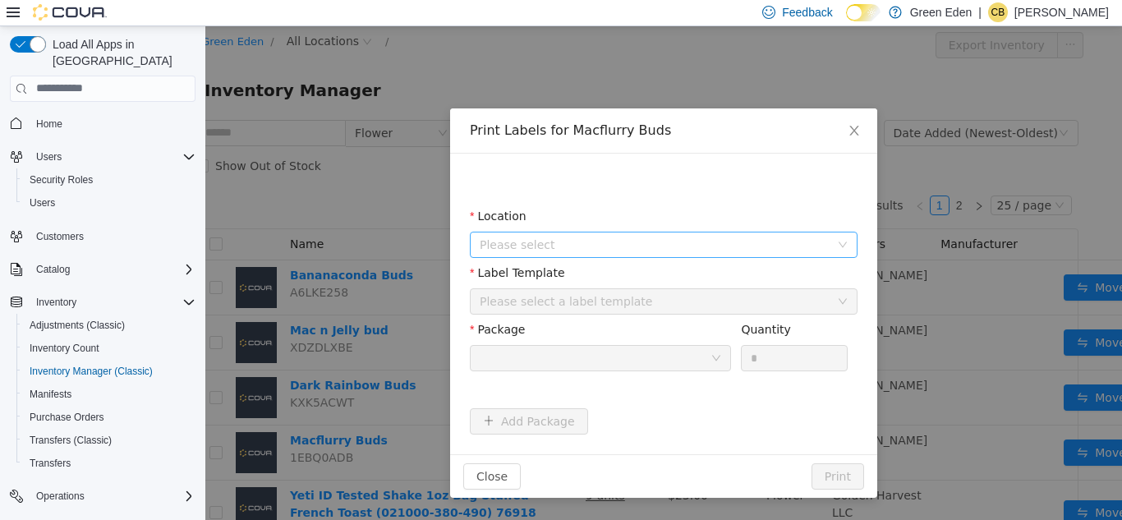
click at [665, 242] on span "Please select" at bounding box center [655, 244] width 350 height 16
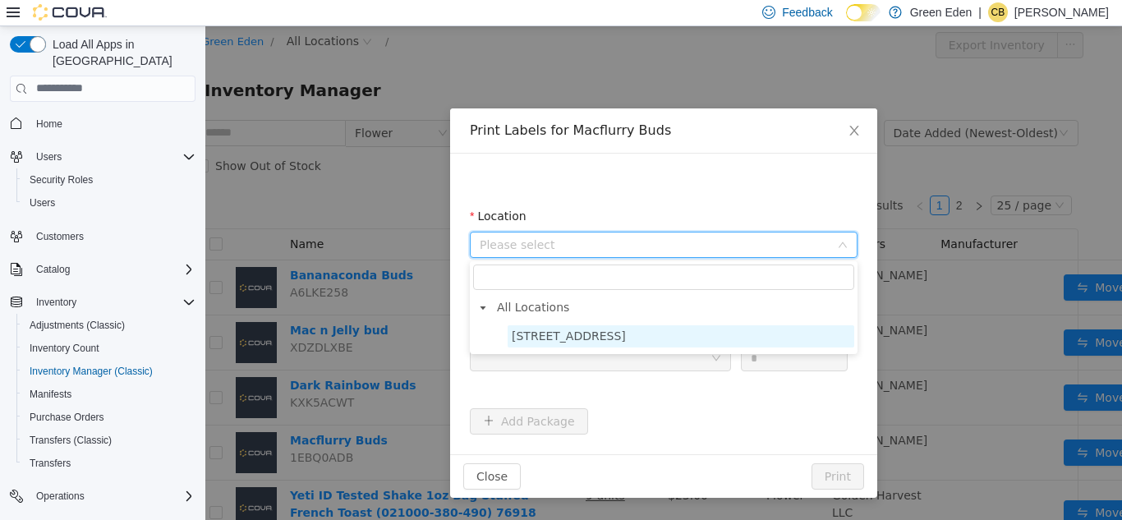
click at [613, 333] on span "[STREET_ADDRESS]" at bounding box center [569, 335] width 114 height 13
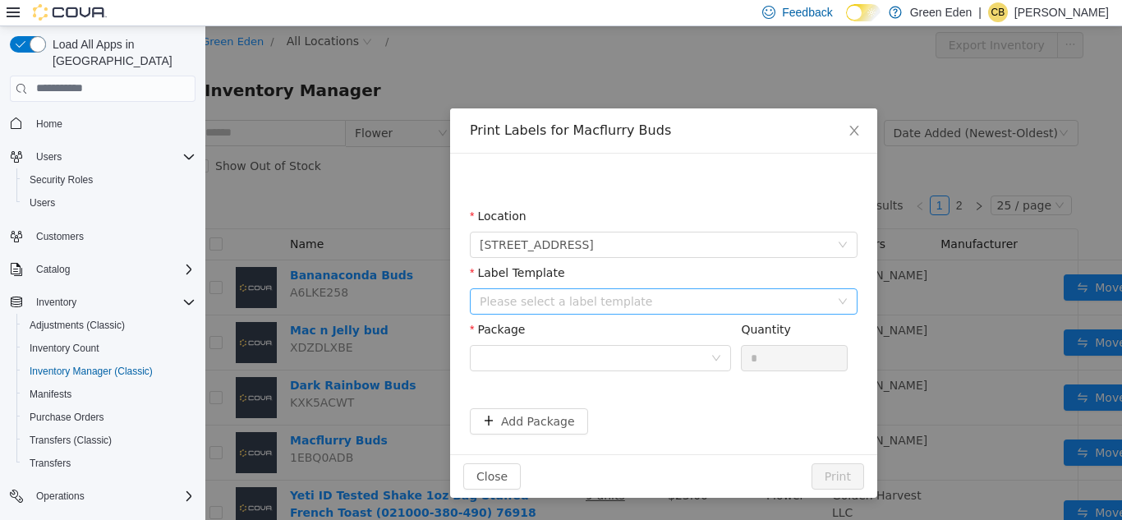
click at [629, 298] on div "Please select a label template" at bounding box center [655, 300] width 350 height 16
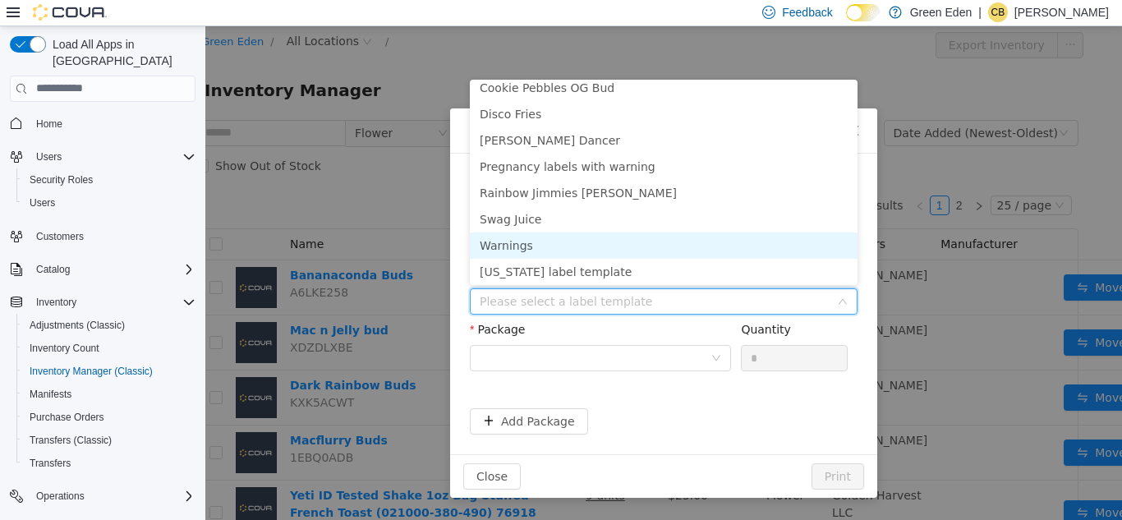
click at [771, 246] on li "Warnings" at bounding box center [664, 245] width 388 height 26
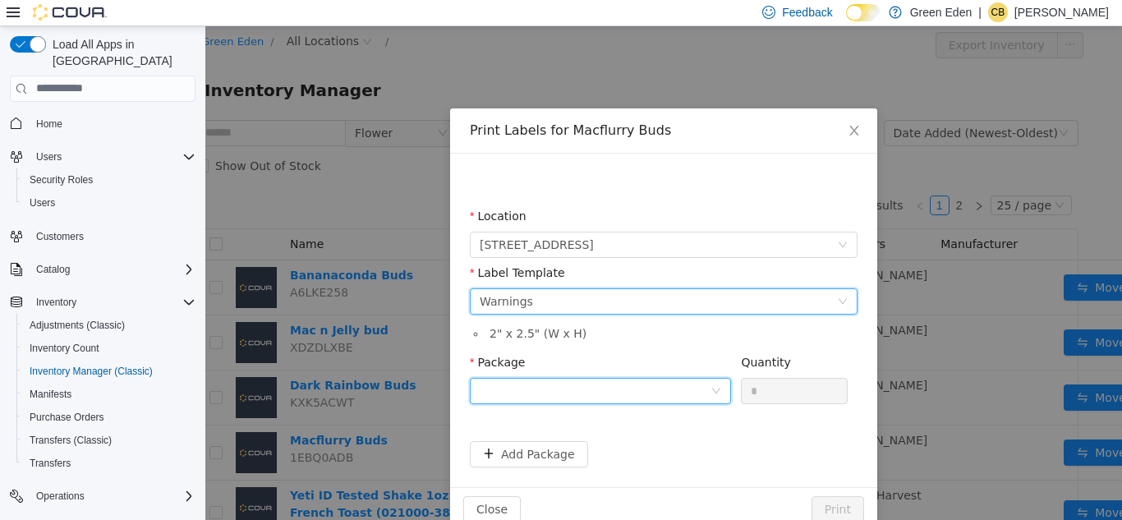
click at [661, 393] on div at bounding box center [595, 390] width 231 height 25
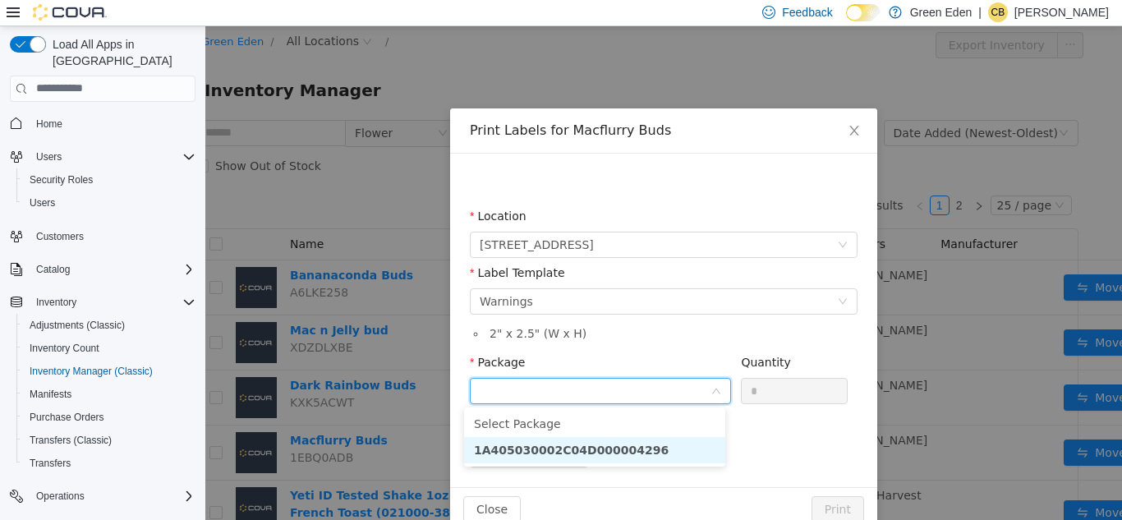
click at [668, 441] on li "1A405030002C04D000004296" at bounding box center [594, 449] width 261 height 26
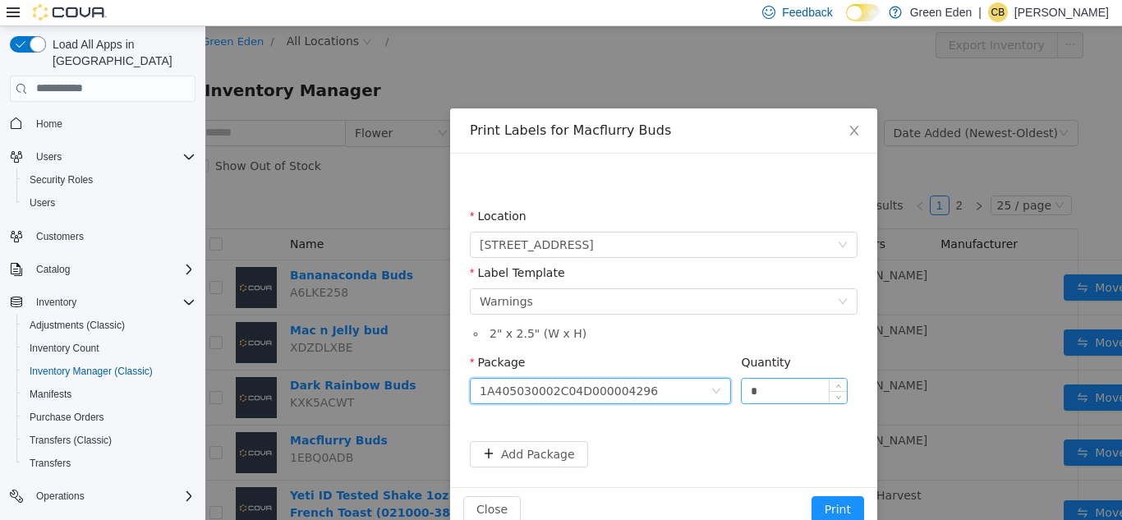
click at [776, 389] on input "*" at bounding box center [794, 390] width 105 height 25
type input "**"
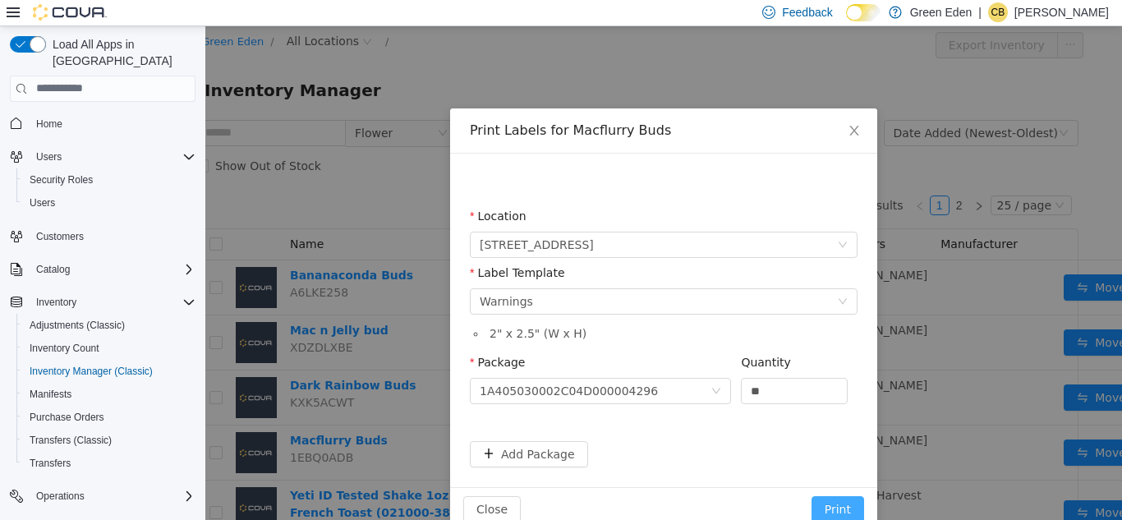
click at [825, 497] on button "Print" at bounding box center [838, 508] width 53 height 26
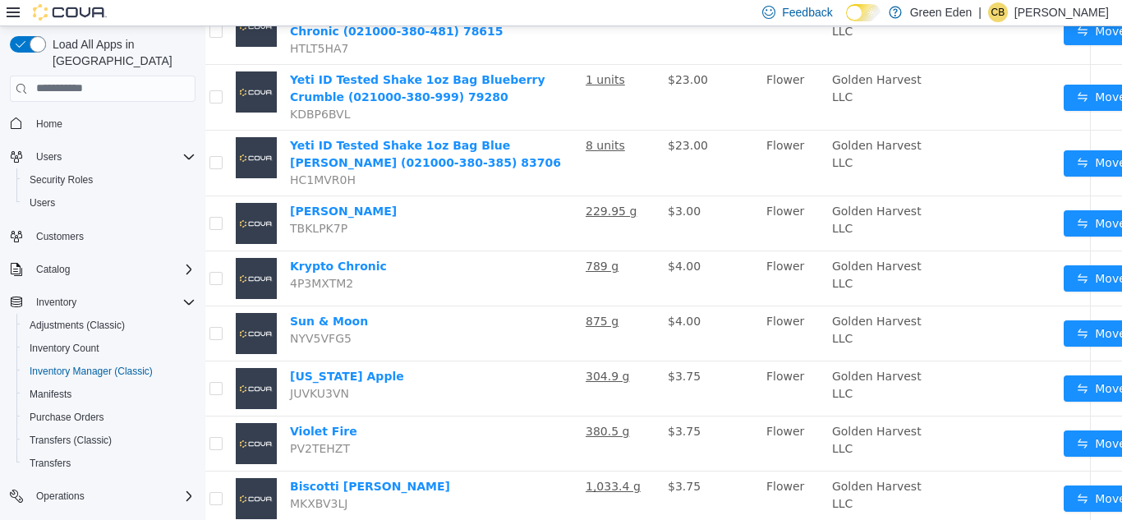
scroll to position [679, 33]
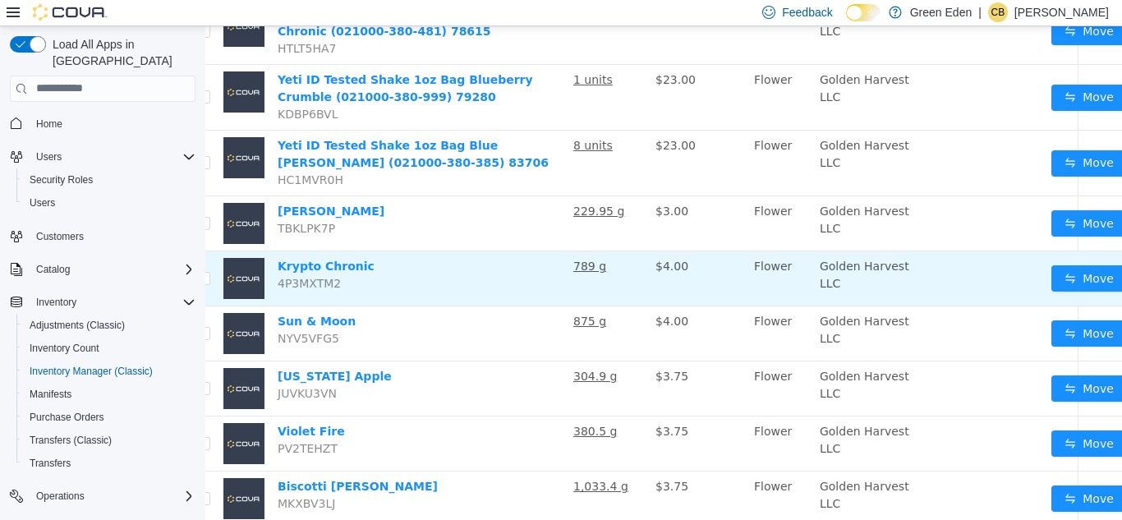
click at [1121, 291] on button "button" at bounding box center [1139, 278] width 26 height 26
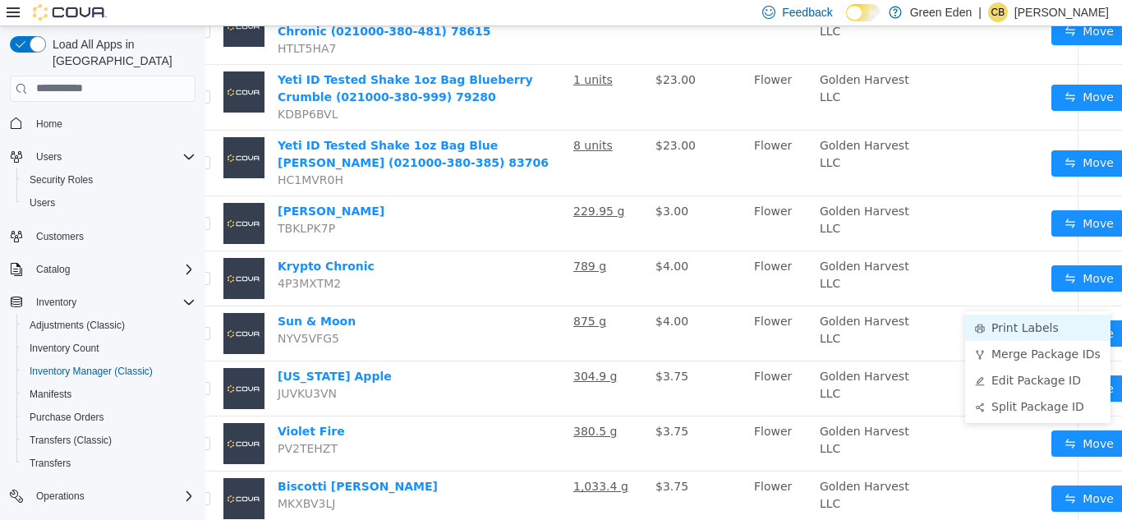
click at [1077, 327] on li "Print Labels" at bounding box center [1037, 327] width 145 height 26
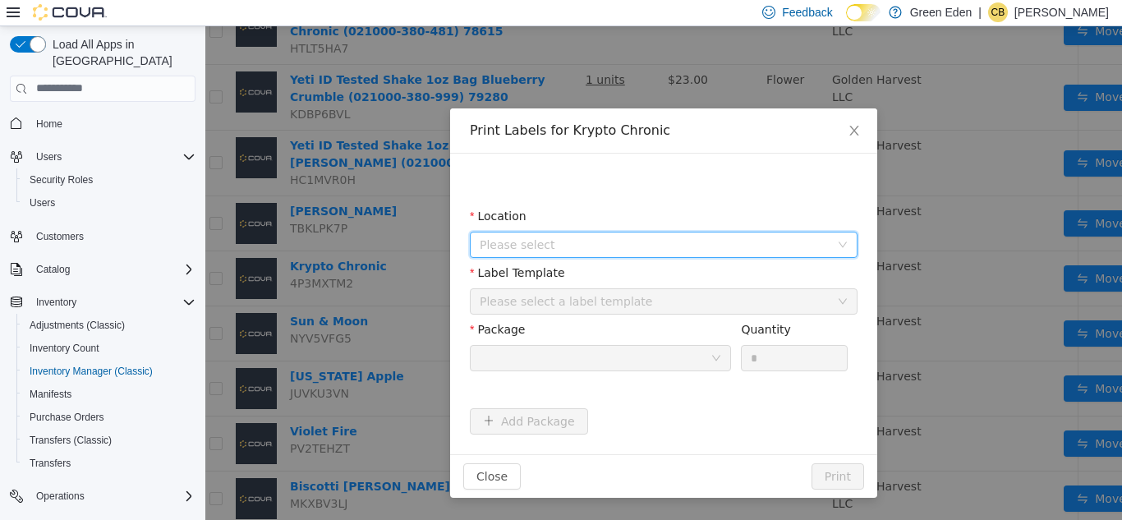
click at [724, 249] on span "Please select" at bounding box center [655, 244] width 350 height 16
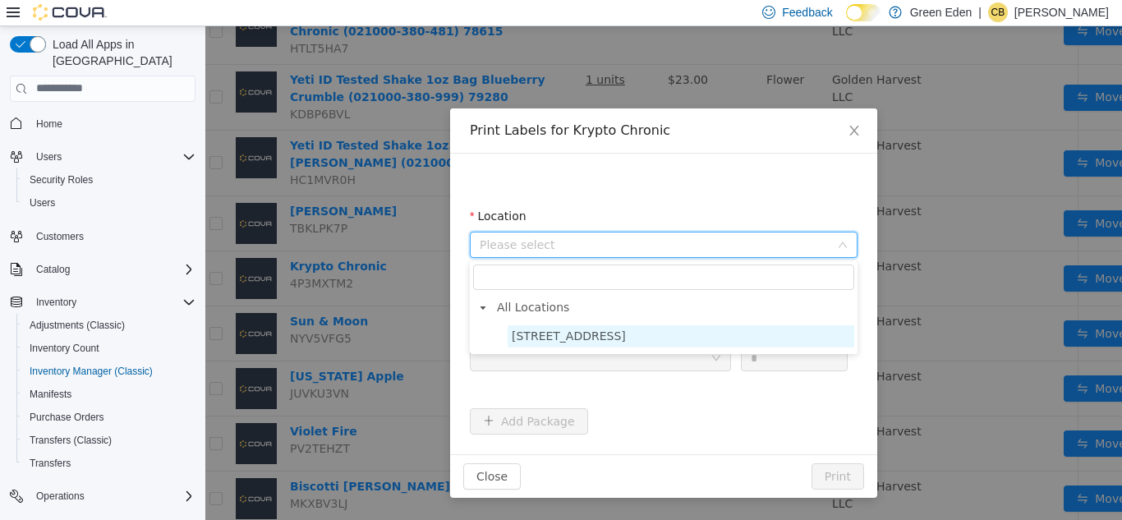
click at [606, 333] on span "[STREET_ADDRESS]" at bounding box center [569, 335] width 114 height 13
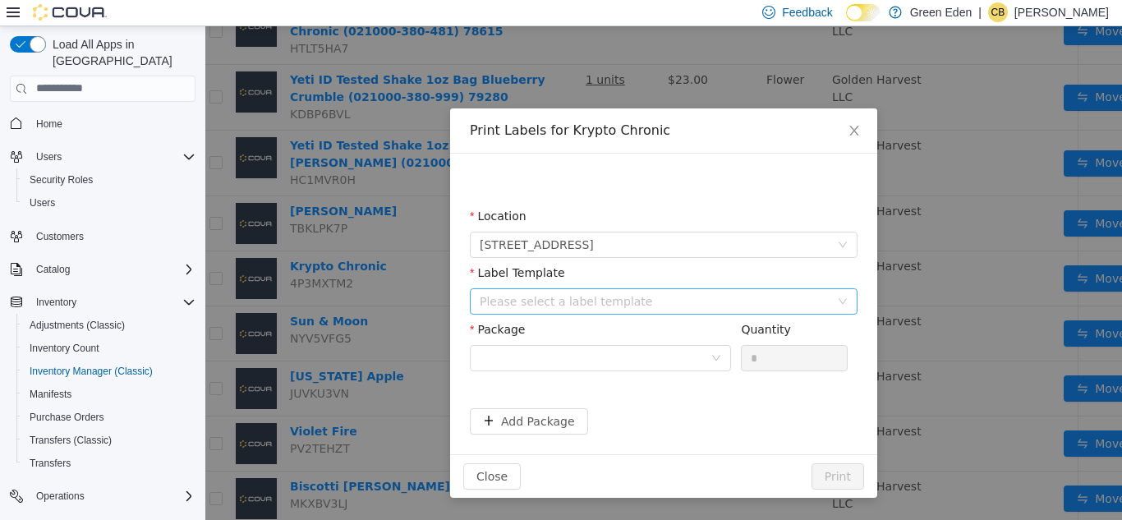
click at [560, 299] on div "Please select a label template" at bounding box center [655, 300] width 350 height 16
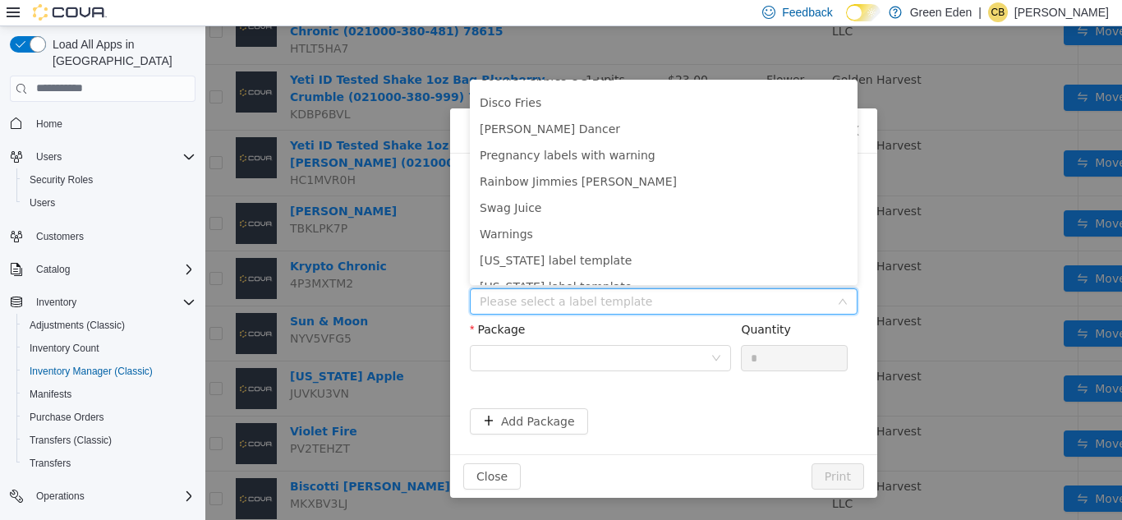
scroll to position [140, 0]
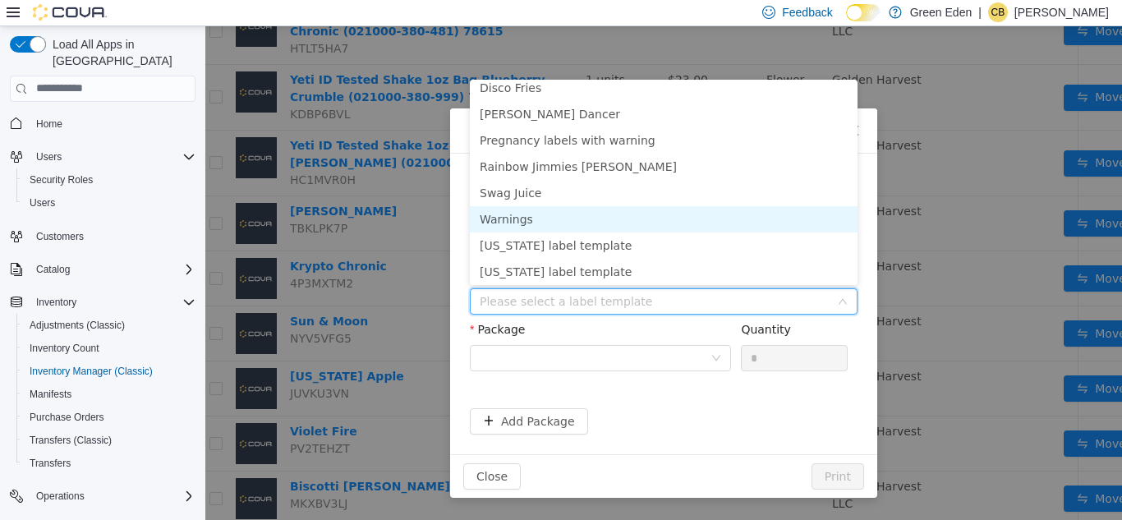
click at [720, 219] on li "Warnings" at bounding box center [664, 218] width 388 height 26
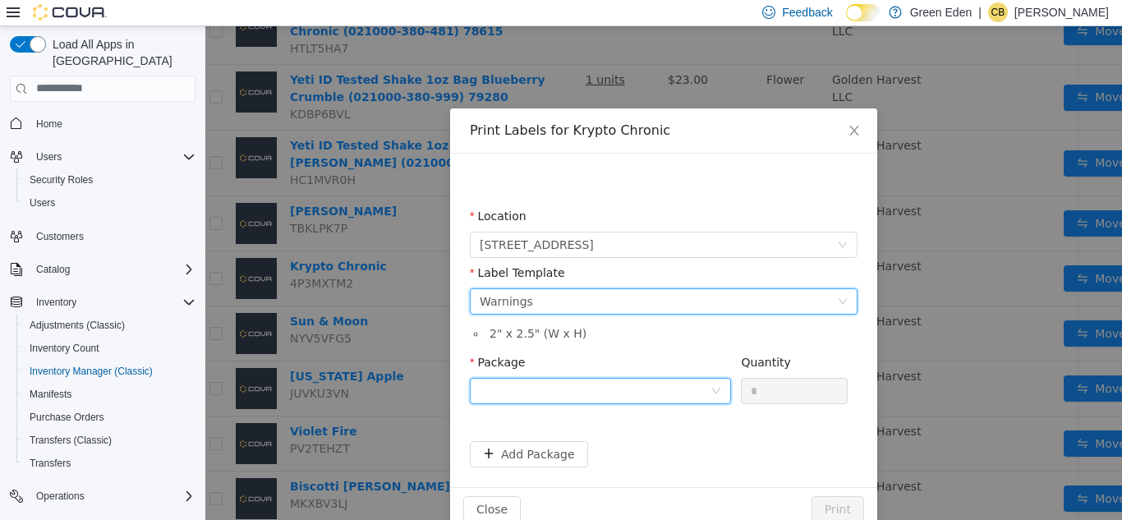
click at [597, 380] on div at bounding box center [595, 390] width 231 height 25
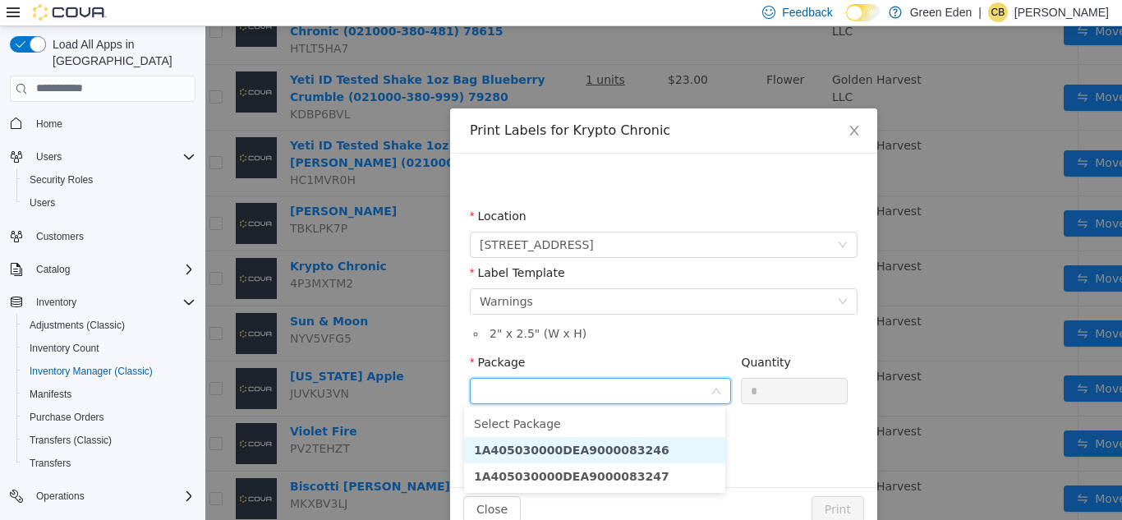
click at [619, 445] on strong "1A405030000DEA9000083246" at bounding box center [572, 449] width 196 height 13
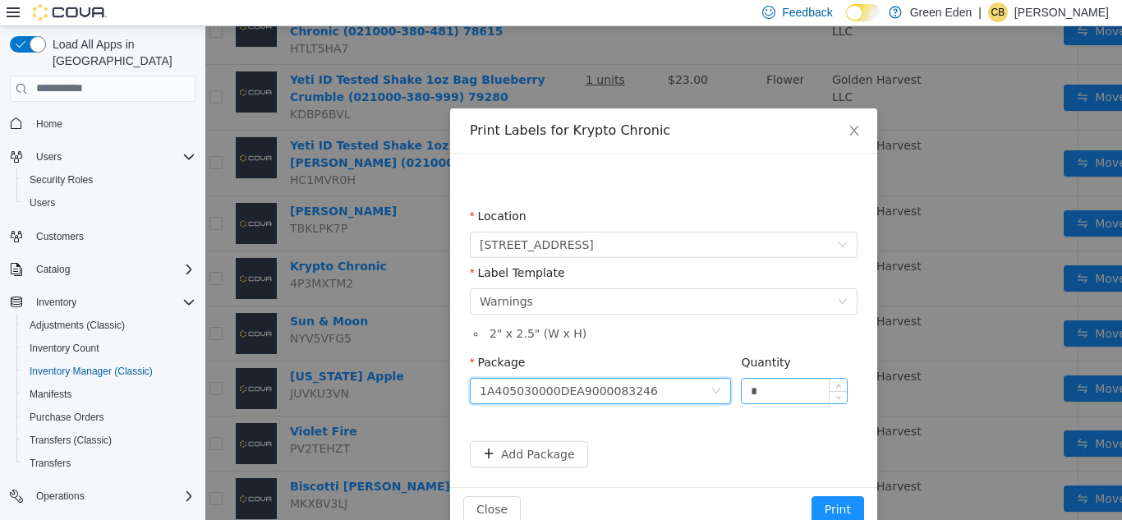
click at [767, 394] on input "*" at bounding box center [794, 390] width 105 height 25
type input "**"
click at [832, 503] on button "Print" at bounding box center [838, 508] width 53 height 26
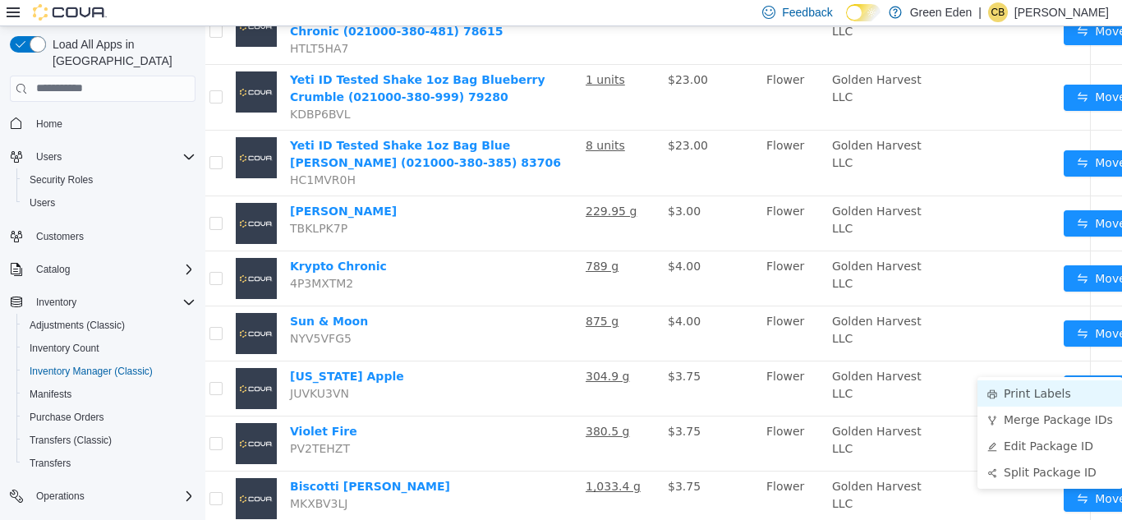
click at [1048, 385] on li "Print Labels" at bounding box center [1050, 393] width 145 height 26
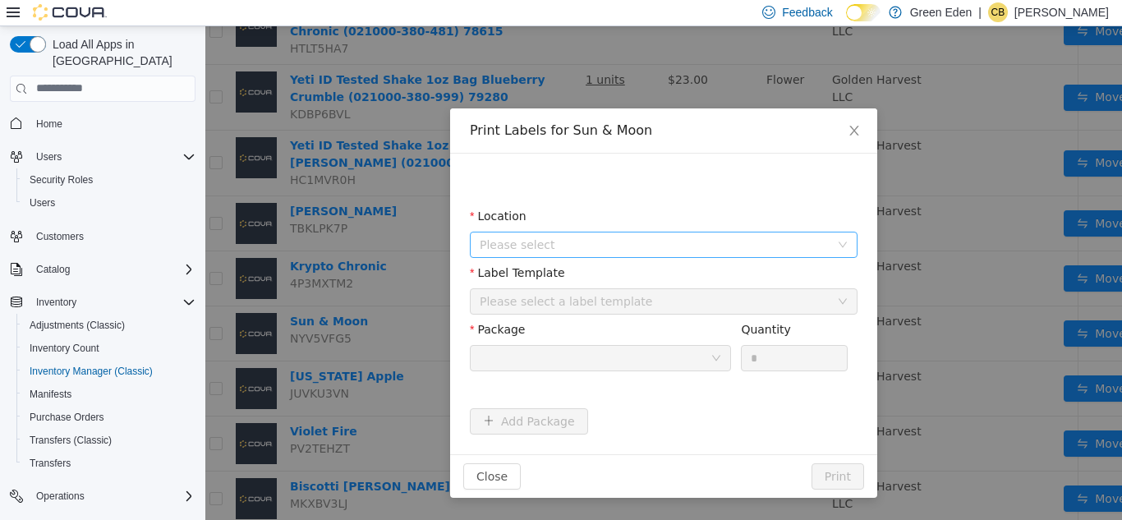
click at [650, 247] on span "Please select" at bounding box center [655, 244] width 350 height 16
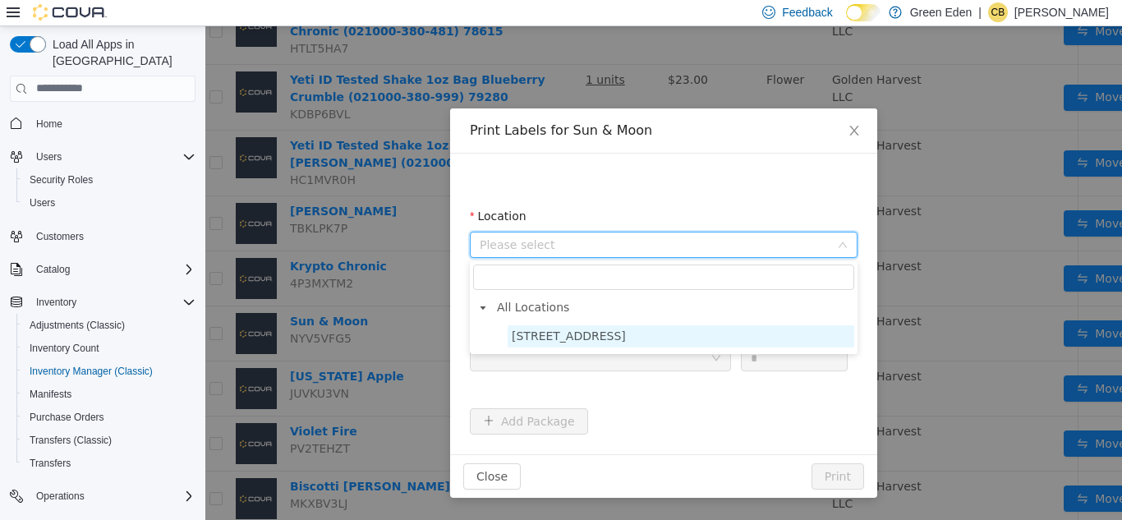
click at [585, 335] on span "[STREET_ADDRESS]" at bounding box center [569, 335] width 114 height 13
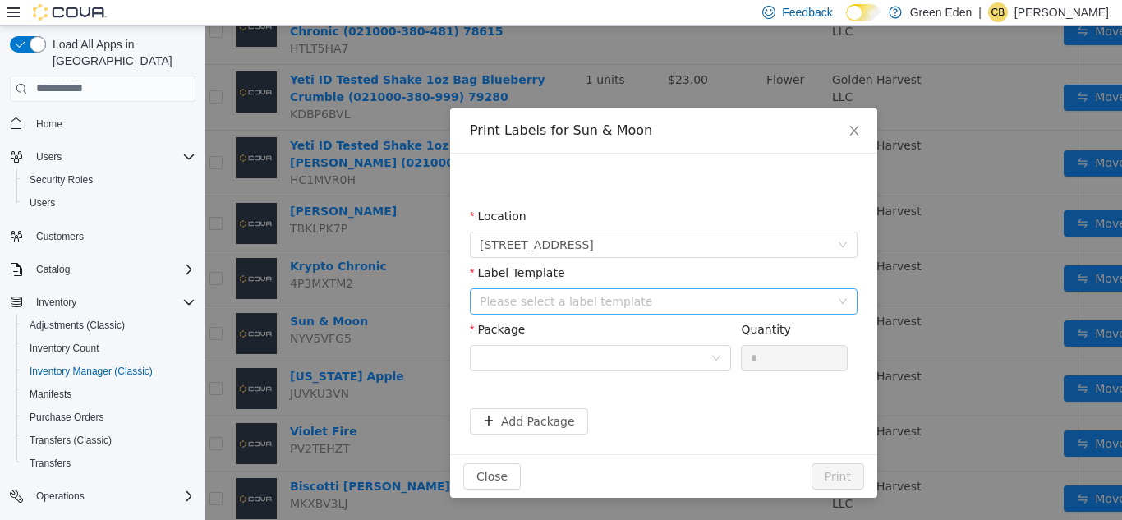
click at [586, 306] on div "Please select a label template" at bounding box center [655, 300] width 350 height 16
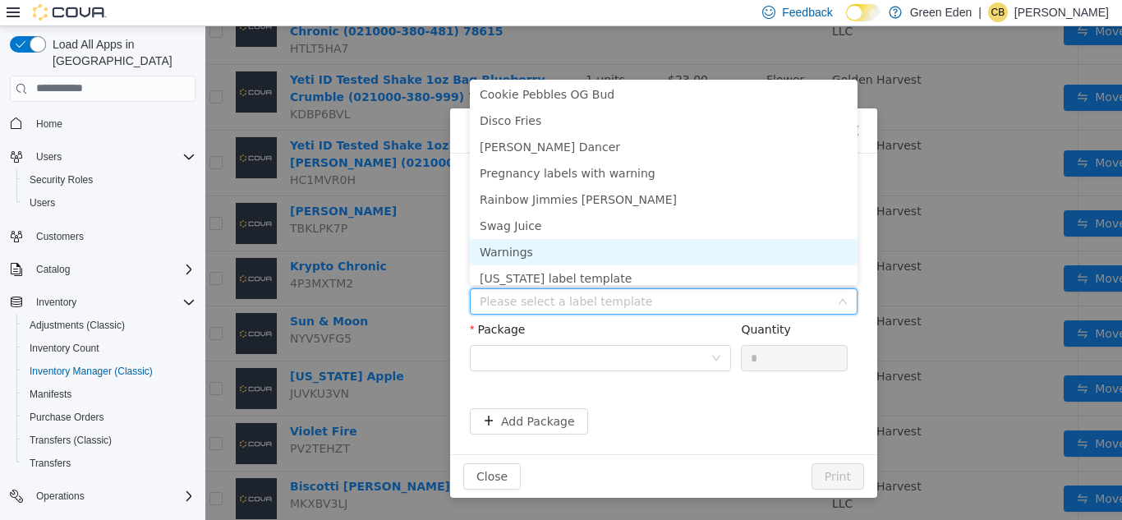
scroll to position [113, 0]
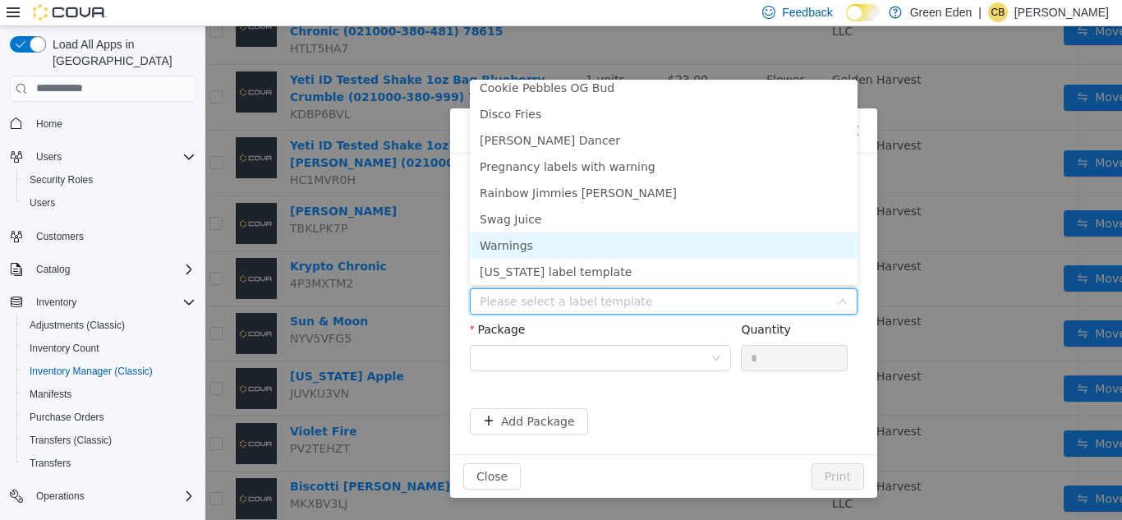
click at [743, 247] on li "Warnings" at bounding box center [664, 245] width 388 height 26
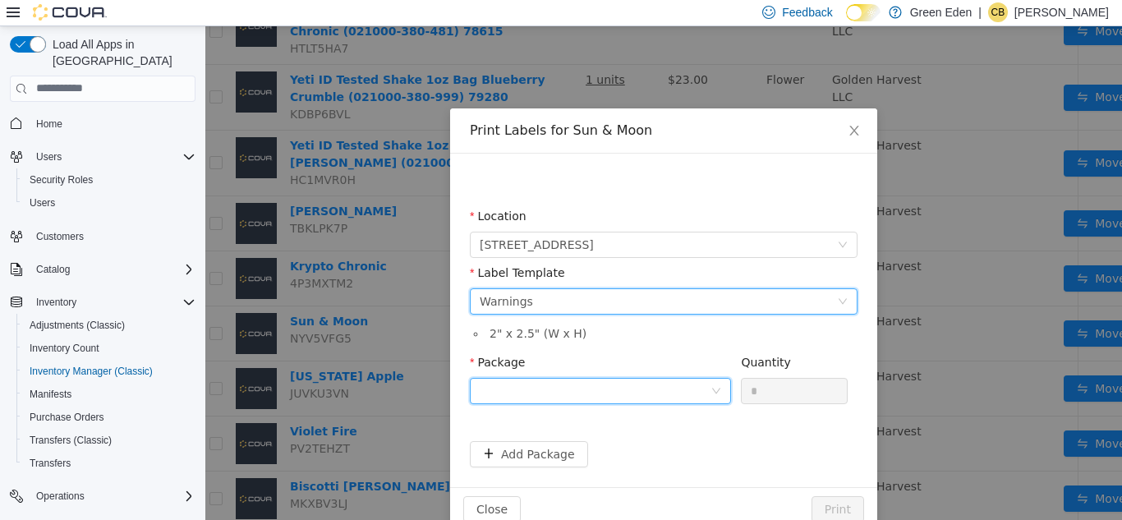
click at [642, 385] on div at bounding box center [595, 390] width 231 height 25
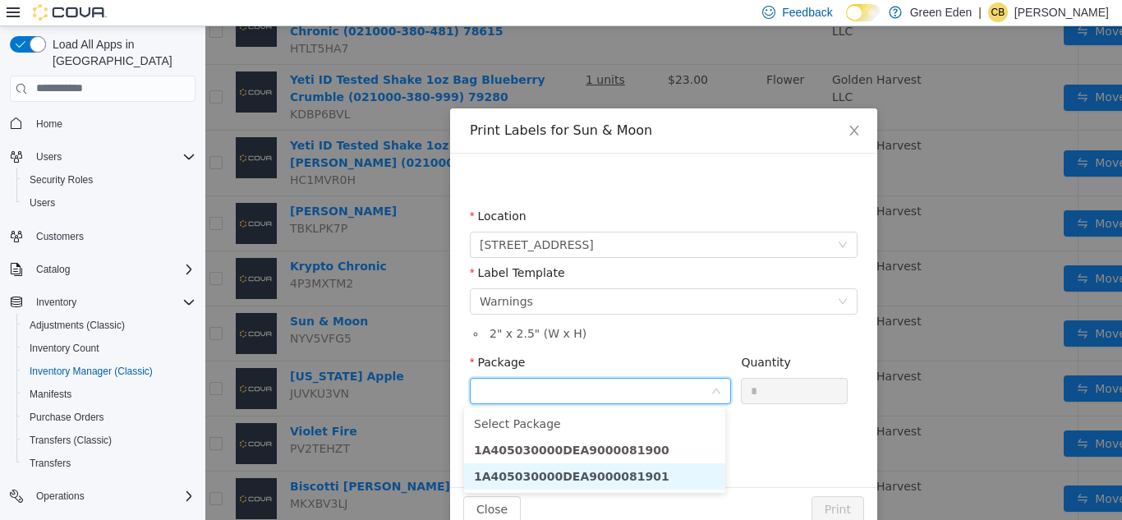
click at [649, 471] on li "1A405030000DEA9000081901" at bounding box center [594, 476] width 261 height 26
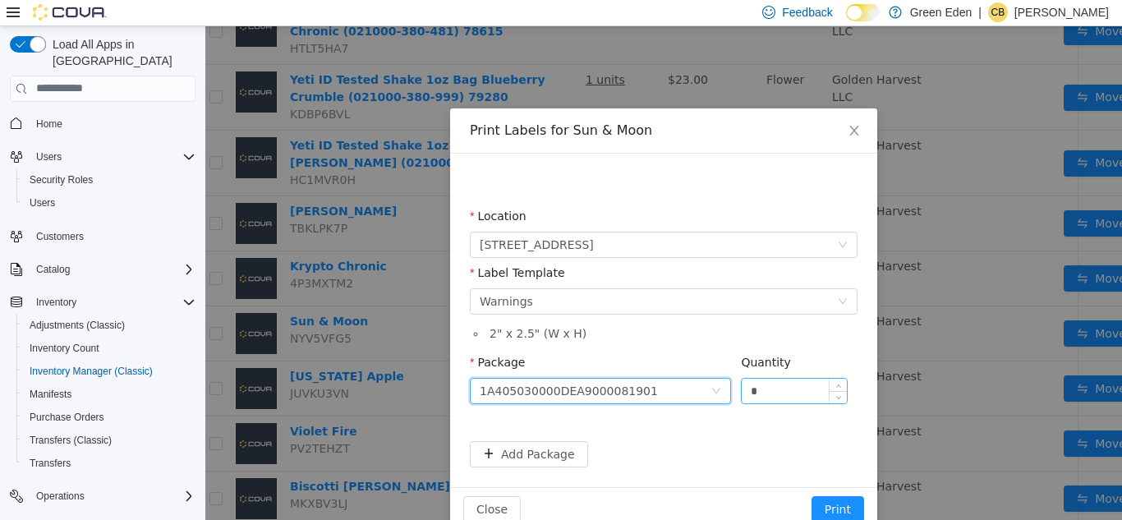
click at [762, 393] on input "*" at bounding box center [794, 390] width 105 height 25
type input "**"
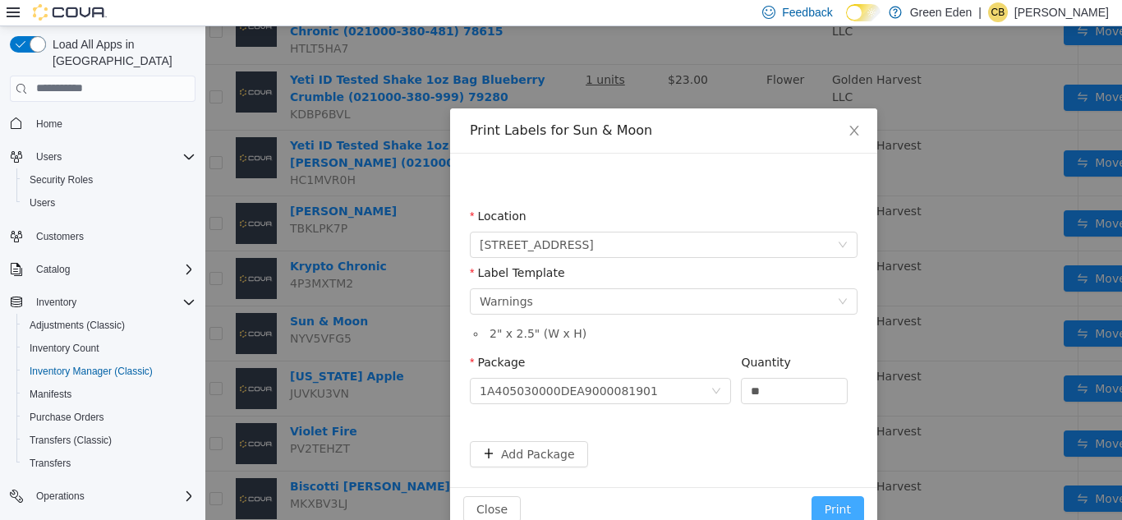
click at [836, 499] on button "Print" at bounding box center [838, 508] width 53 height 26
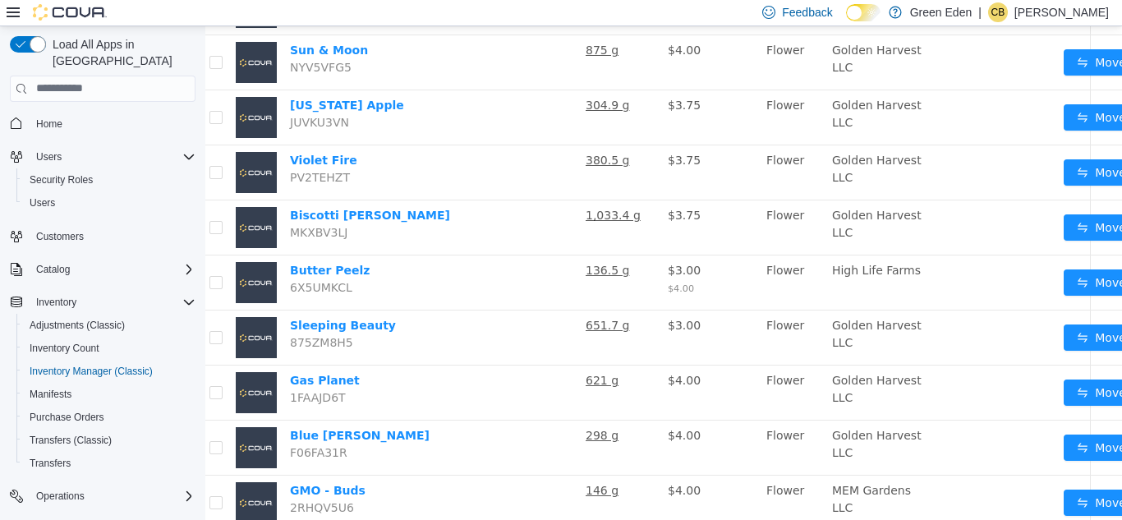
scroll to position [960, 21]
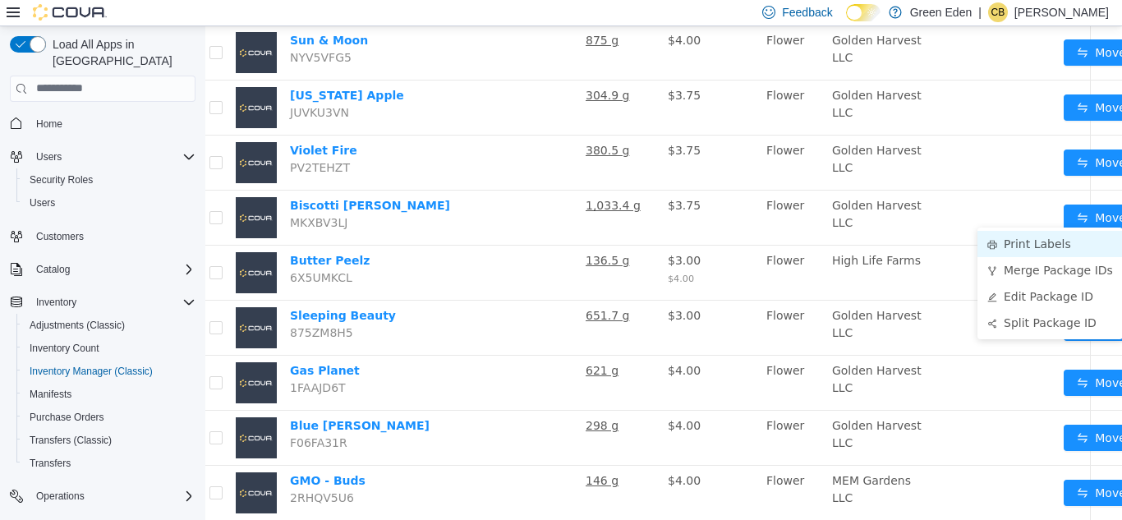
click at [1055, 244] on li "Print Labels" at bounding box center [1050, 243] width 145 height 26
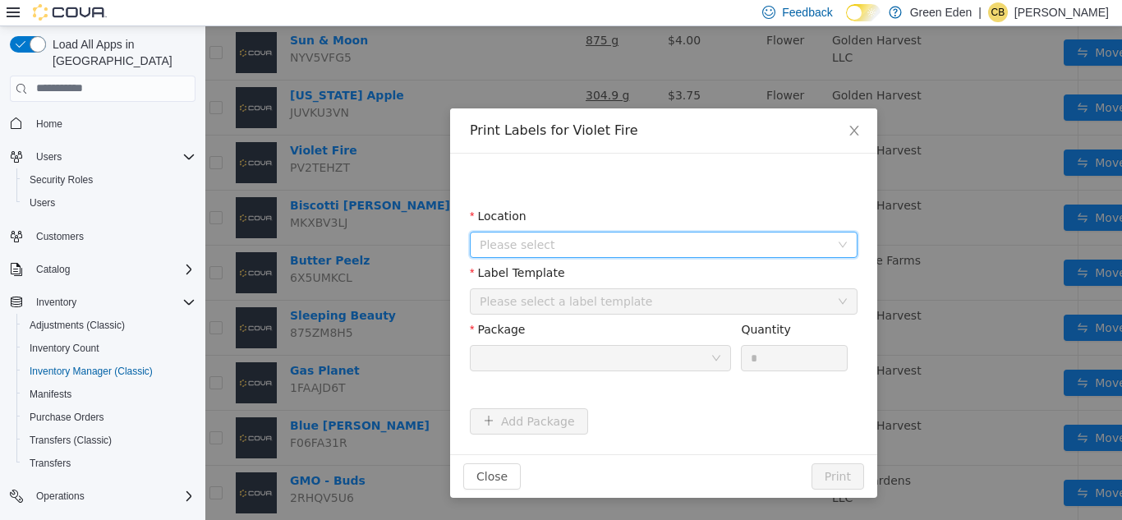
click at [689, 249] on span "Please select" at bounding box center [655, 244] width 350 height 16
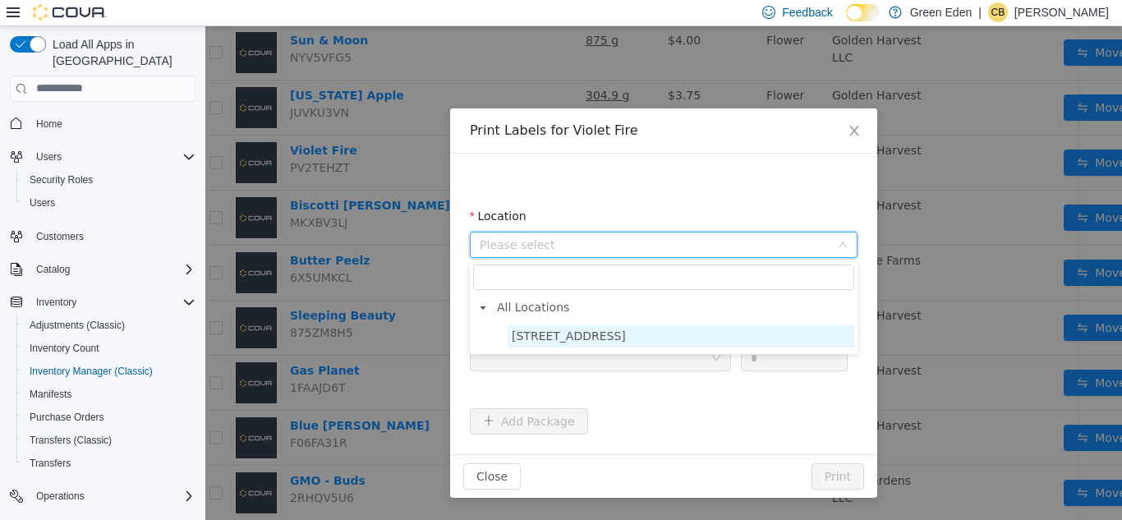
click at [657, 334] on span "[STREET_ADDRESS]" at bounding box center [681, 336] width 347 height 22
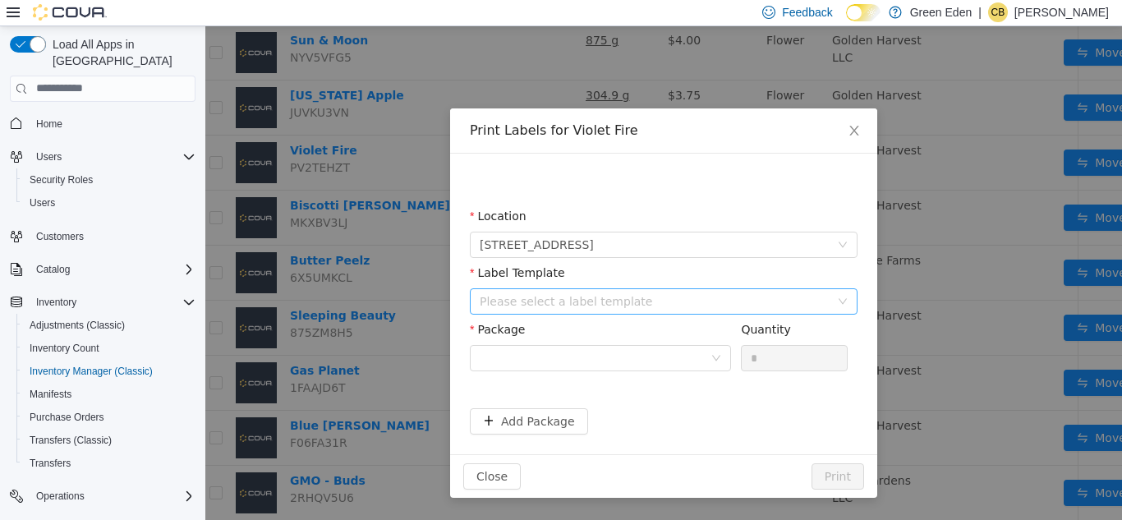
click at [655, 294] on div "Please select a label template" at bounding box center [655, 300] width 350 height 16
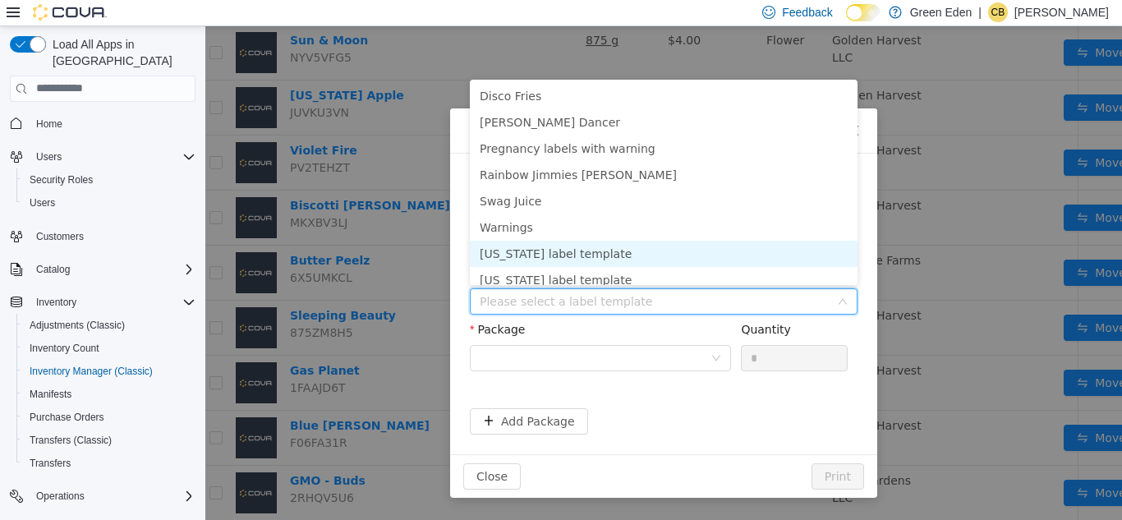
scroll to position [140, 0]
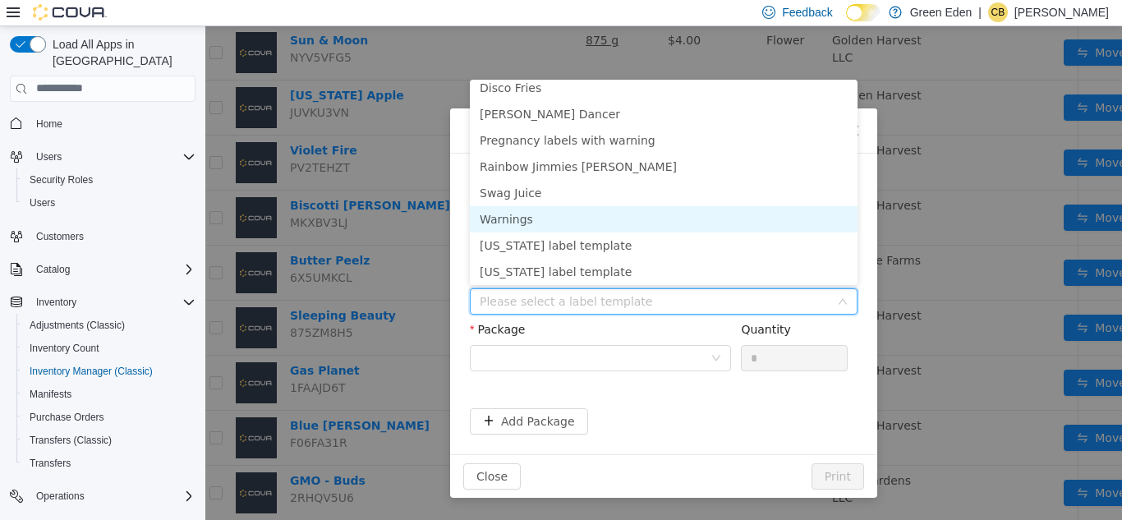
click at [763, 230] on li "Warnings" at bounding box center [664, 218] width 388 height 26
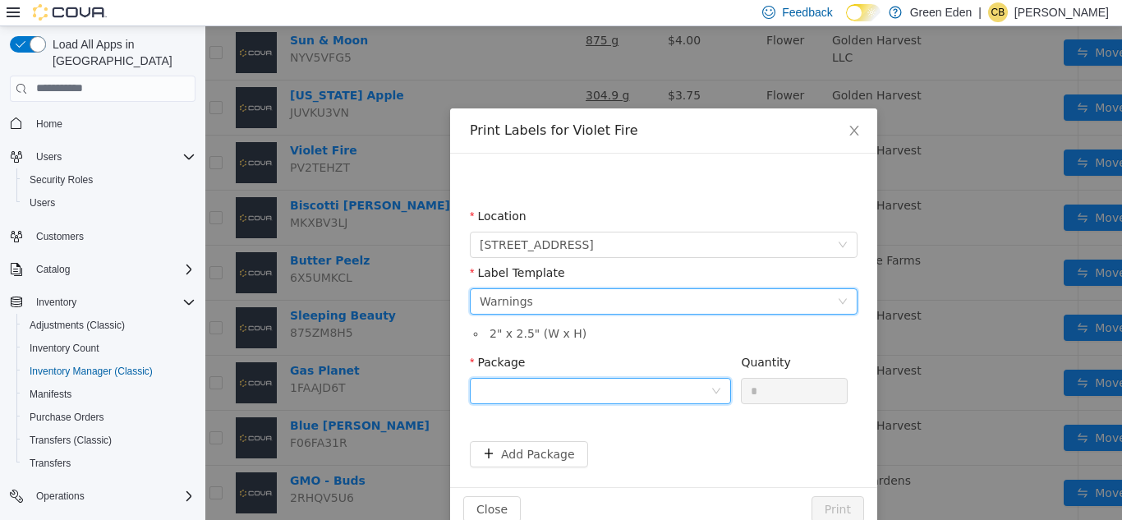
click at [636, 384] on div at bounding box center [595, 390] width 231 height 25
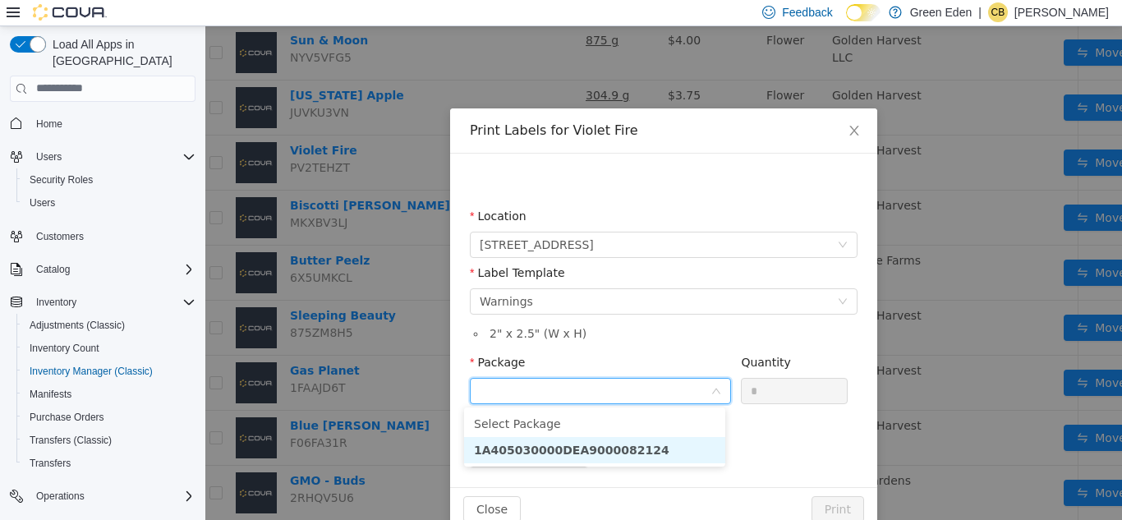
click at [660, 438] on li "1A405030000DEA9000082124" at bounding box center [594, 449] width 261 height 26
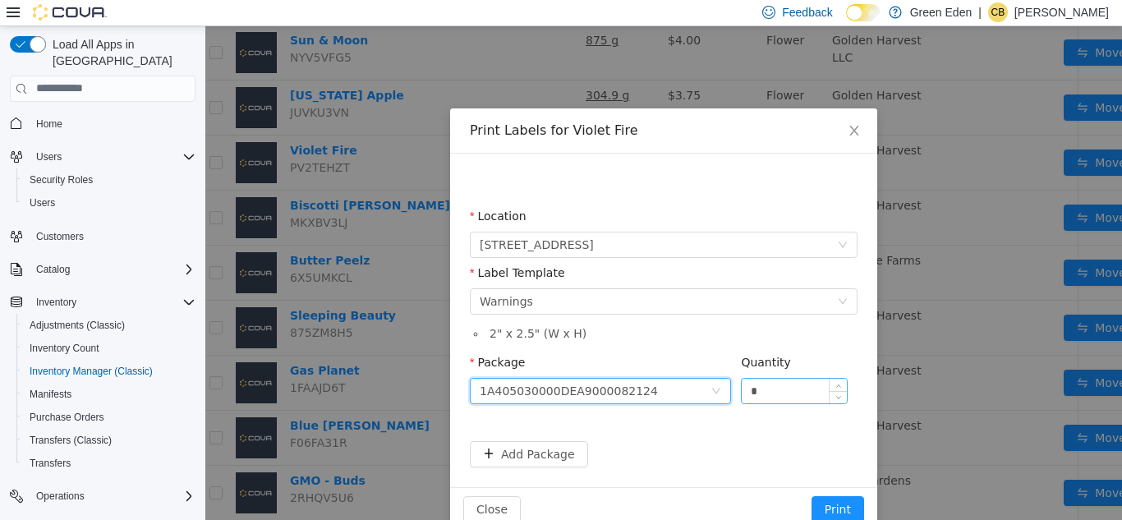
click at [790, 392] on input "*" at bounding box center [794, 390] width 105 height 25
type input "**"
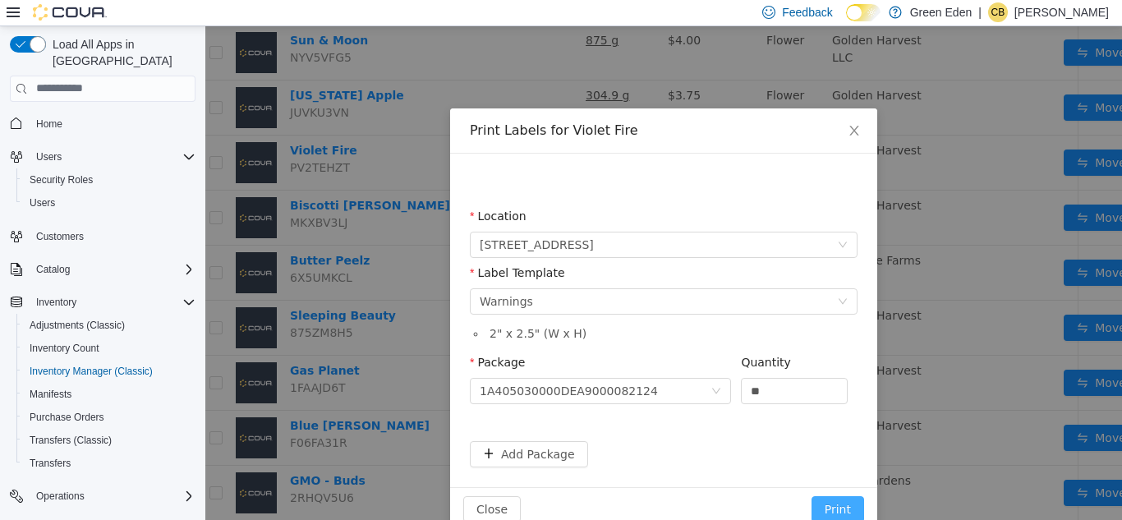
click at [833, 508] on button "Print" at bounding box center [838, 508] width 53 height 26
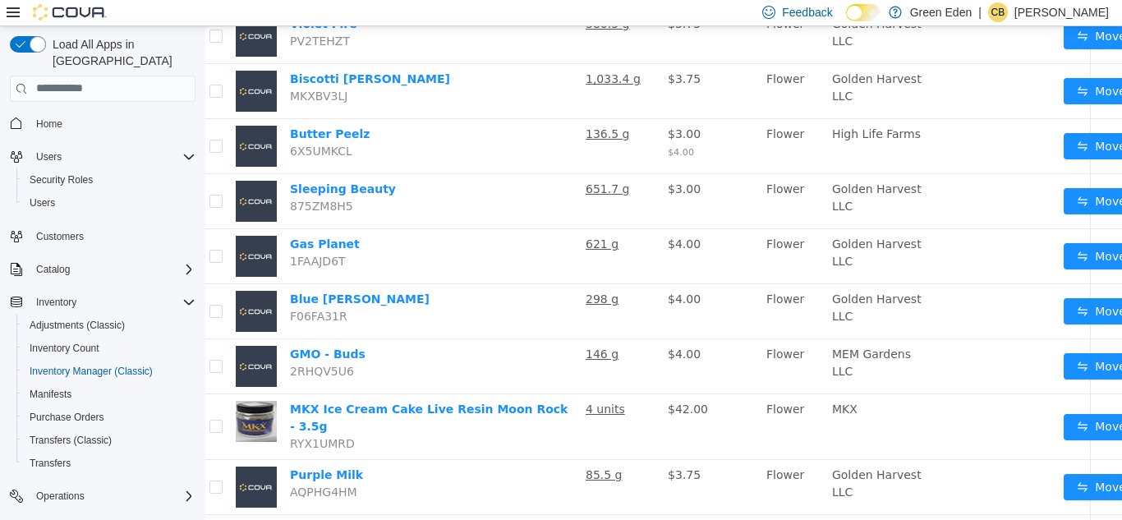
scroll to position [1100, 21]
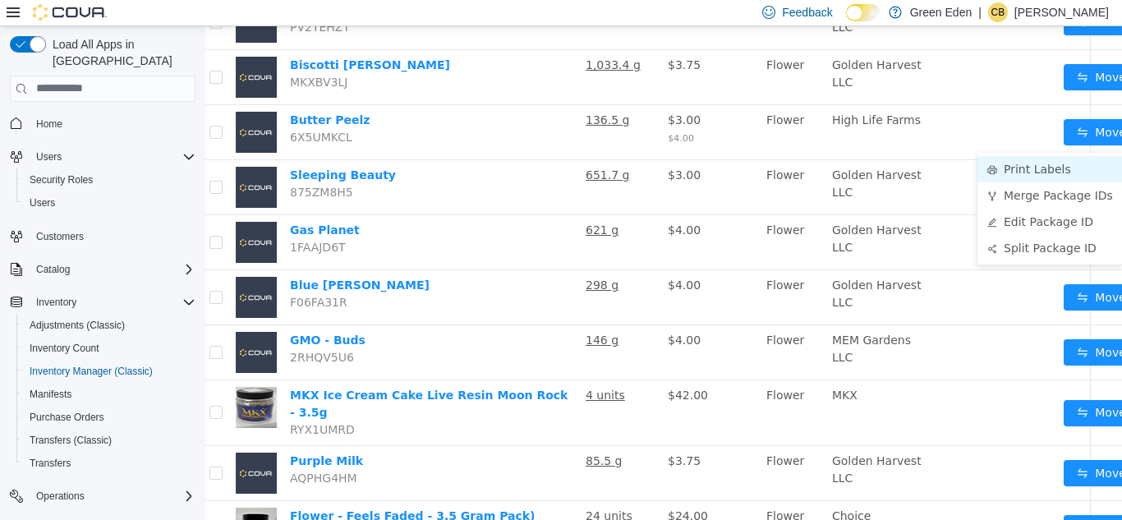
click at [1055, 174] on li "Print Labels" at bounding box center [1050, 168] width 145 height 26
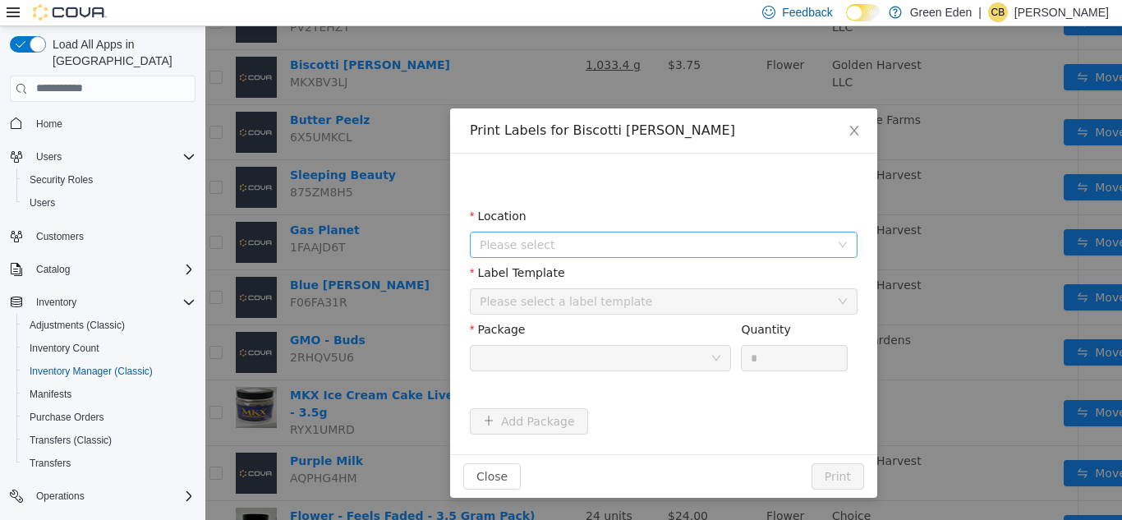
click at [641, 242] on span "Please select" at bounding box center [655, 244] width 350 height 16
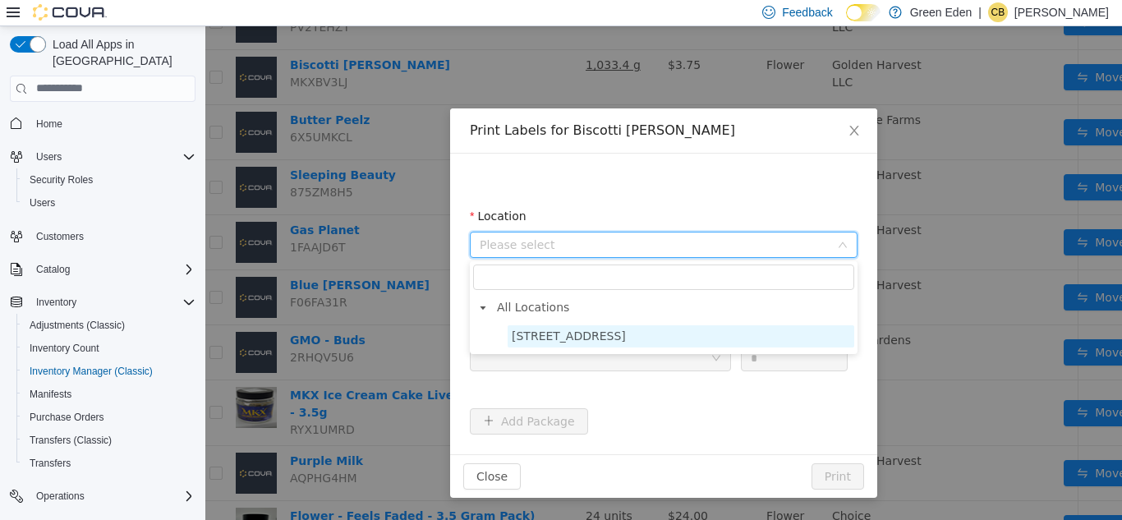
click at [604, 332] on span "[STREET_ADDRESS]" at bounding box center [569, 335] width 114 height 13
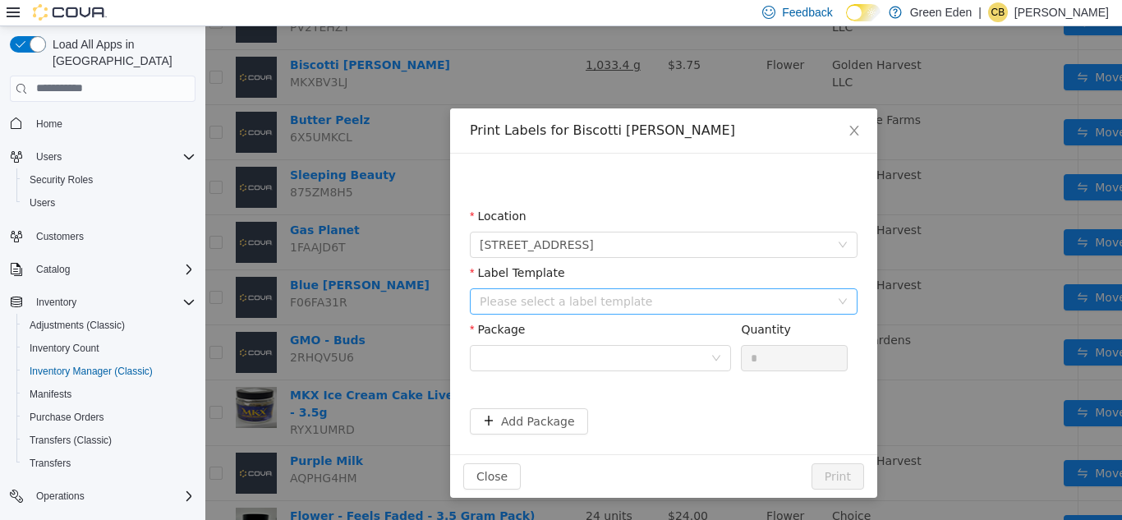
click at [583, 295] on div "Please select a label template" at bounding box center [655, 300] width 350 height 16
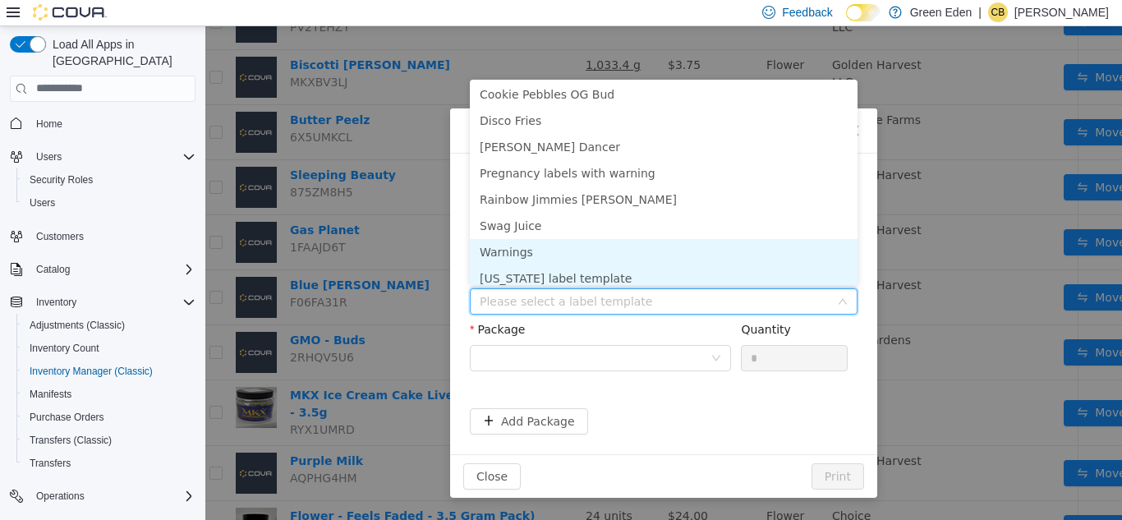
scroll to position [113, 0]
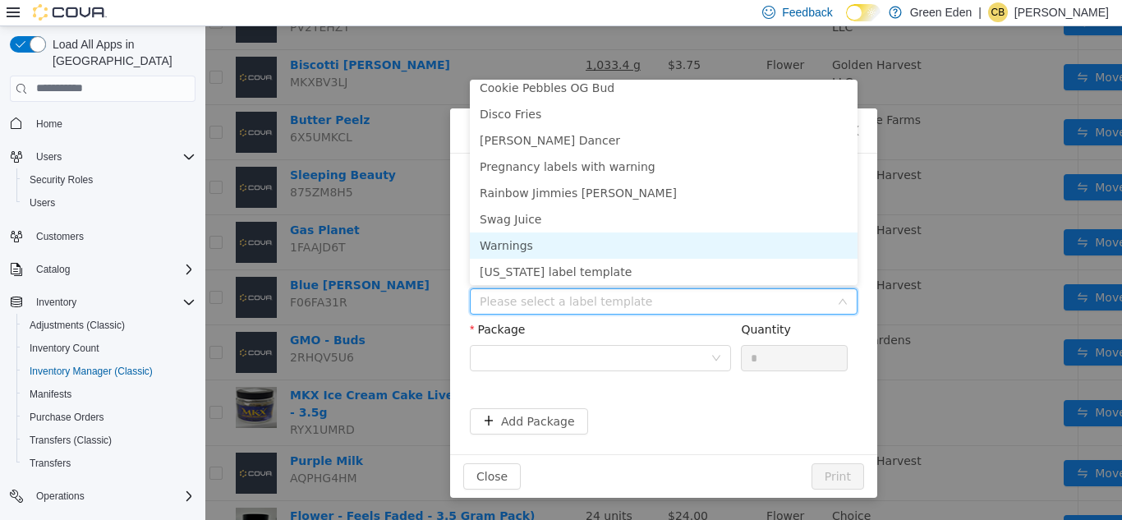
click at [799, 254] on li "Warnings" at bounding box center [664, 245] width 388 height 26
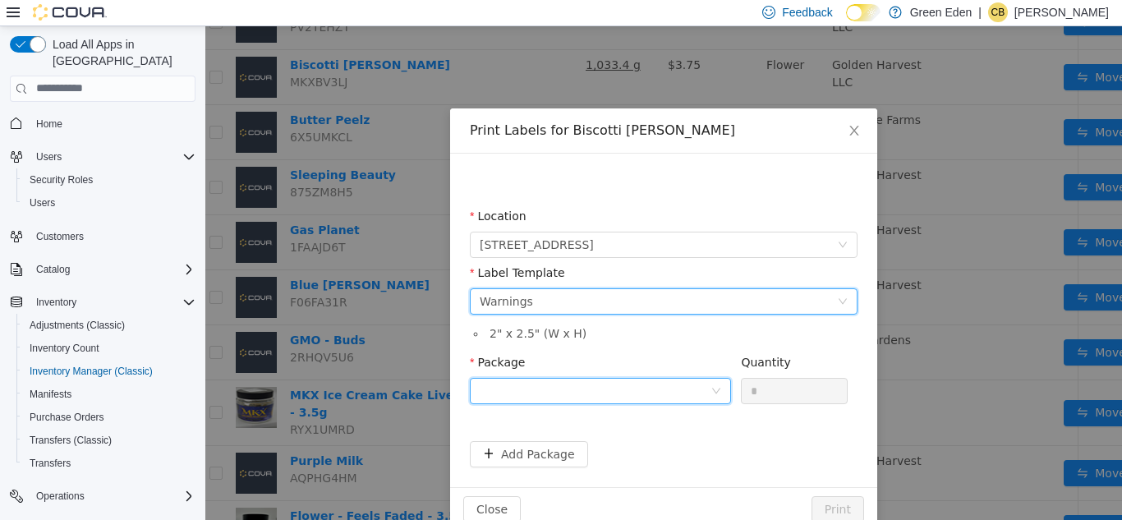
click at [656, 386] on div at bounding box center [595, 390] width 231 height 25
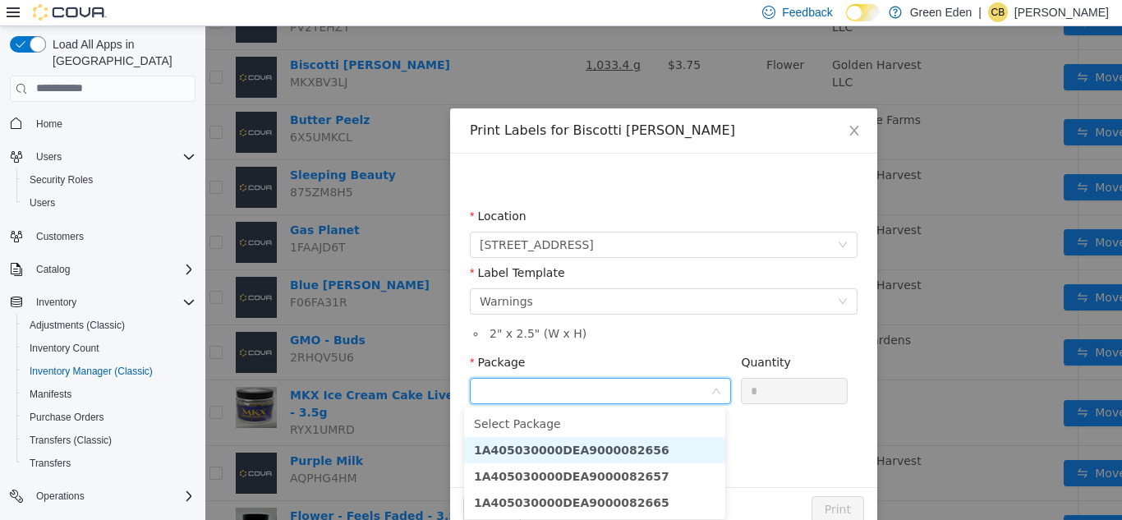
click at [668, 446] on li "1A405030000DEA9000082656" at bounding box center [594, 449] width 261 height 26
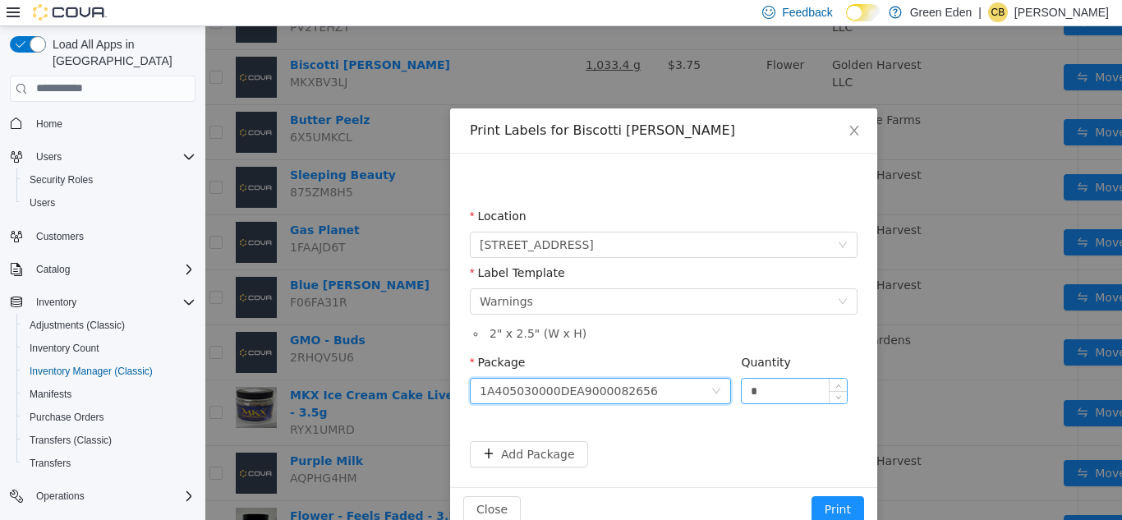
click at [768, 393] on input "*" at bounding box center [794, 390] width 105 height 25
type input "**"
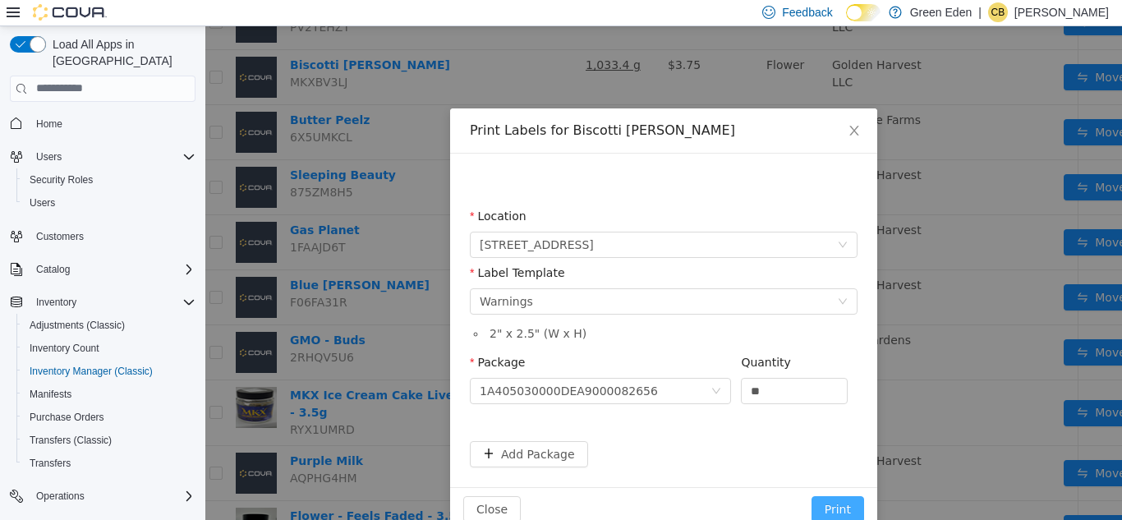
click at [849, 501] on button "Print" at bounding box center [838, 508] width 53 height 26
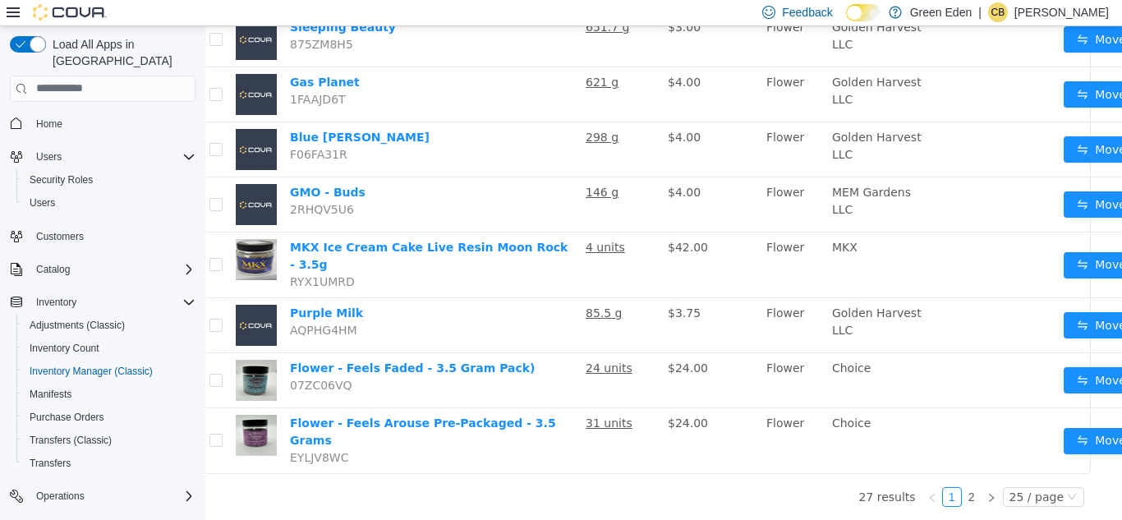
scroll to position [1292, 21]
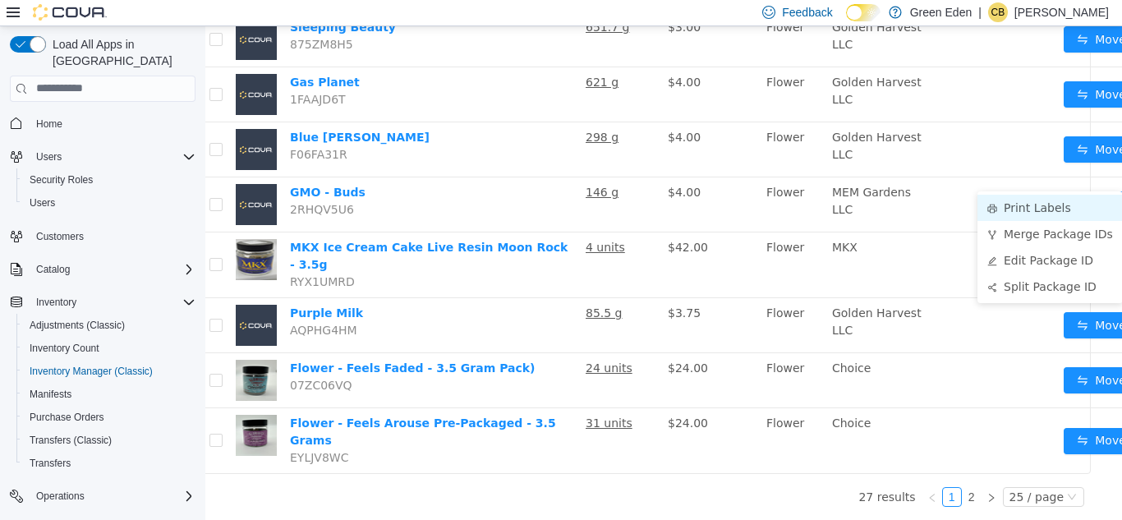
click at [1078, 194] on li "Print Labels" at bounding box center [1050, 207] width 145 height 26
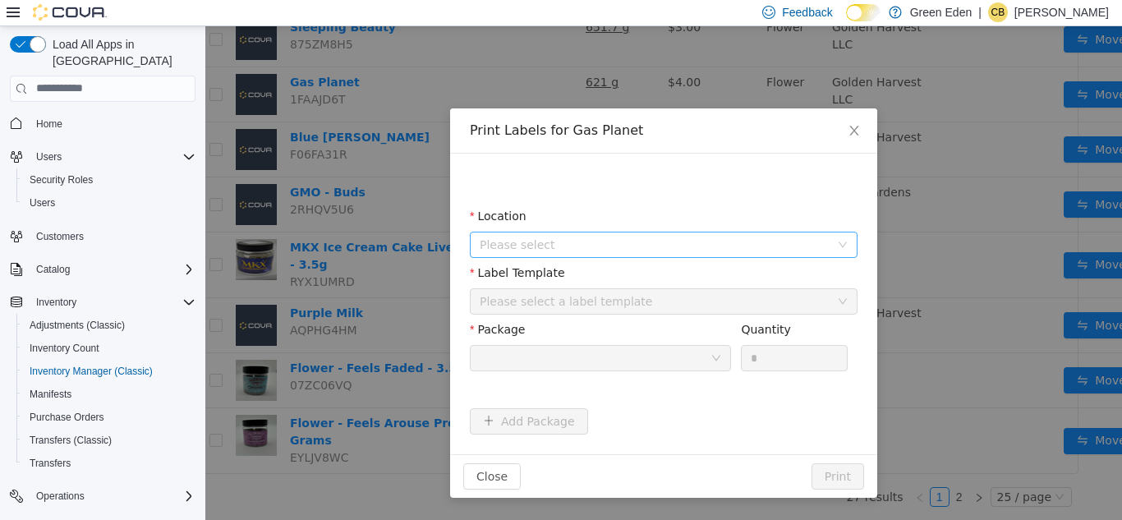
click at [665, 251] on span "Please select" at bounding box center [655, 244] width 350 height 16
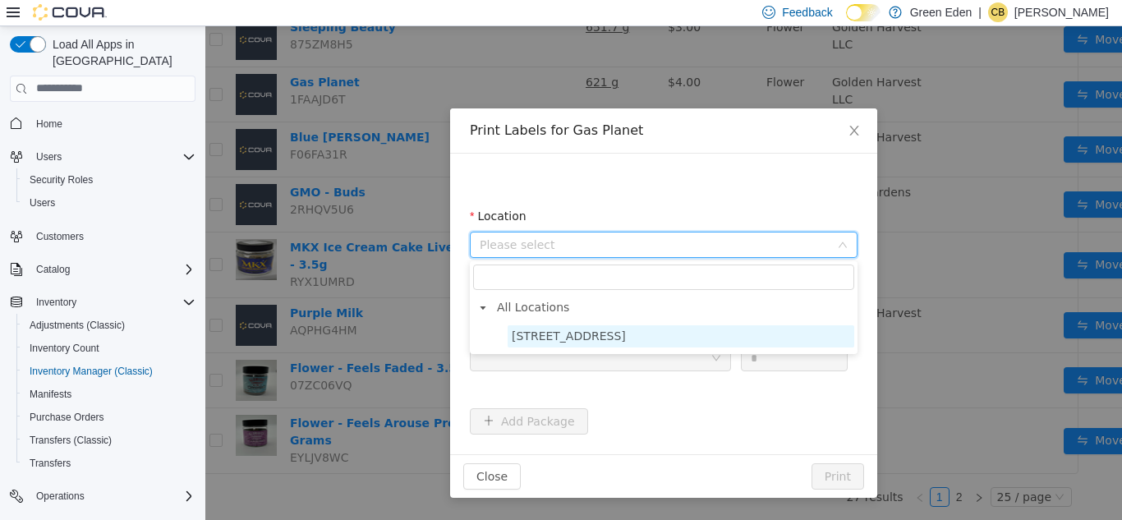
click at [618, 334] on span "[STREET_ADDRESS]" at bounding box center [569, 335] width 114 height 13
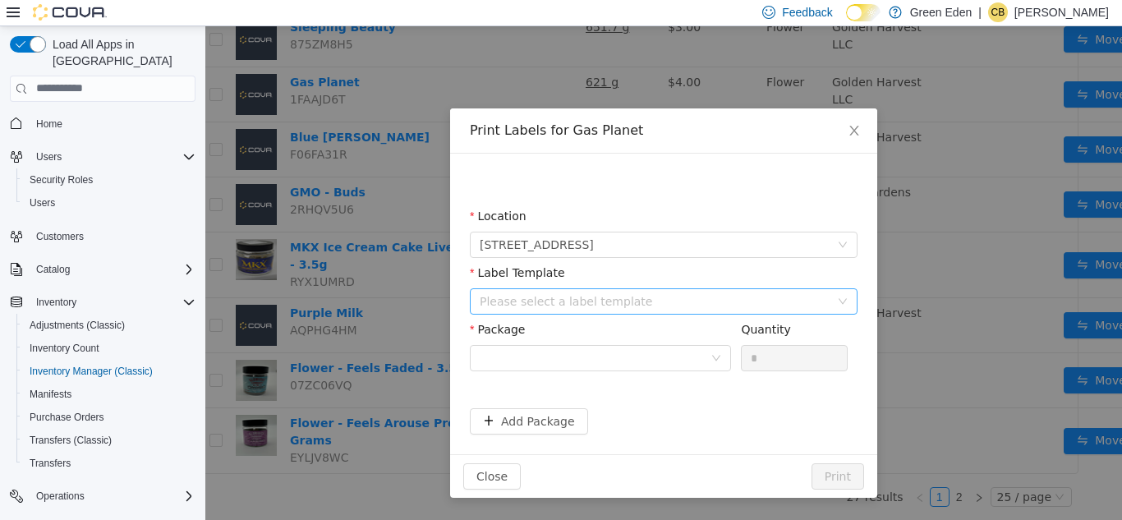
click at [608, 305] on div "Please select a label template" at bounding box center [655, 300] width 350 height 16
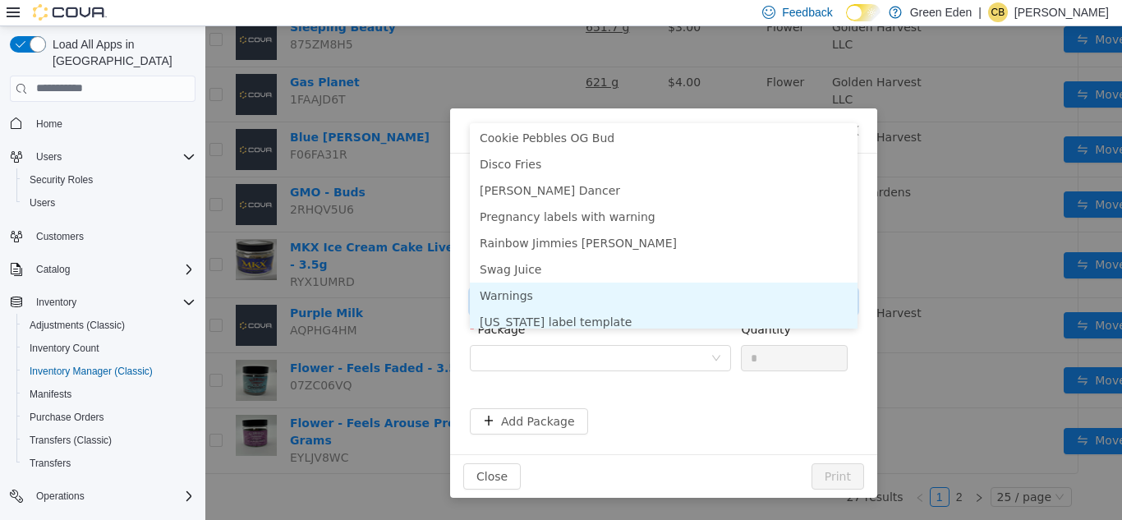
scroll to position [113, 0]
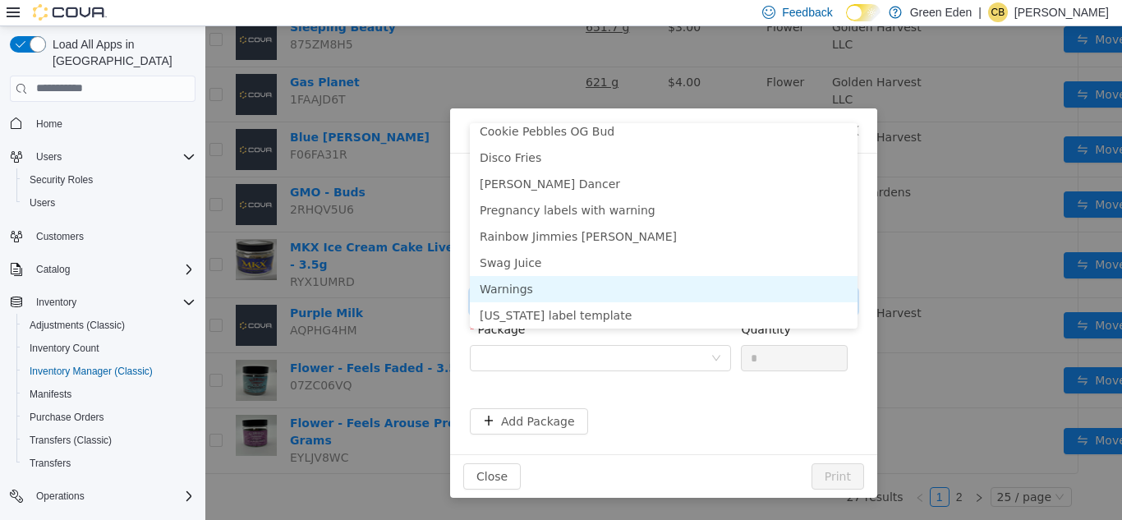
click at [786, 275] on li "Warnings" at bounding box center [664, 288] width 388 height 26
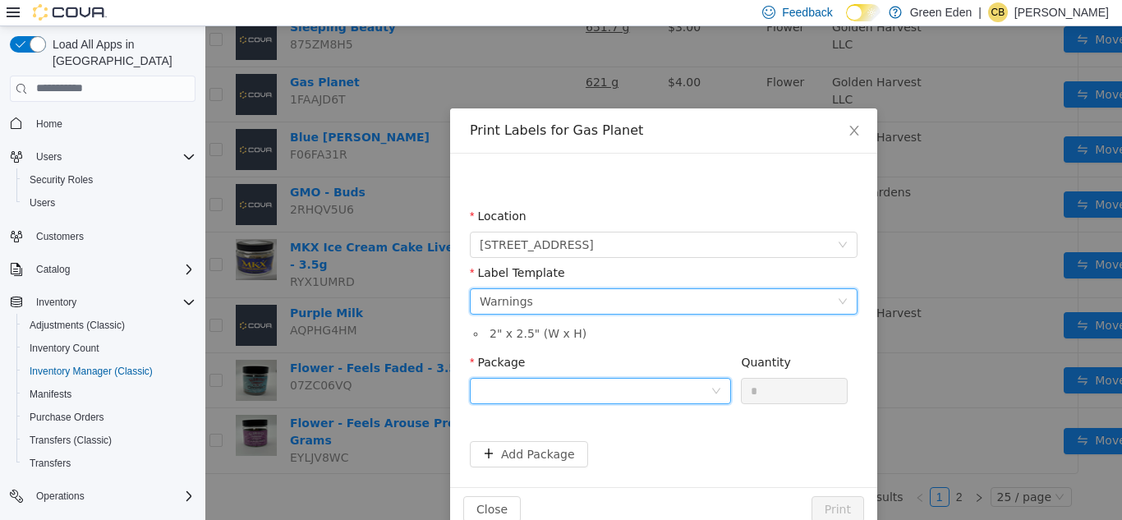
click at [652, 398] on div at bounding box center [595, 390] width 231 height 25
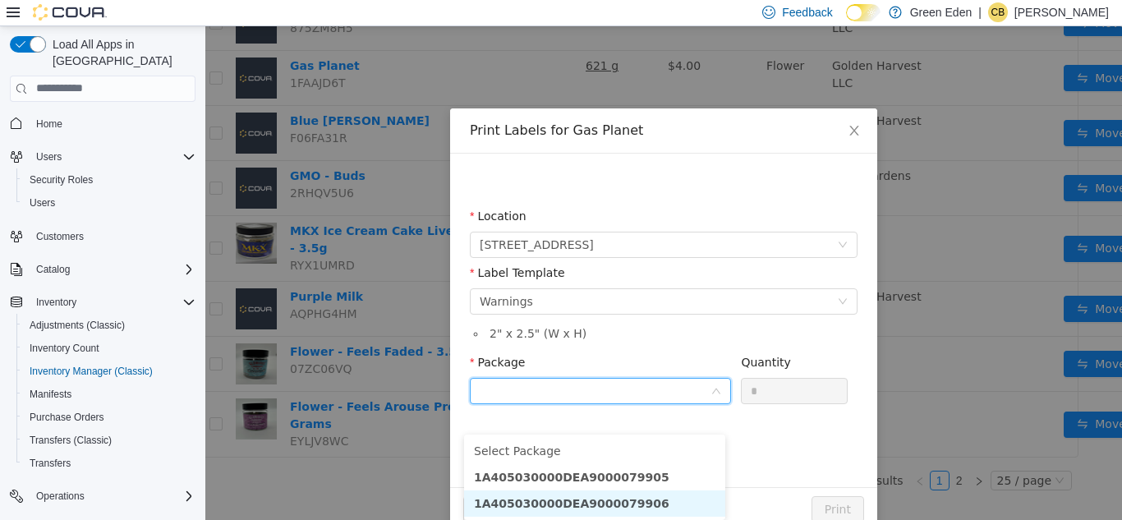
click at [671, 490] on li "1A405030000DEA9000079906" at bounding box center [594, 503] width 261 height 26
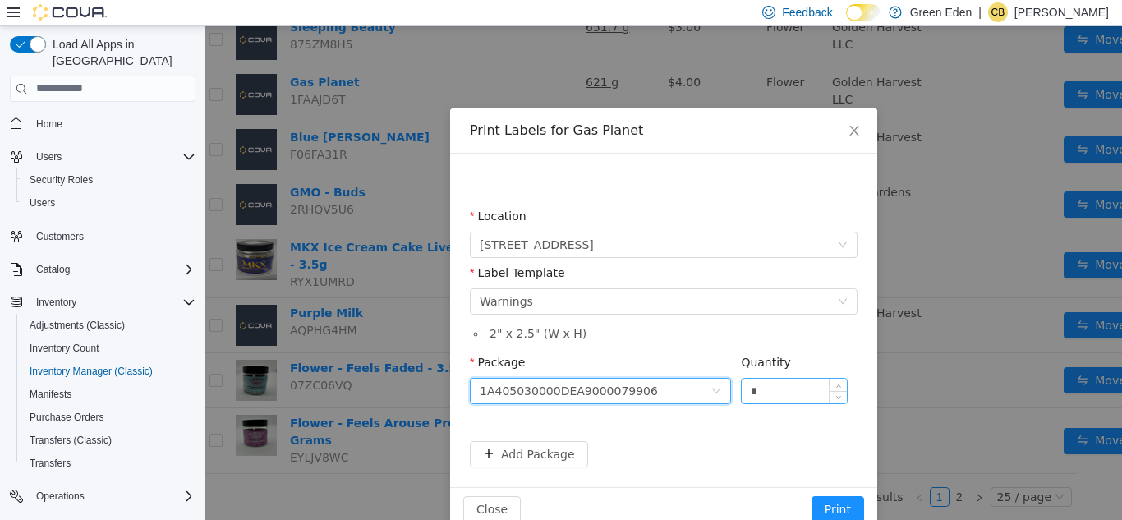
click at [789, 389] on input "*" at bounding box center [794, 390] width 105 height 25
type input "**"
click at [833, 508] on button "Print" at bounding box center [838, 508] width 53 height 26
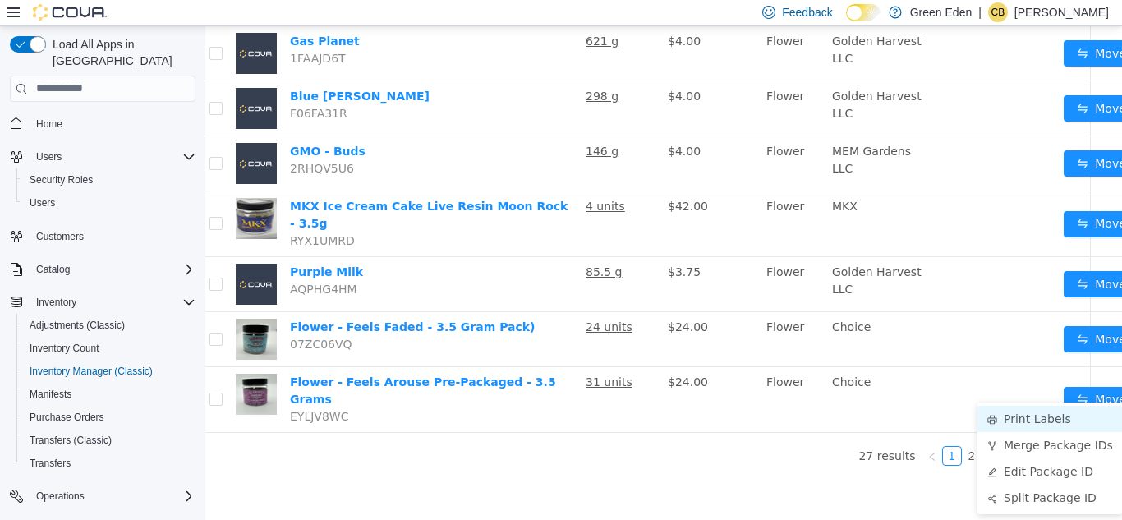
click at [1052, 412] on li "Print Labels" at bounding box center [1050, 418] width 145 height 26
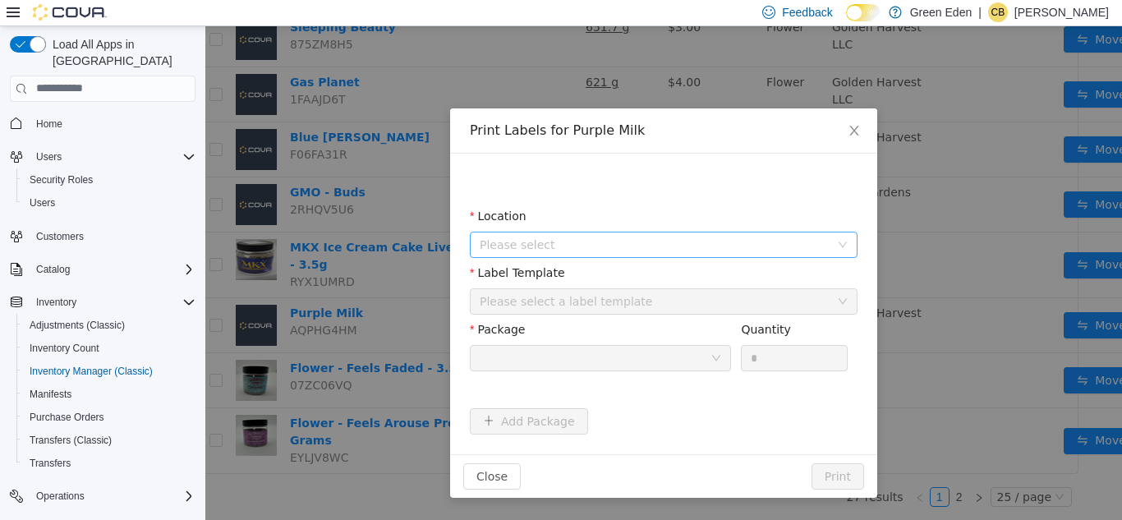
click at [705, 241] on span "Please select" at bounding box center [655, 244] width 350 height 16
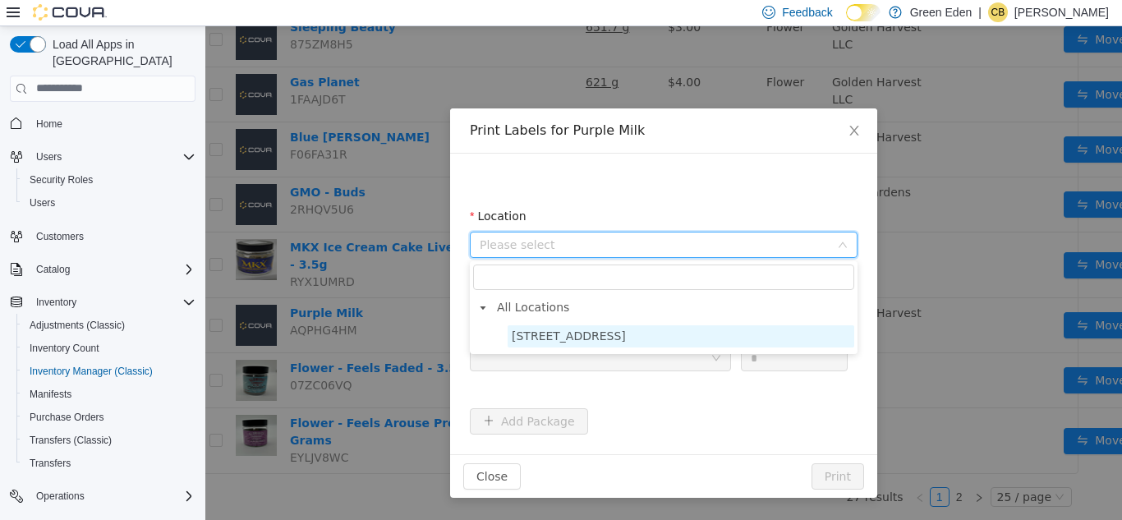
click at [615, 329] on span "[STREET_ADDRESS]" at bounding box center [569, 335] width 114 height 13
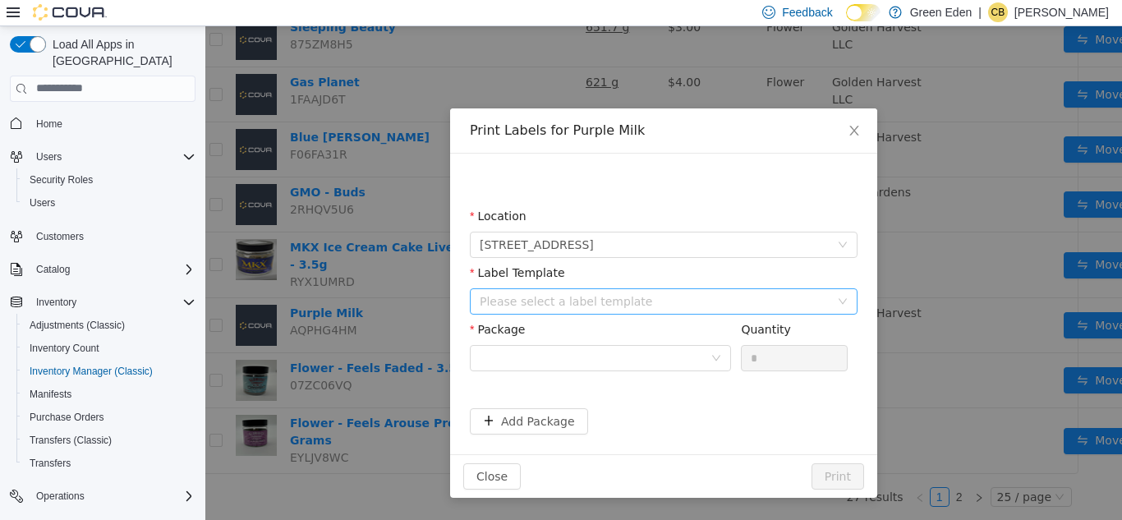
click at [624, 303] on div "Please select a label template" at bounding box center [655, 300] width 350 height 16
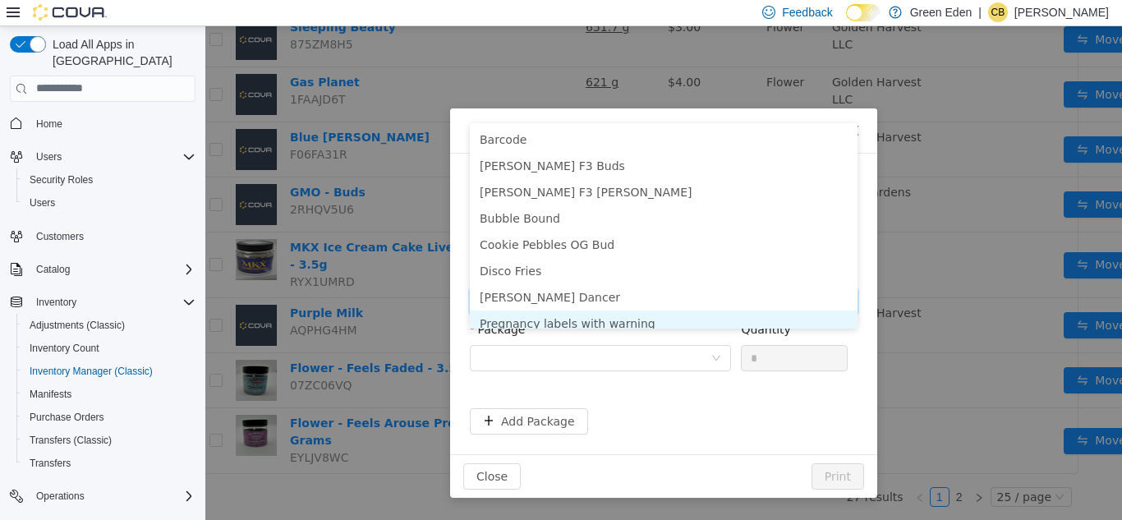
scroll to position [8, 0]
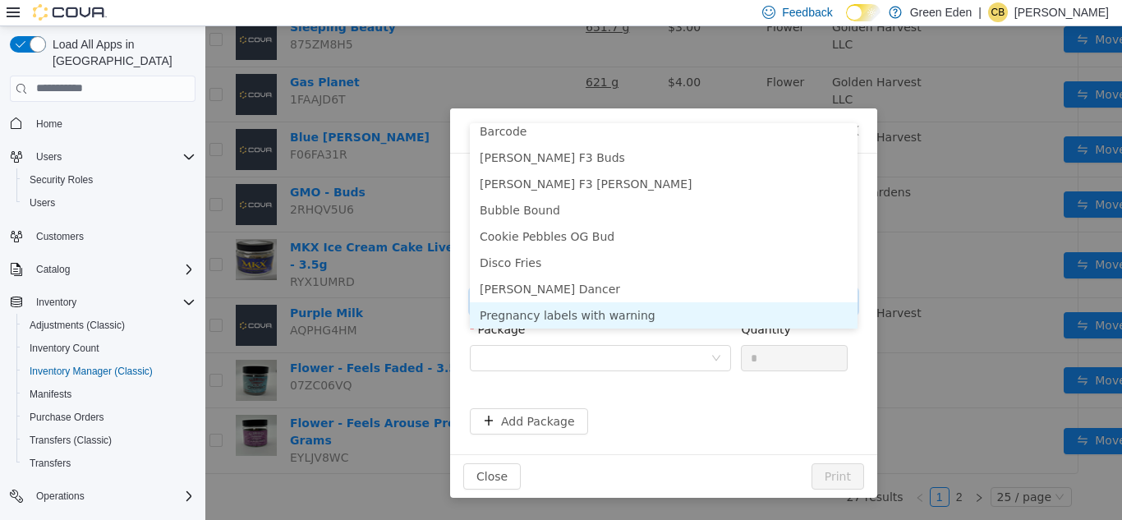
click at [645, 302] on li "Pregnancy labels with warning" at bounding box center [664, 315] width 388 height 26
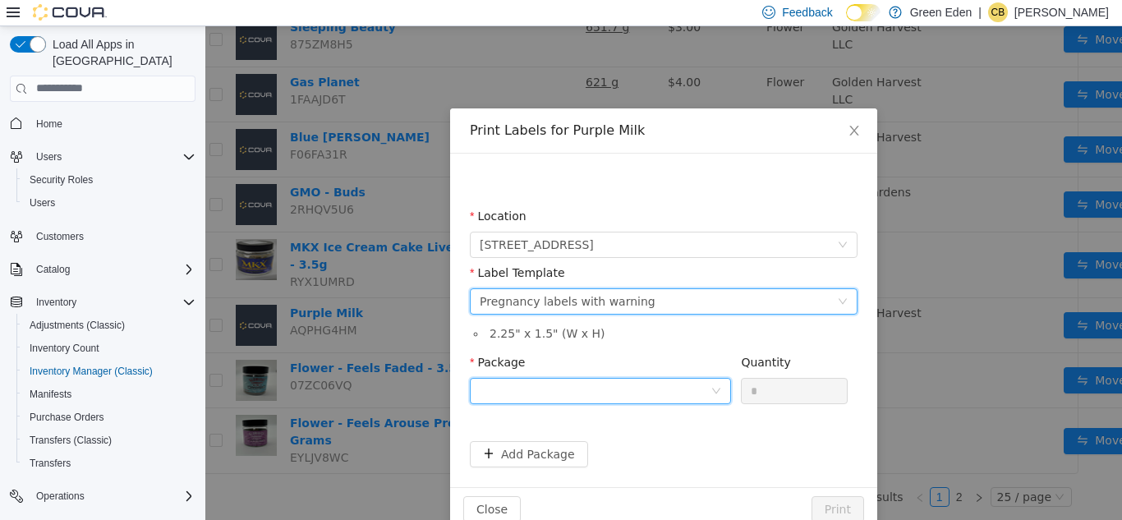
click at [652, 394] on div at bounding box center [595, 390] width 231 height 25
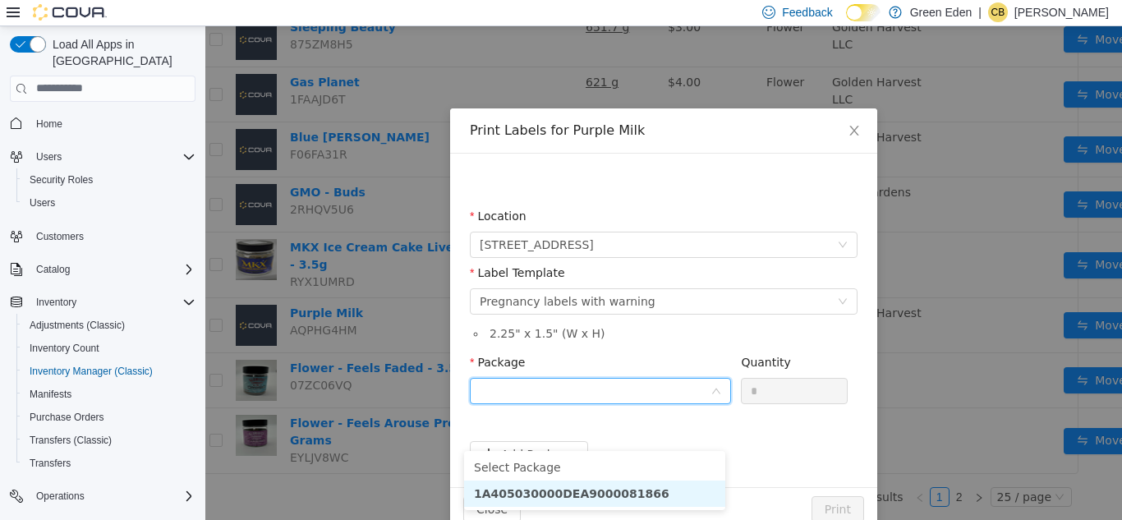
click at [657, 480] on li "1A405030000DEA9000081866" at bounding box center [594, 493] width 261 height 26
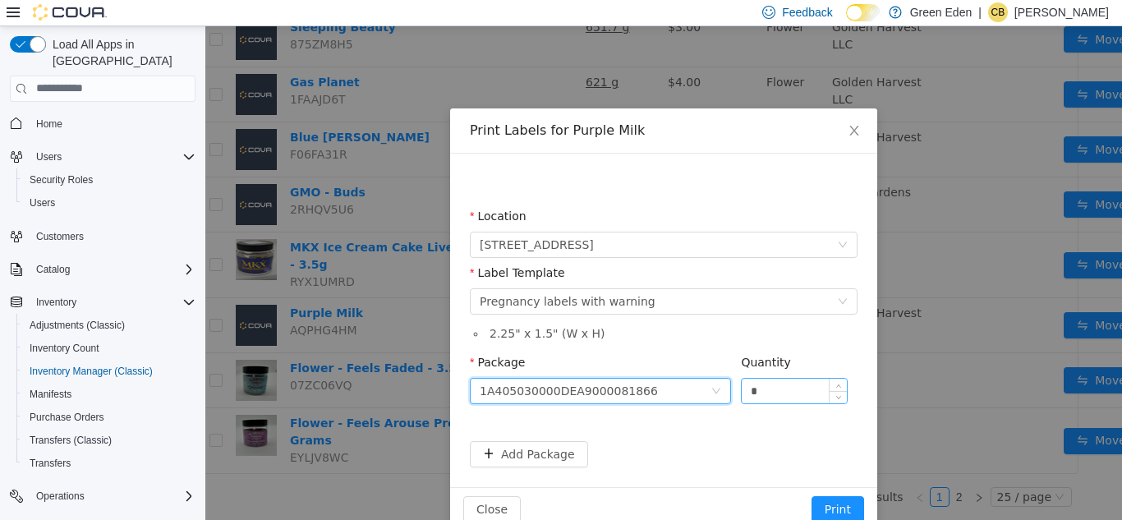
click at [781, 390] on input "*" at bounding box center [794, 390] width 105 height 25
type input "***"
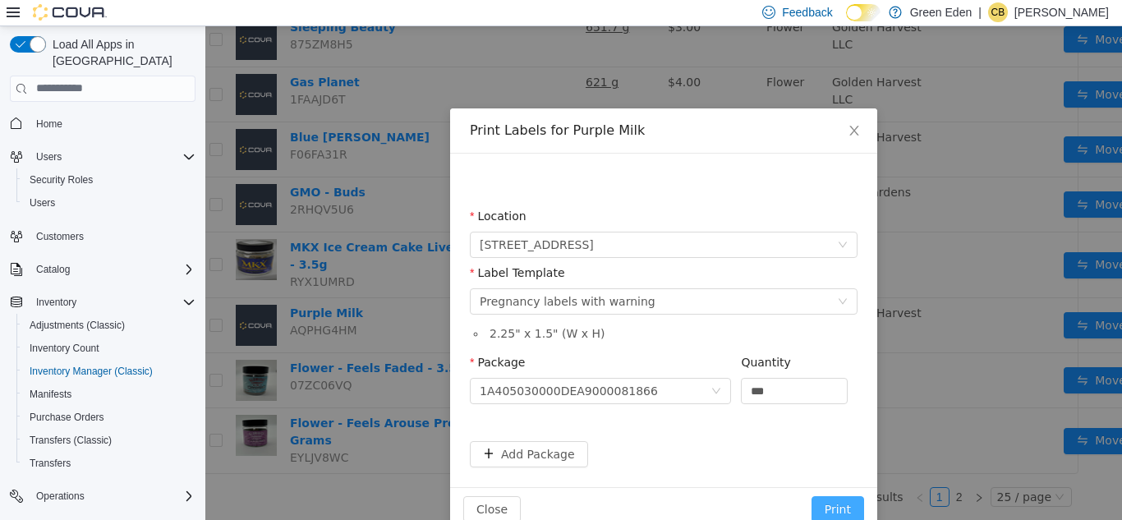
click at [824, 509] on button "Print" at bounding box center [838, 508] width 53 height 26
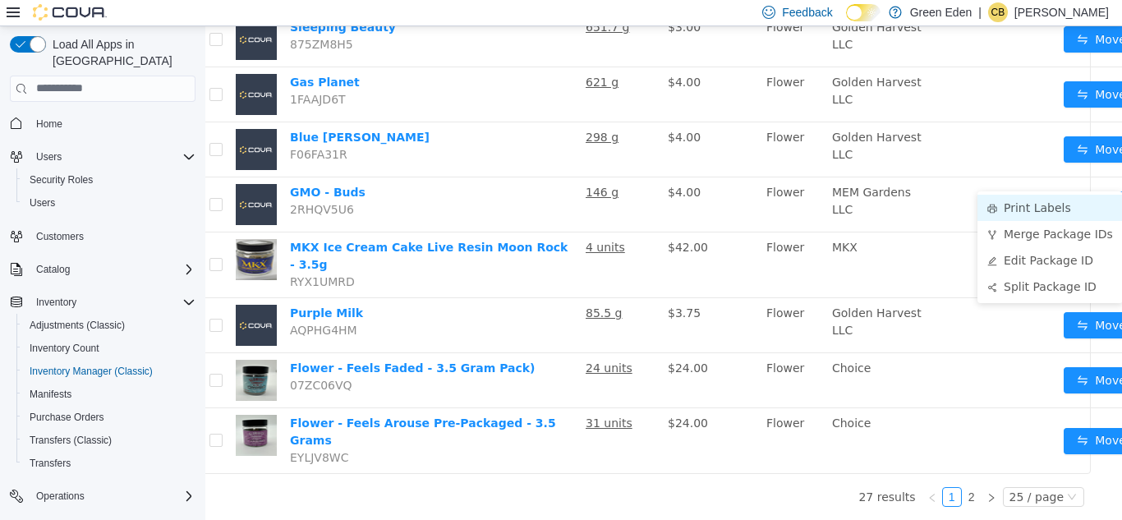
click at [1076, 194] on li "Print Labels" at bounding box center [1050, 207] width 145 height 26
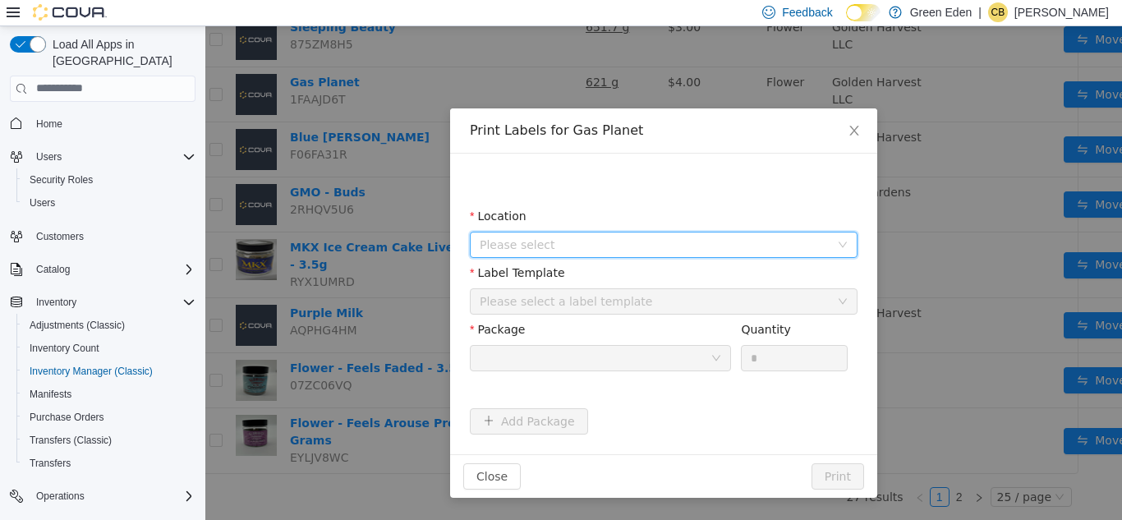
click at [635, 241] on span "Please select" at bounding box center [655, 244] width 350 height 16
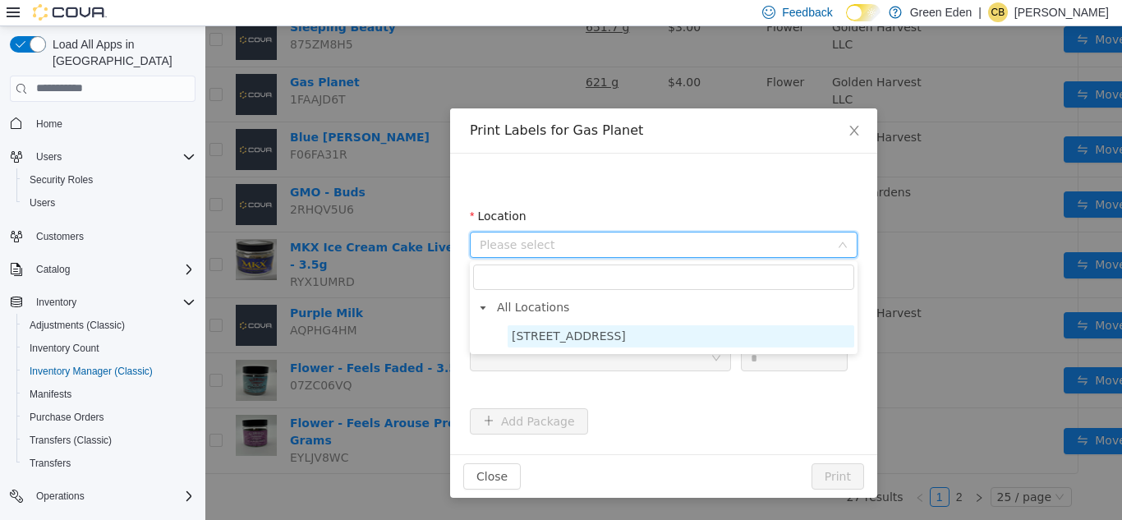
click at [615, 333] on span "[STREET_ADDRESS]" at bounding box center [569, 335] width 114 height 13
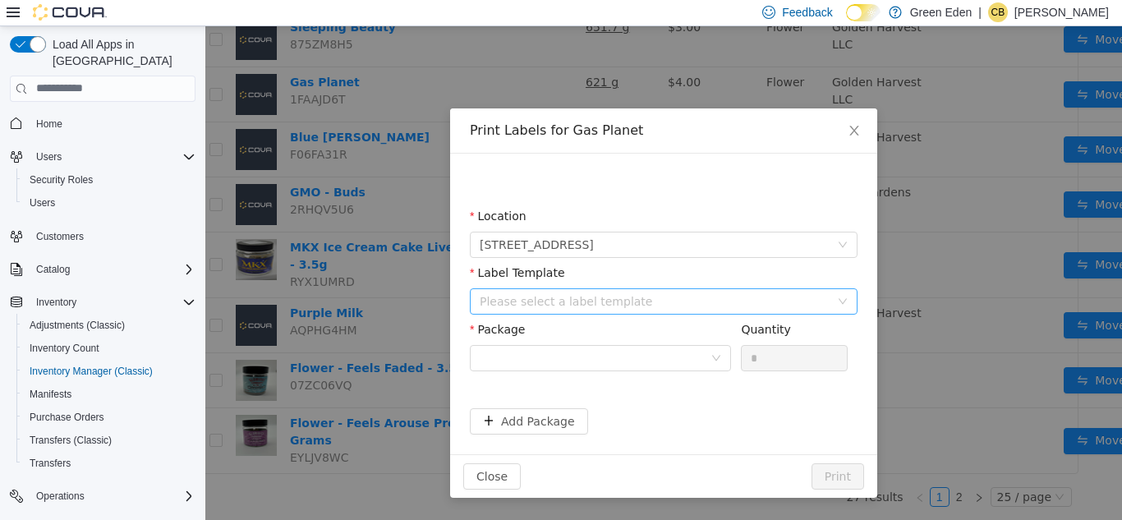
click at [638, 294] on div "Please select a label template" at bounding box center [655, 300] width 350 height 16
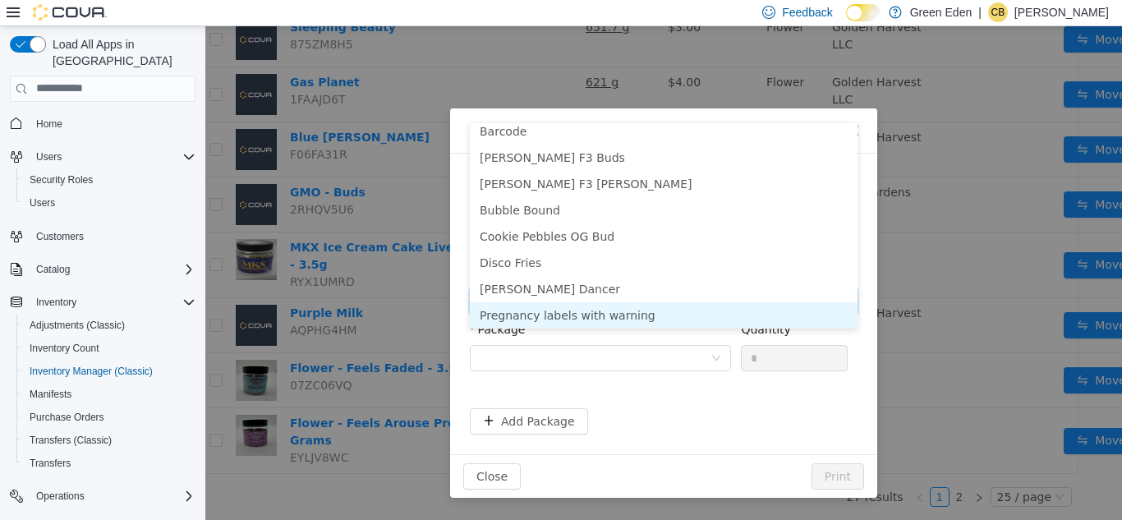
click at [753, 302] on li "Pregnancy labels with warning" at bounding box center [664, 315] width 388 height 26
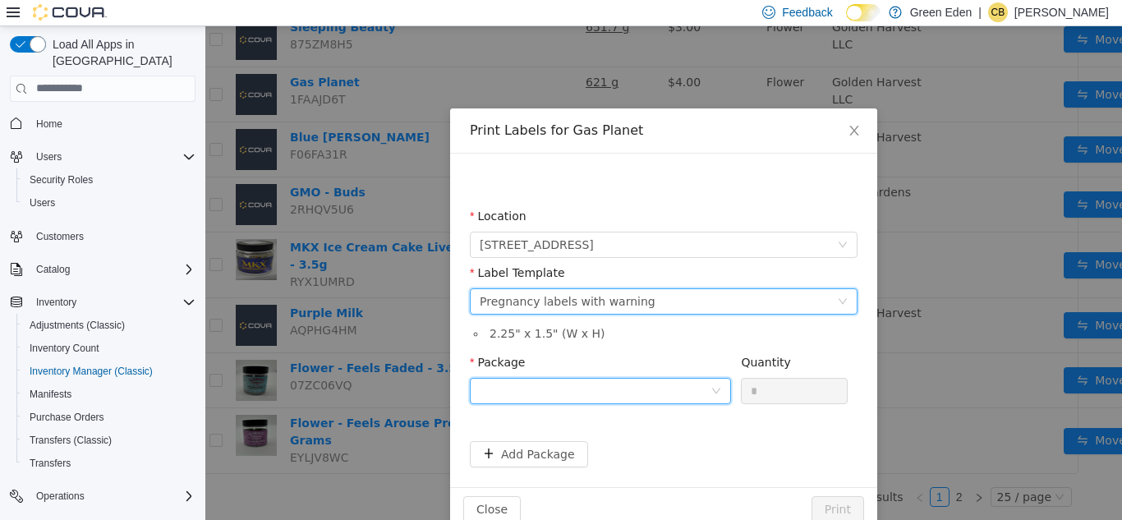
click at [674, 384] on div at bounding box center [595, 390] width 231 height 25
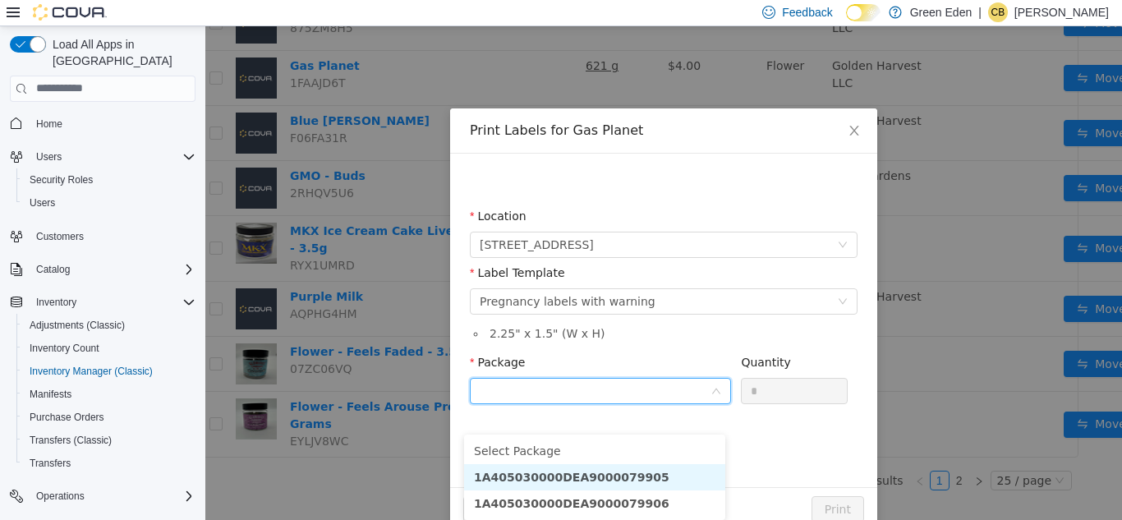
click at [641, 463] on li "1A405030000DEA9000079905" at bounding box center [594, 476] width 261 height 26
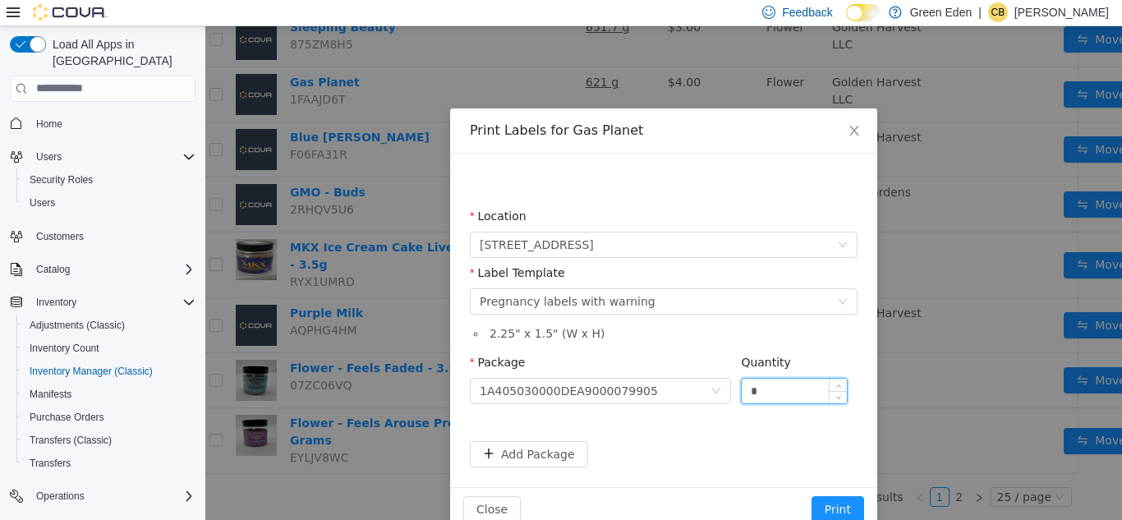
click at [773, 396] on input "*" at bounding box center [794, 390] width 105 height 25
type input "***"
click at [836, 510] on button "Print" at bounding box center [838, 508] width 53 height 26
